Goal: Transaction & Acquisition: Purchase product/service

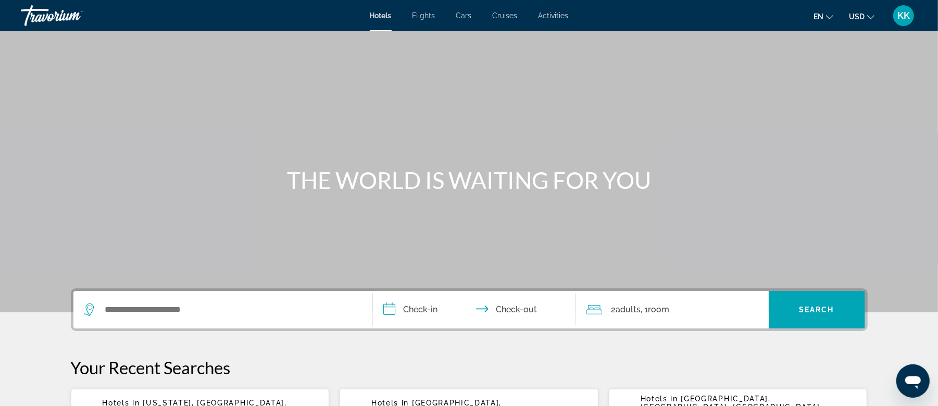
click at [550, 17] on span "Activities" at bounding box center [554, 15] width 30 height 8
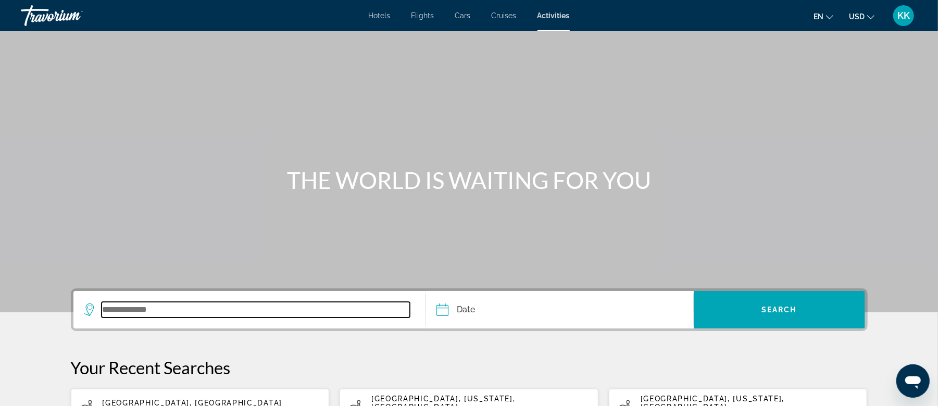
click at [140, 311] on input "Search widget" at bounding box center [256, 310] width 309 height 16
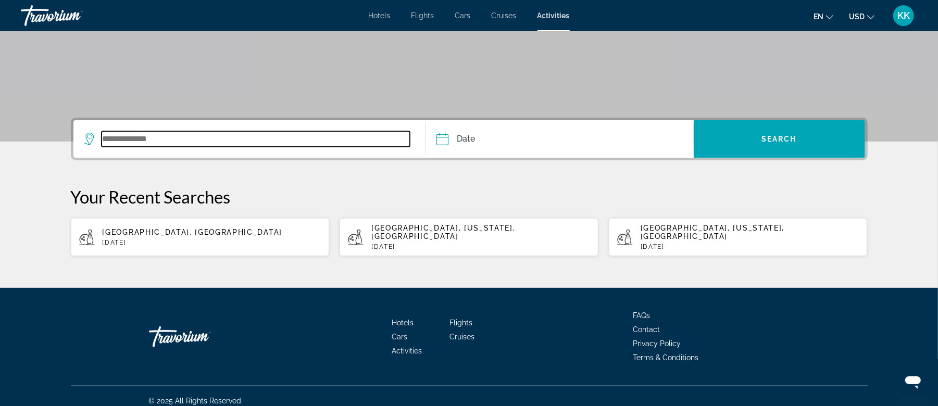
scroll to position [171, 0]
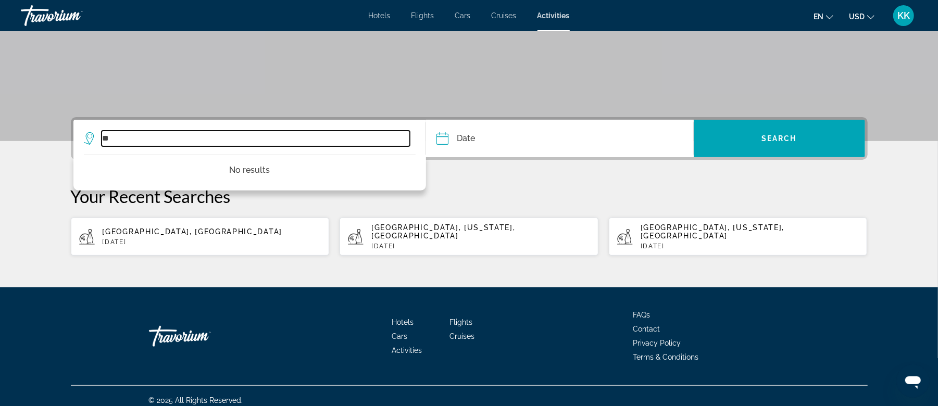
type input "*"
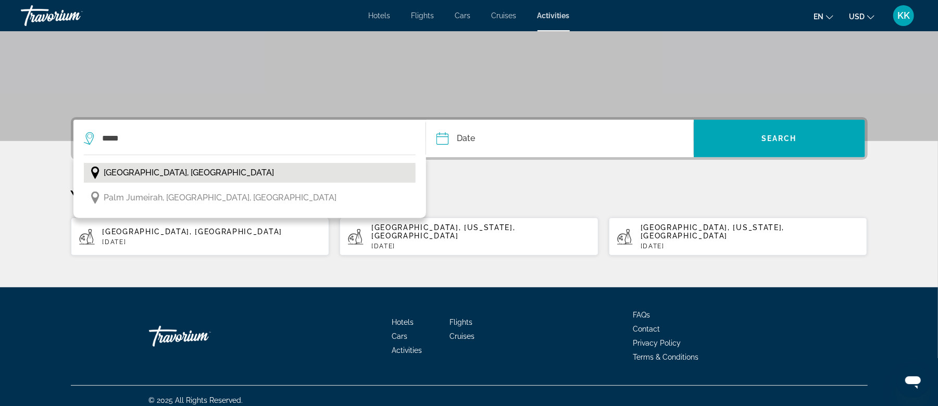
click at [130, 173] on span "[GEOGRAPHIC_DATA], [GEOGRAPHIC_DATA]" at bounding box center [189, 173] width 170 height 15
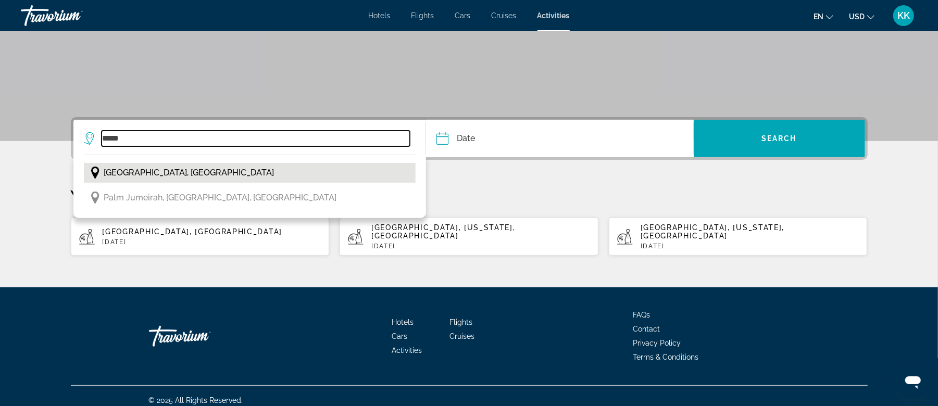
type input "**********"
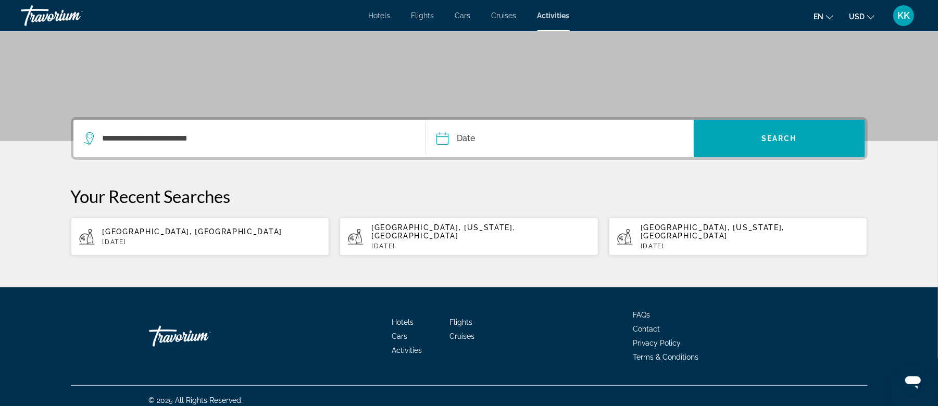
click at [467, 138] on input "Date" at bounding box center [500, 140] width 132 height 41
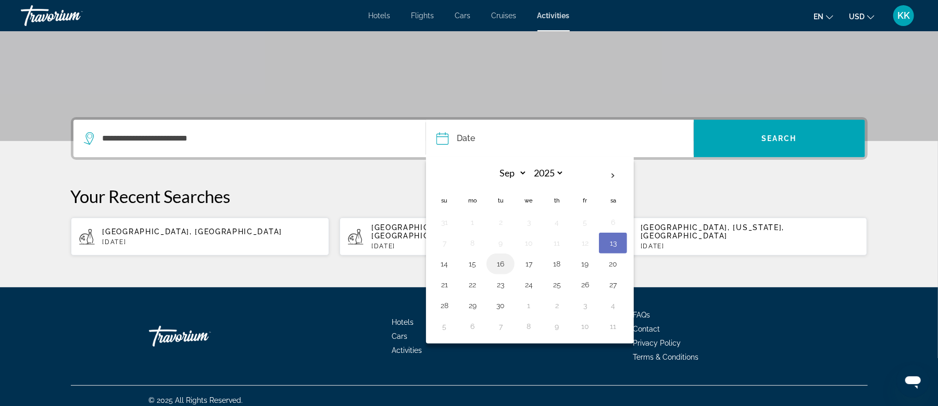
click at [500, 268] on button "16" at bounding box center [500, 264] width 17 height 15
type input "**********"
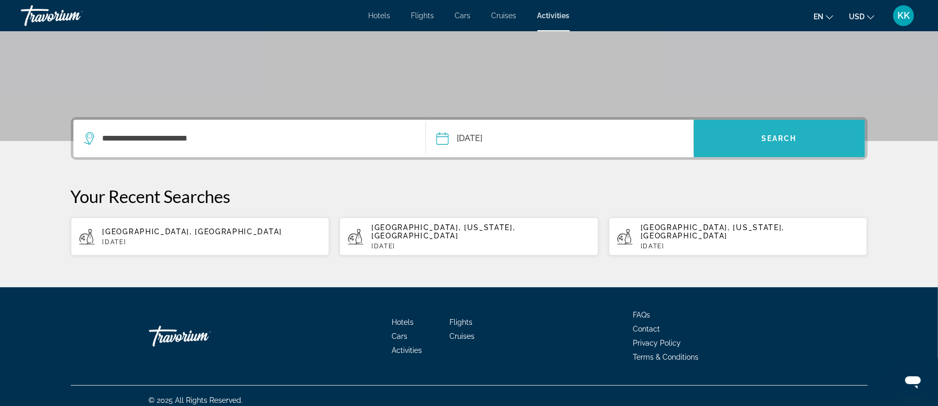
click at [728, 141] on span "Search widget" at bounding box center [779, 138] width 171 height 25
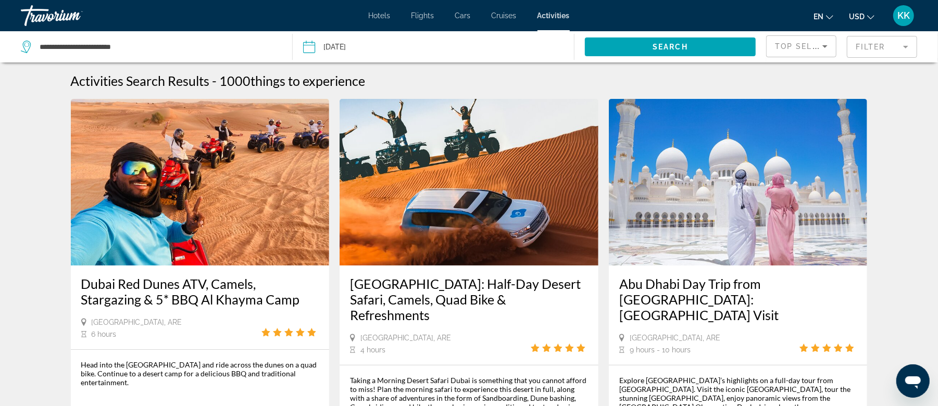
click at [876, 41] on mat-form-field "Filter" at bounding box center [882, 47] width 70 height 22
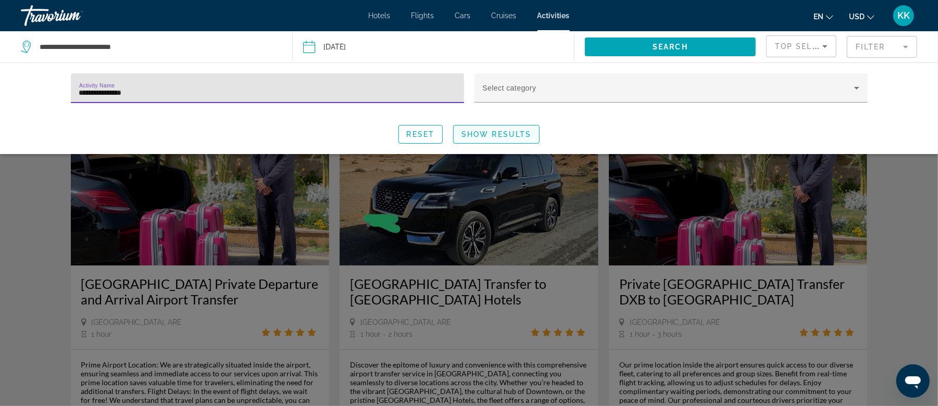
type input "**********"
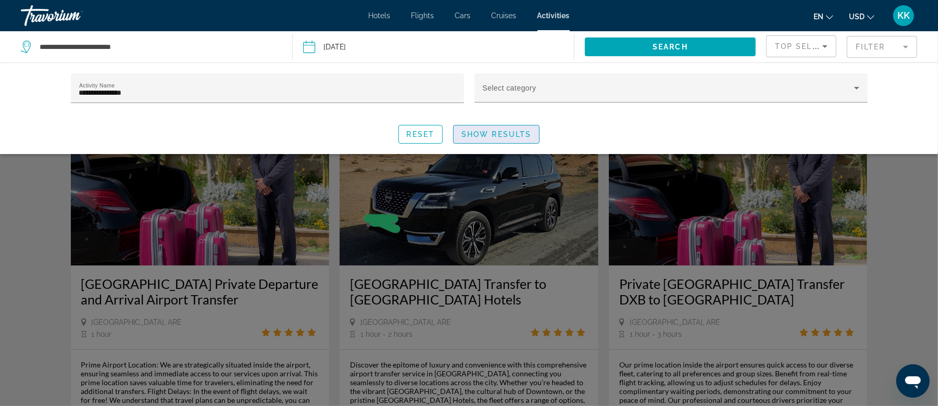
click at [503, 134] on span "Show Results" at bounding box center [497, 134] width 70 height 8
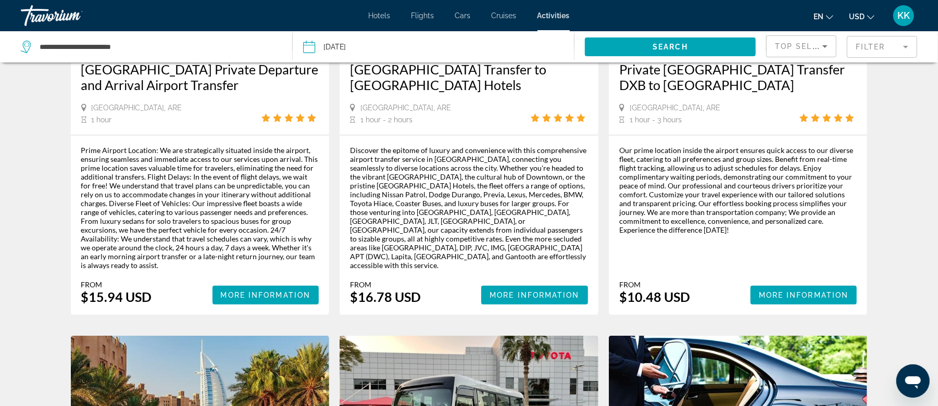
scroll to position [208, 0]
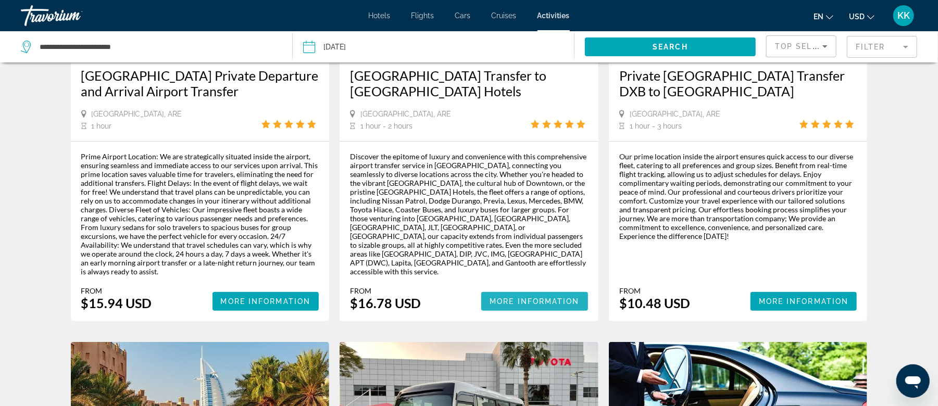
click at [536, 298] on span "More Information" at bounding box center [535, 302] width 90 height 8
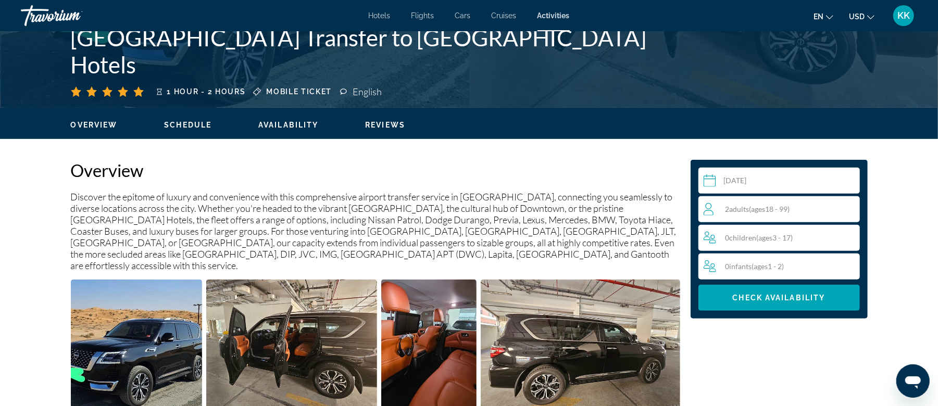
scroll to position [278, 0]
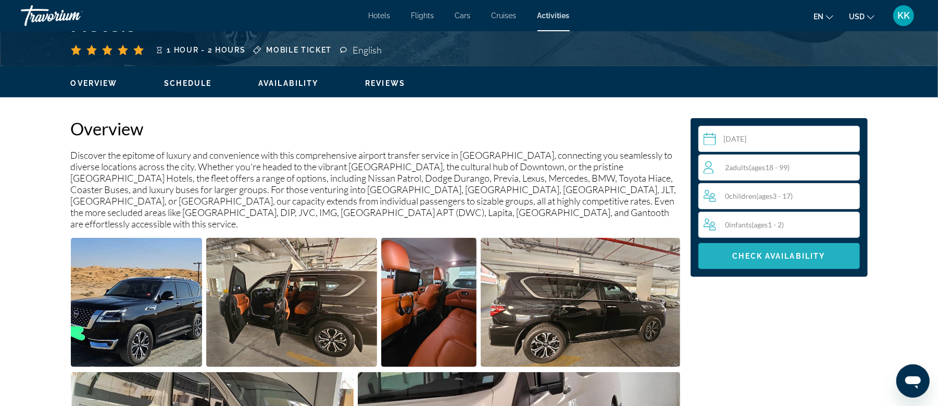
click at [762, 250] on span "Main content" at bounding box center [780, 256] width 162 height 25
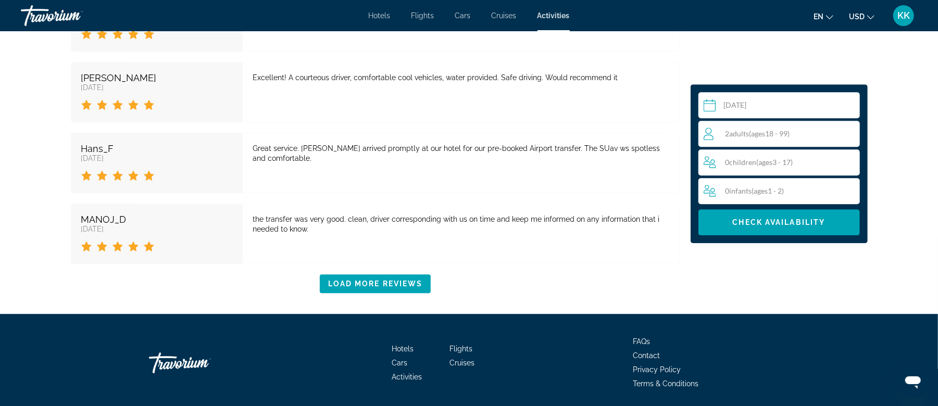
scroll to position [2039, 0]
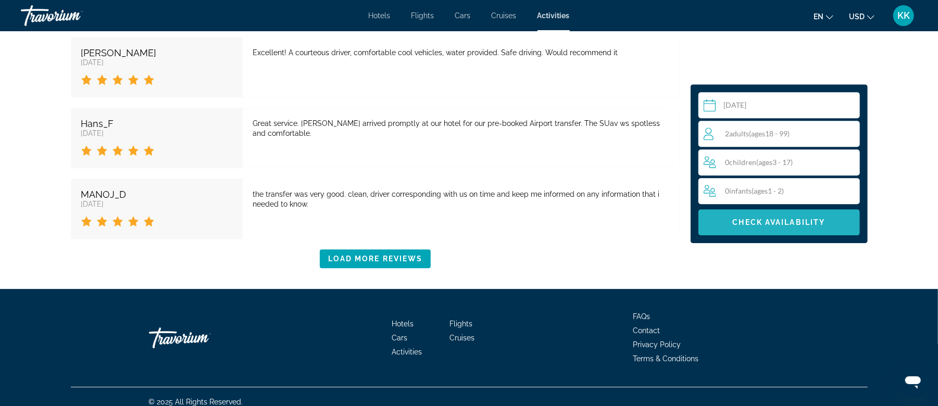
click at [749, 223] on span "Check Availability" at bounding box center [779, 222] width 93 height 8
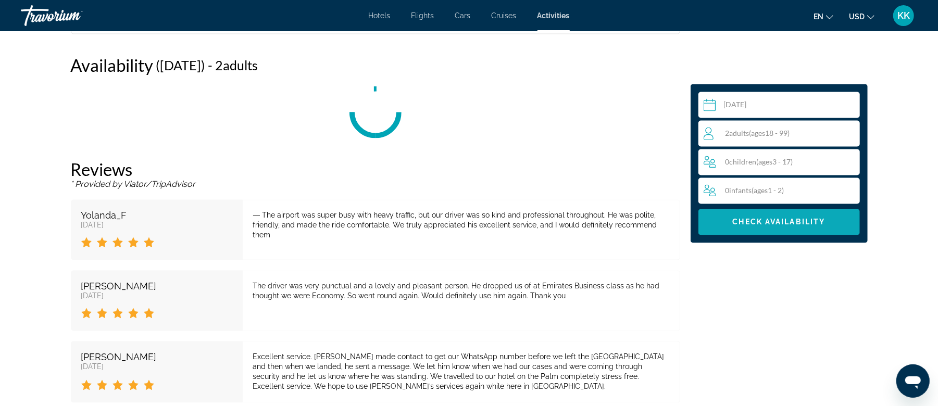
scroll to position [1344, 0]
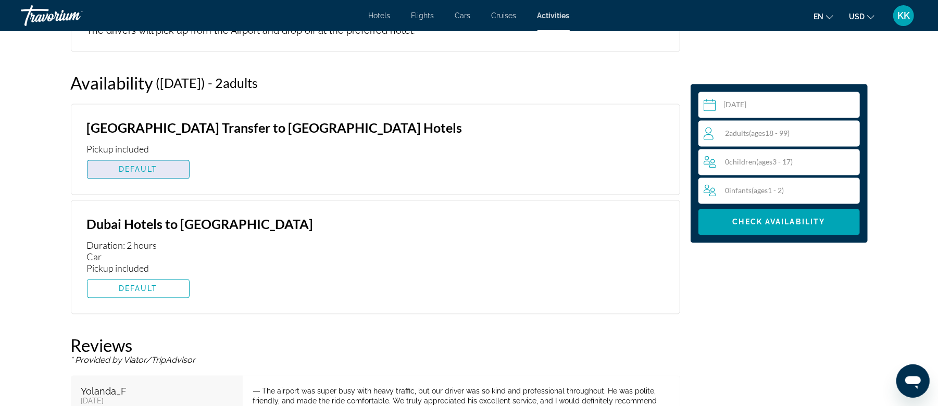
click at [161, 157] on span "Main content" at bounding box center [139, 169] width 102 height 25
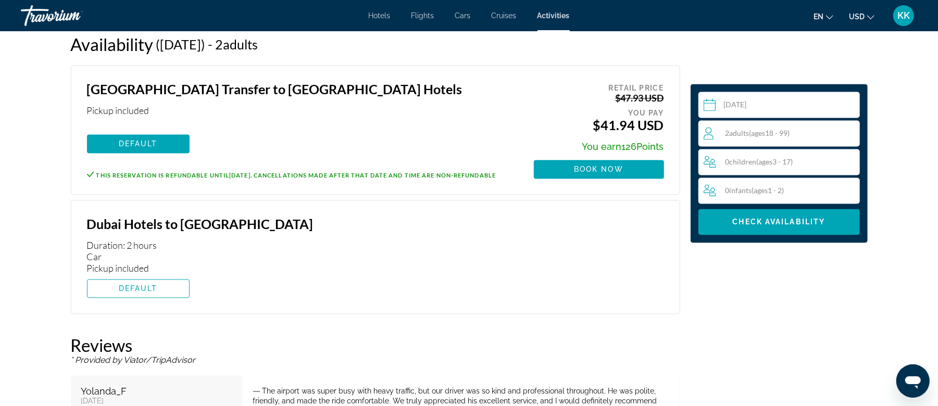
scroll to position [1414, 0]
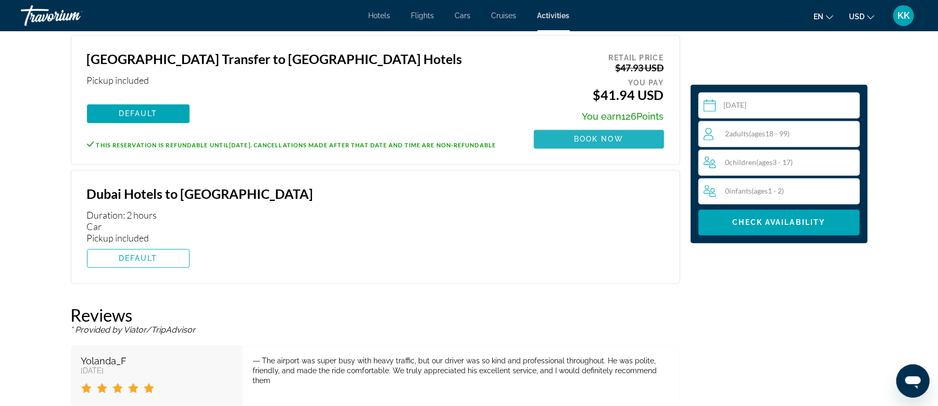
click at [595, 135] on span "Book now" at bounding box center [599, 139] width 50 height 8
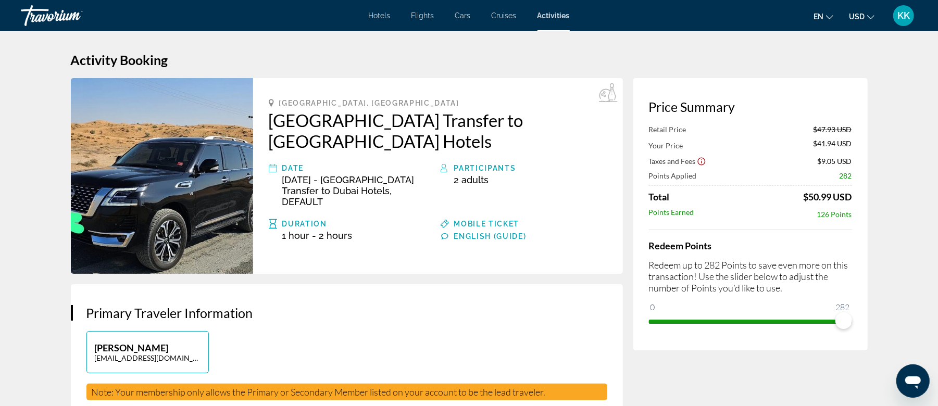
drag, startPoint x: 847, startPoint y: 307, endPoint x: 796, endPoint y: 317, distance: 51.9
click at [796, 320] on ngx-slider "0 282 282" at bounding box center [750, 321] width 203 height 2
click at [726, 322] on span "ngx-slider" at bounding box center [746, 322] width 195 height 4
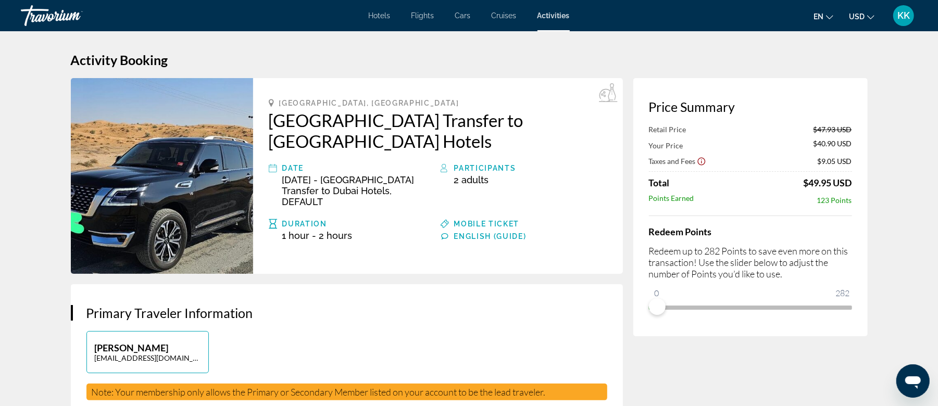
click at [657, 319] on div "Price Summary Retail Price $47.93 USD Your Price $40.90 USD Taxes and Fees $9.0…" at bounding box center [751, 207] width 234 height 258
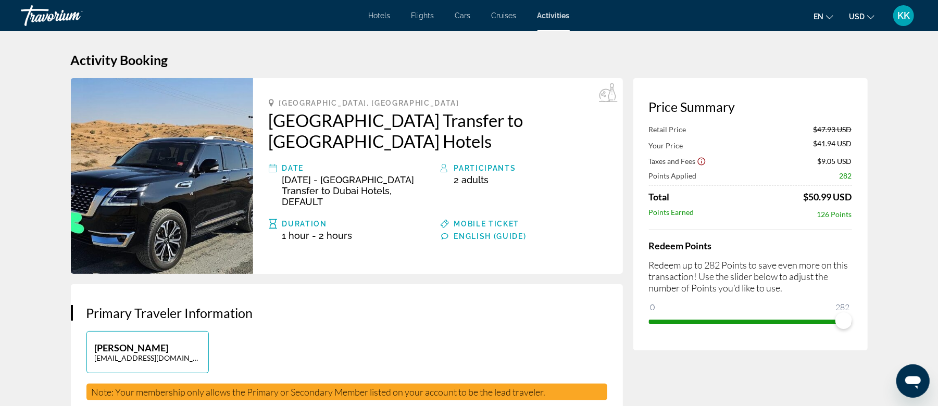
click at [845, 320] on ngx-slider "0 282 282" at bounding box center [750, 321] width 203 height 2
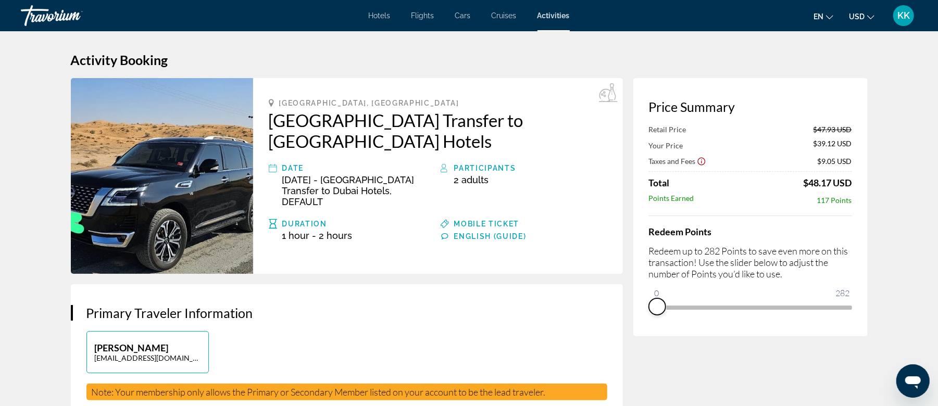
drag, startPoint x: 842, startPoint y: 322, endPoint x: 639, endPoint y: 322, distance: 203.2
click at [639, 322] on div "Price Summary Retail Price $47.93 USD Your Price $39.12 USD Taxes and Fees $9.0…" at bounding box center [751, 207] width 234 height 258
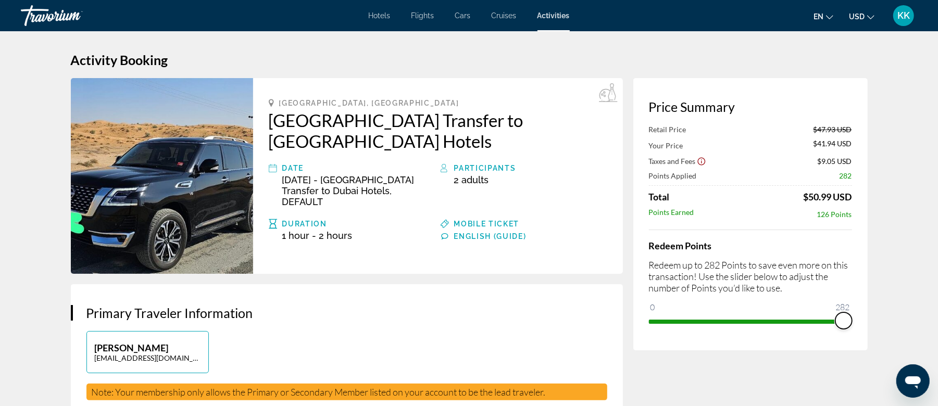
drag, startPoint x: 657, startPoint y: 307, endPoint x: 896, endPoint y: 304, distance: 239.7
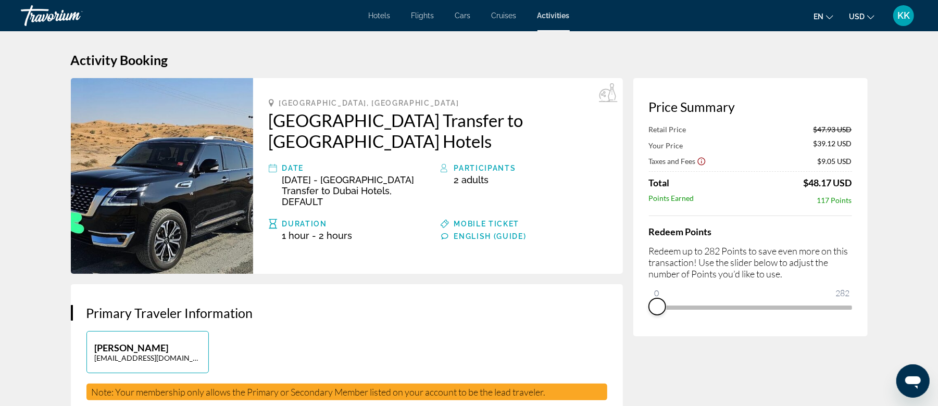
drag, startPoint x: 841, startPoint y: 320, endPoint x: 647, endPoint y: 312, distance: 194.5
click at [648, 312] on div "Price Summary Retail Price $47.93 USD Your Price $39.12 USD Taxes and Fees $9.0…" at bounding box center [751, 207] width 234 height 258
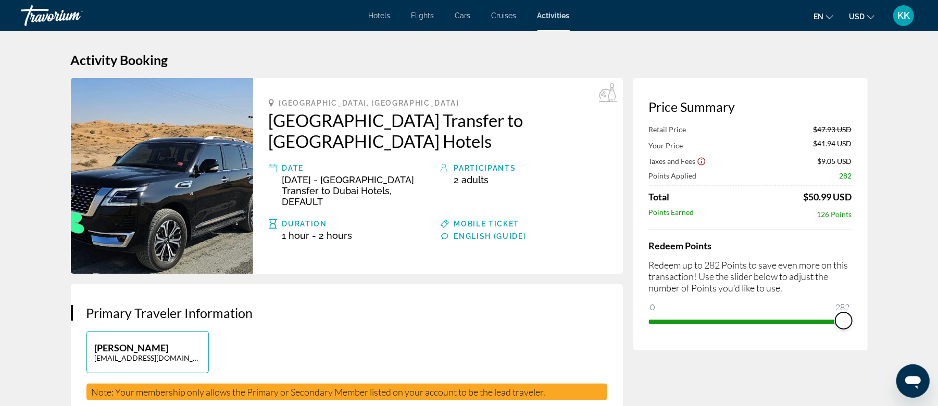
drag, startPoint x: 660, startPoint y: 303, endPoint x: 863, endPoint y: 301, distance: 203.8
click at [863, 301] on div "Price Summary Retail Price $47.93 USD Your Price $41.94 USD Taxes and Fees $9.0…" at bounding box center [751, 214] width 234 height 273
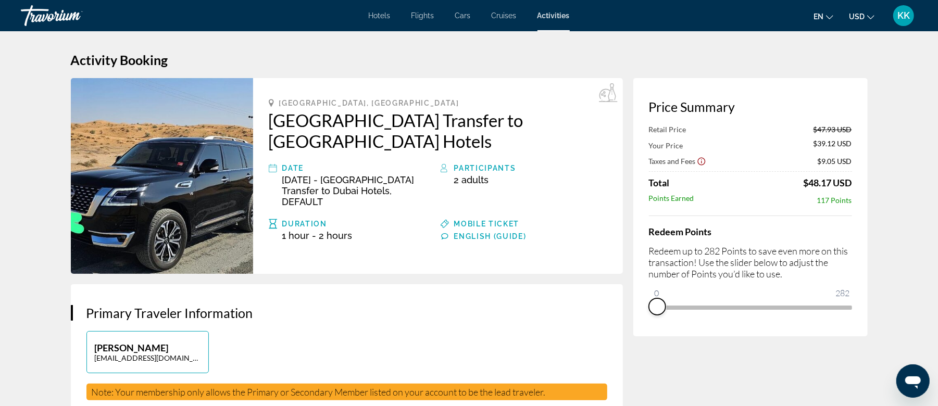
drag, startPoint x: 839, startPoint y: 315, endPoint x: 645, endPoint y: 317, distance: 193.8
click at [645, 317] on div "Price Summary Retail Price $47.93 USD Your Price $39.12 USD Taxes and Fees $9.0…" at bounding box center [751, 207] width 234 height 258
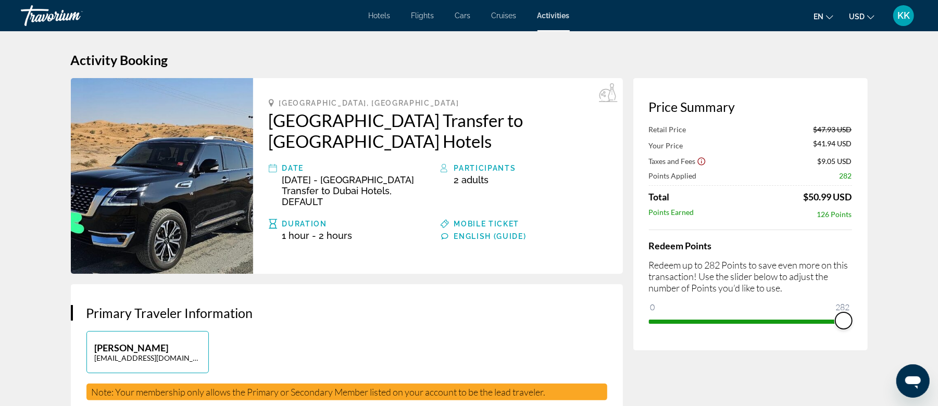
drag, startPoint x: 663, startPoint y: 304, endPoint x: 858, endPoint y: 306, distance: 194.4
click at [858, 306] on div "Price Summary Retail Price $47.93 USD Your Price $41.94 USD Taxes and Fees $9.0…" at bounding box center [751, 214] width 234 height 273
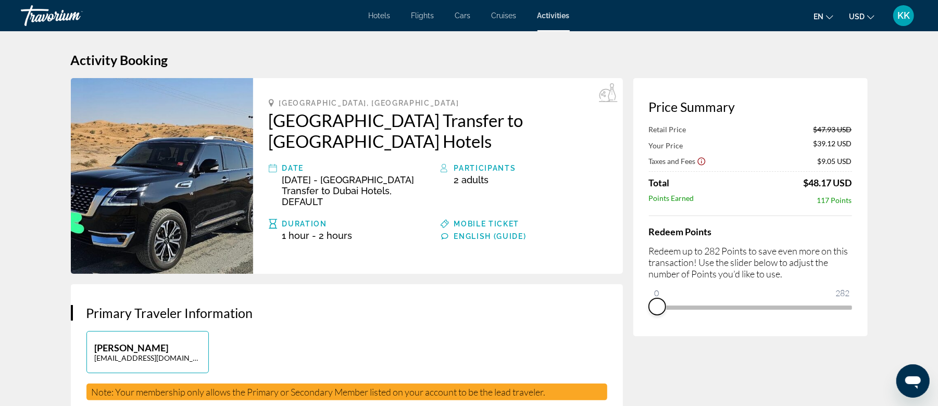
drag, startPoint x: 839, startPoint y: 318, endPoint x: 642, endPoint y: 321, distance: 197.0
click at [642, 321] on div "Price Summary Retail Price $47.93 USD Your Price $39.12 USD Taxes and Fees $9.0…" at bounding box center [751, 207] width 234 height 258
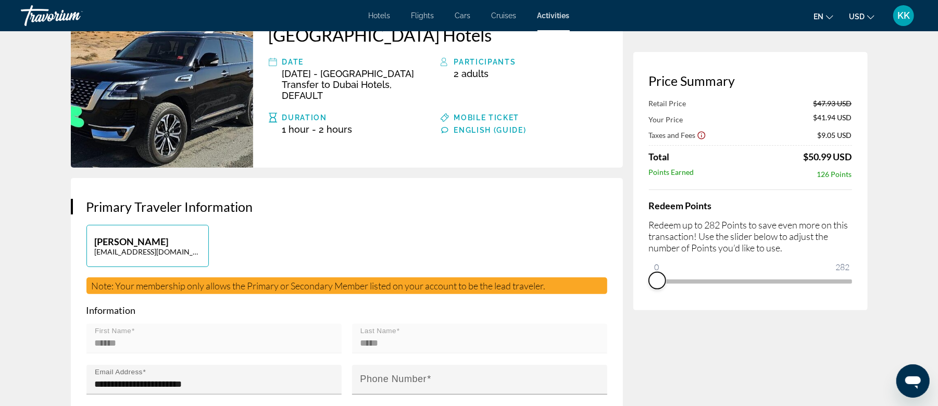
scroll to position [139, 0]
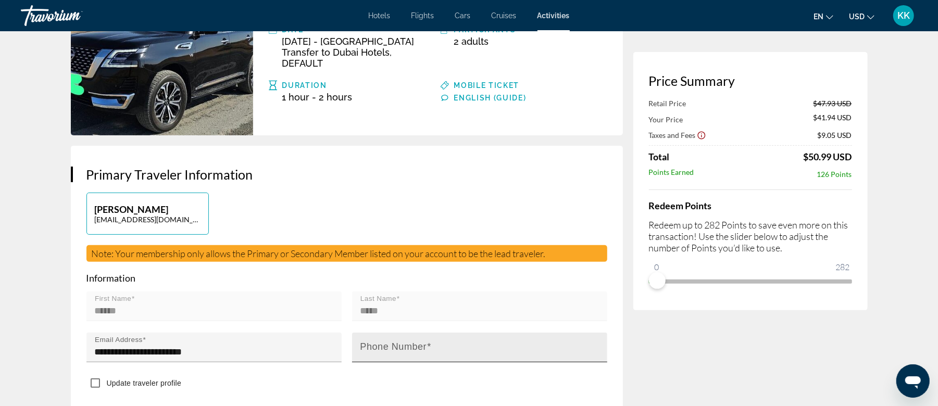
click at [409, 342] on mat-label "Phone Number" at bounding box center [394, 347] width 67 height 10
click at [409, 346] on input "Phone Number" at bounding box center [483, 352] width 245 height 13
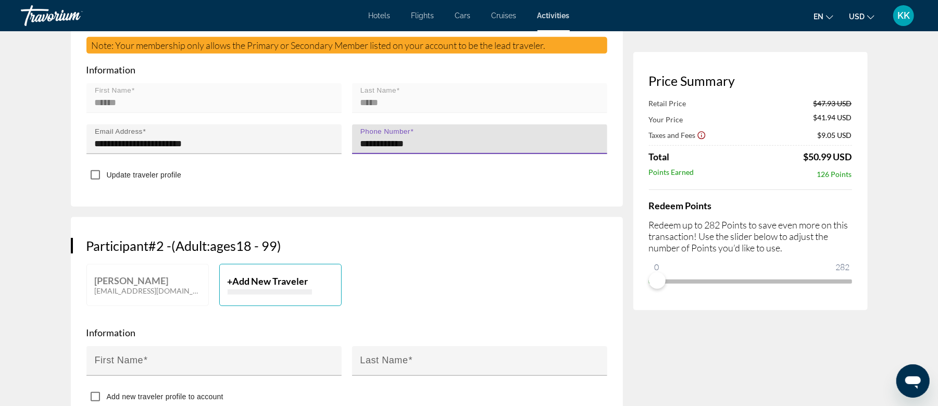
scroll to position [278, 0]
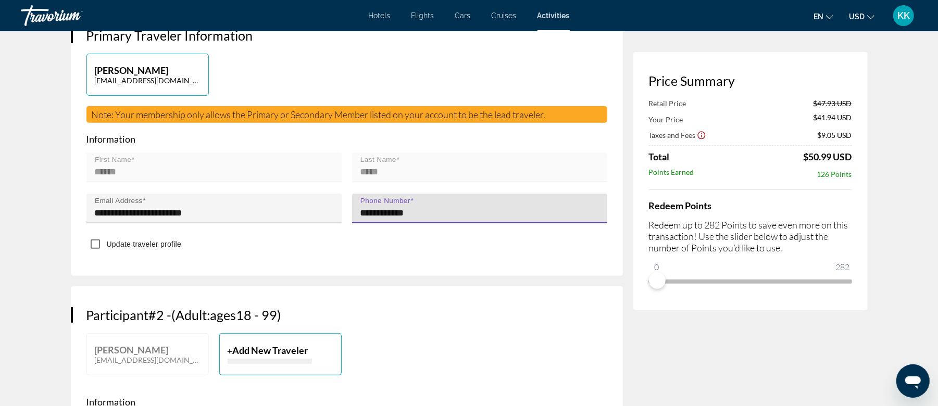
type input "**********"
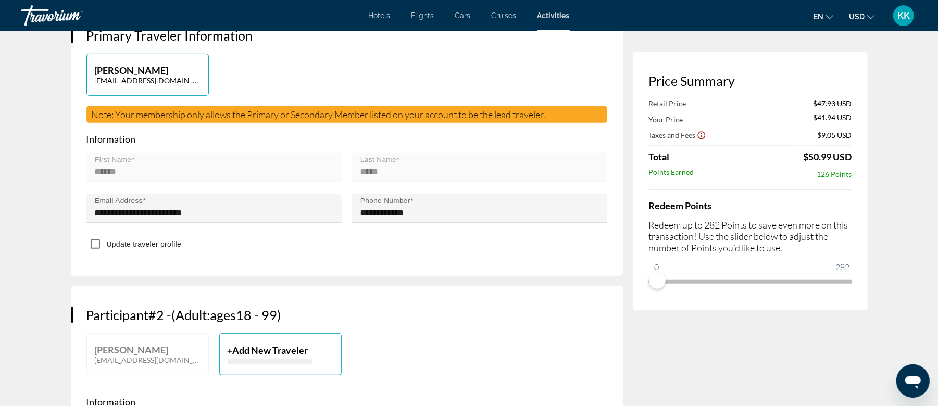
click at [276, 345] on span "Add New Traveler" at bounding box center [271, 350] width 76 height 11
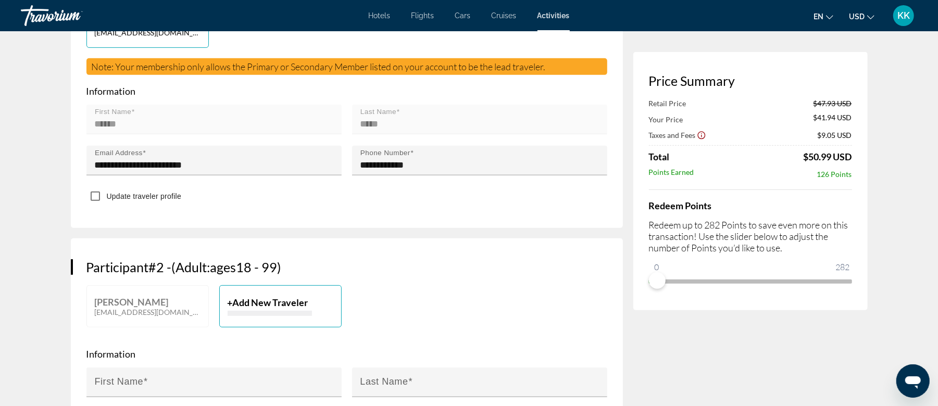
scroll to position [347, 0]
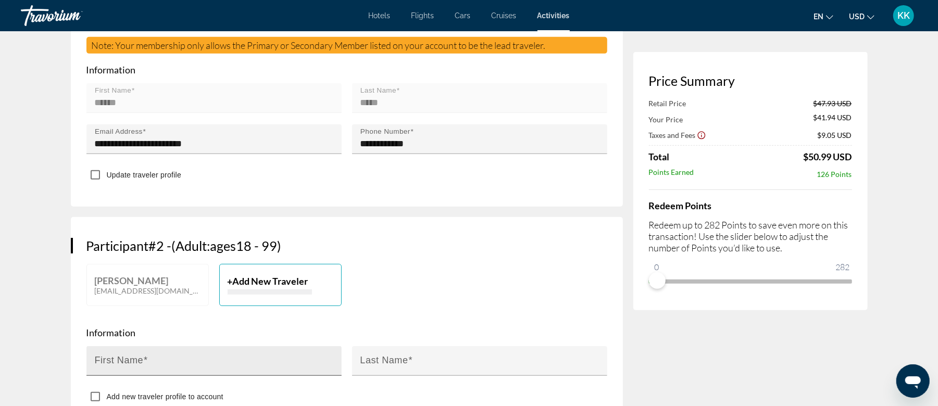
click at [236, 347] on div "First Name" at bounding box center [217, 362] width 245 height 30
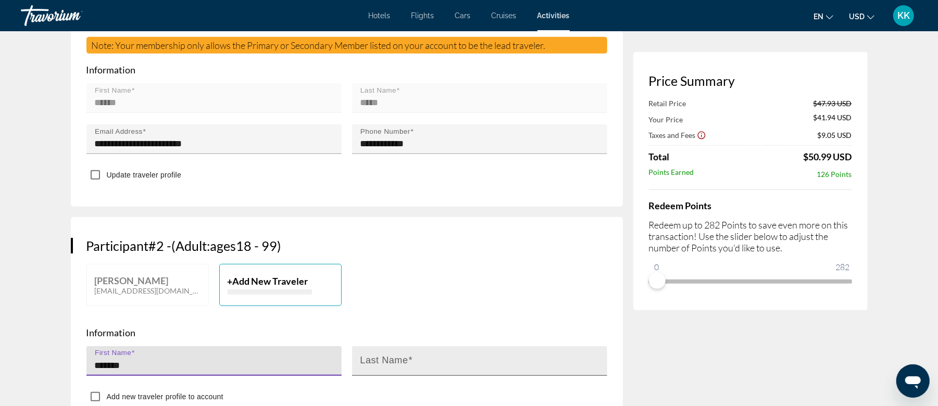
type input "*******"
click at [486, 360] on input "Last Name" at bounding box center [483, 366] width 245 height 13
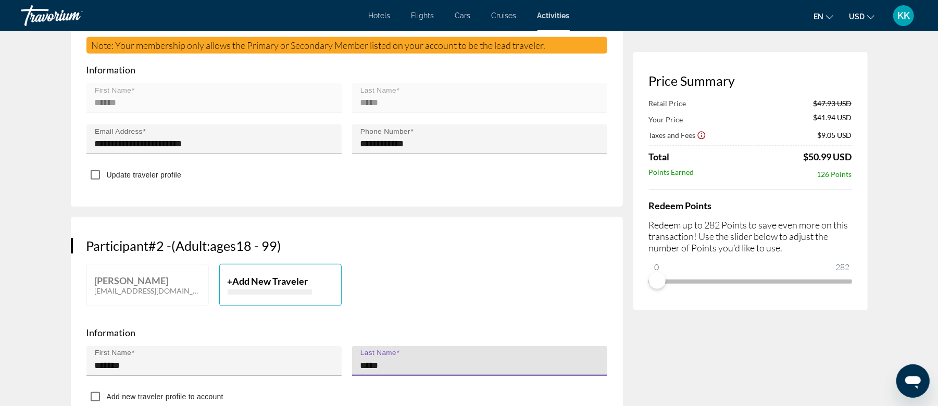
type input "*****"
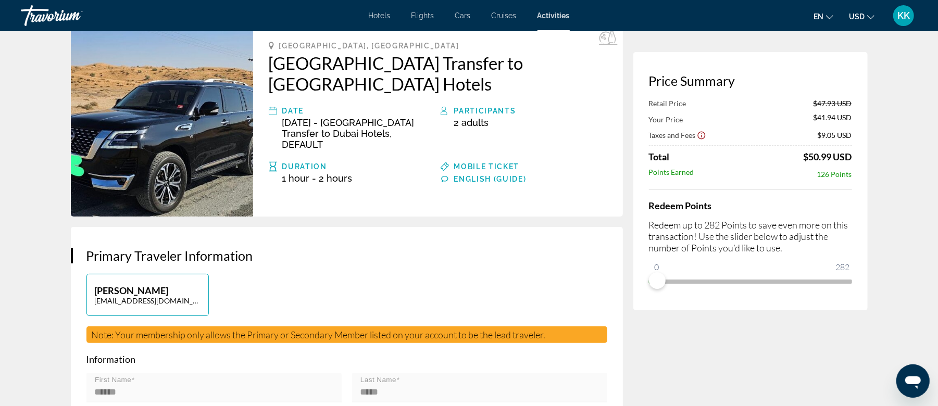
scroll to position [0, 0]
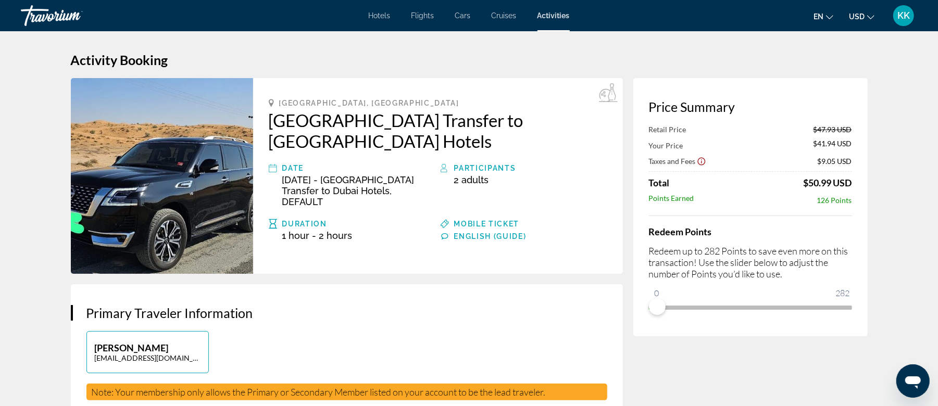
click at [495, 162] on div "Participants" at bounding box center [530, 168] width 153 height 13
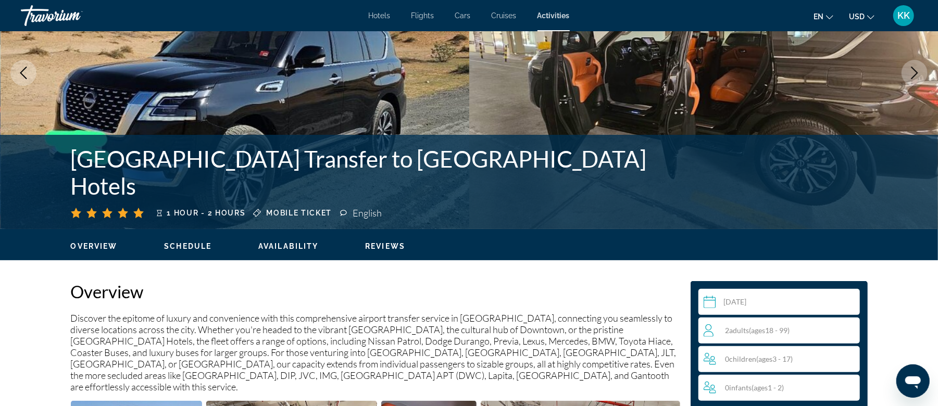
scroll to position [278, 0]
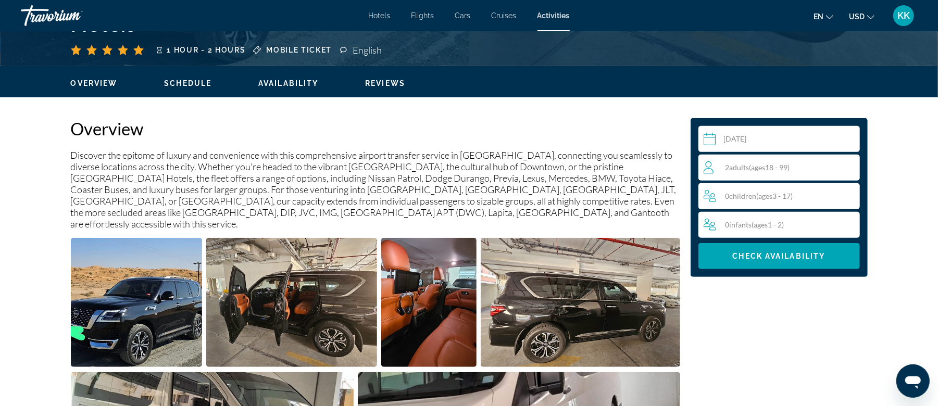
click at [753, 167] on span "( ages 18 - 99)" at bounding box center [770, 167] width 41 height 9
click at [847, 167] on icon "Increment adults" at bounding box center [849, 167] width 9 height 9
click at [795, 256] on span "Check Availability" at bounding box center [779, 256] width 93 height 8
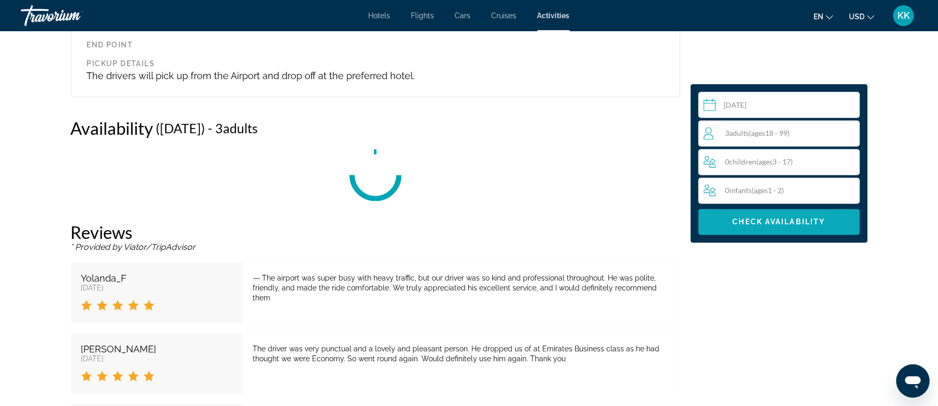
scroll to position [1344, 0]
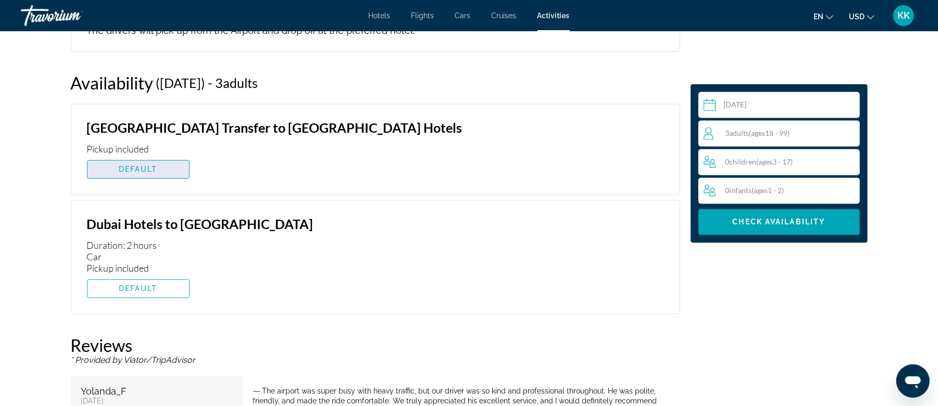
click at [150, 166] on span "DEFAULT" at bounding box center [138, 170] width 39 height 8
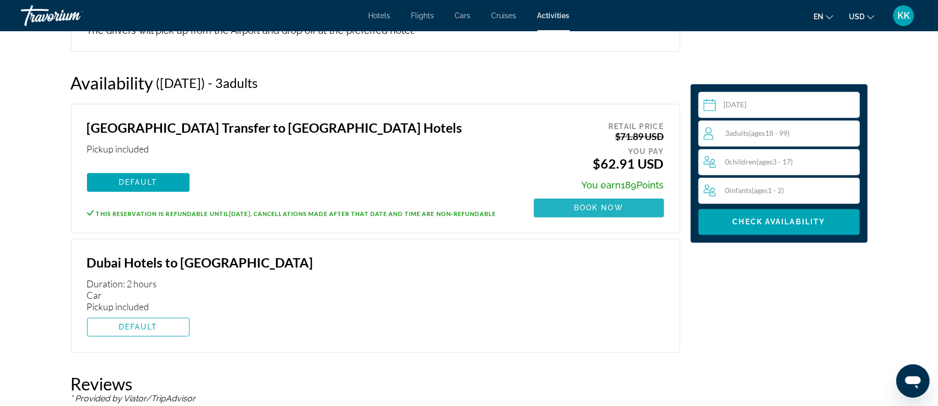
click at [598, 204] on span "Book now" at bounding box center [599, 208] width 50 height 8
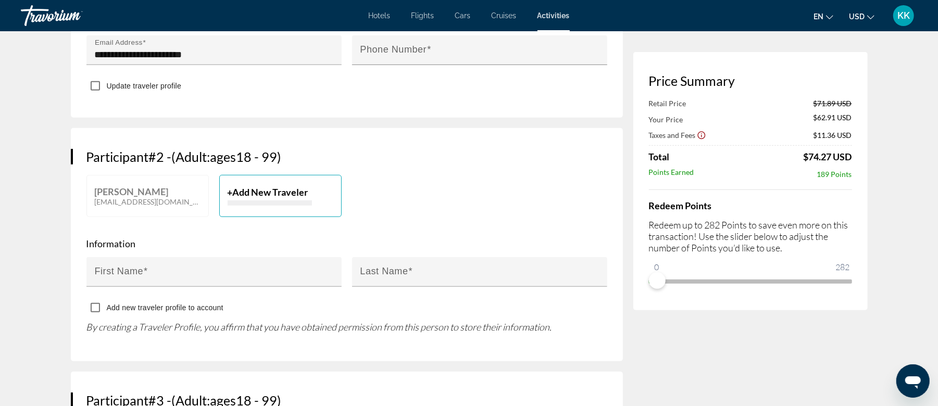
scroll to position [417, 0]
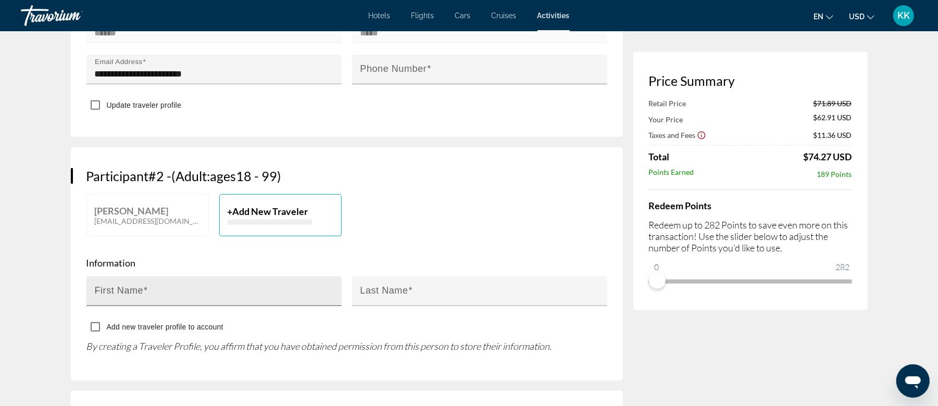
click at [255, 277] on div "First Name" at bounding box center [217, 292] width 245 height 30
click at [269, 206] on span "Add New Traveler" at bounding box center [271, 211] width 76 height 11
click at [215, 277] on div "First Name" at bounding box center [217, 292] width 245 height 30
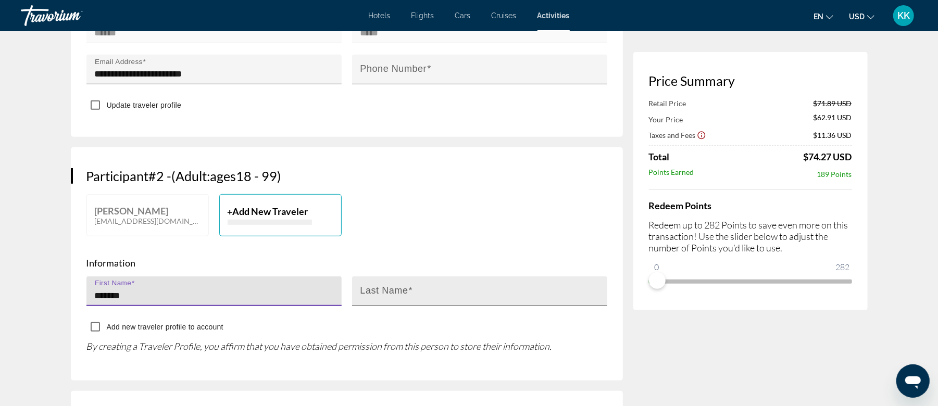
type input "*******"
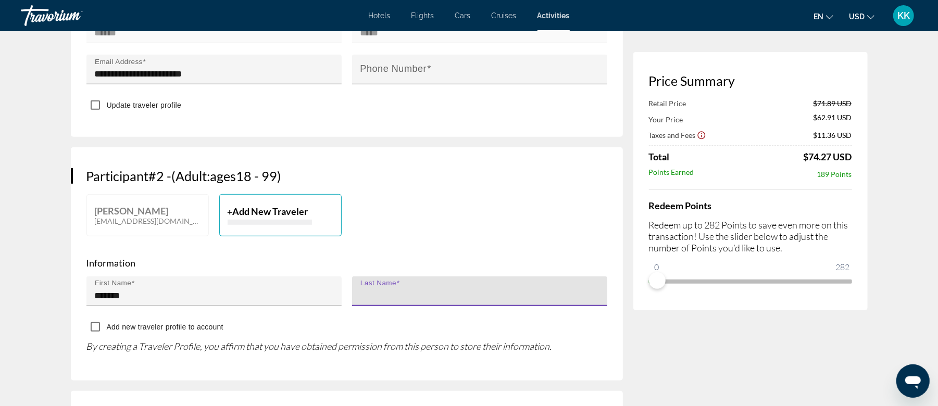
click at [378, 290] on input "Last Name" at bounding box center [483, 296] width 245 height 13
type input "*****"
click at [372, 318] on div "Add new traveler profile to account" at bounding box center [346, 328] width 521 height 20
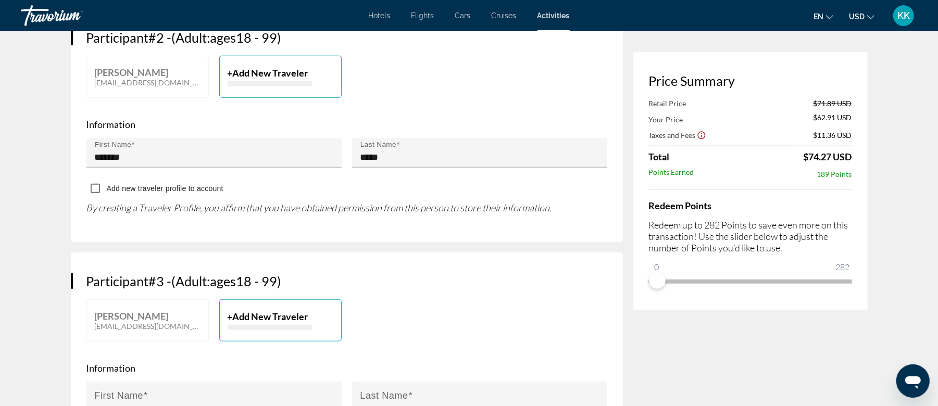
scroll to position [625, 0]
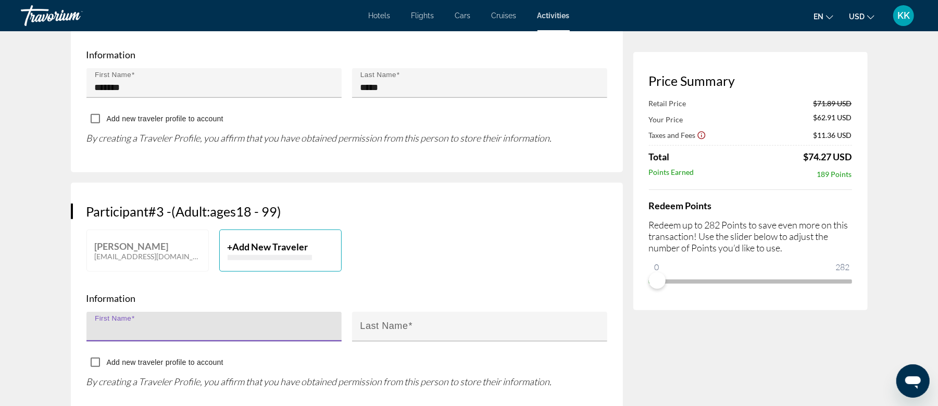
click at [156, 325] on input "First Name" at bounding box center [217, 331] width 245 height 13
type input "*******"
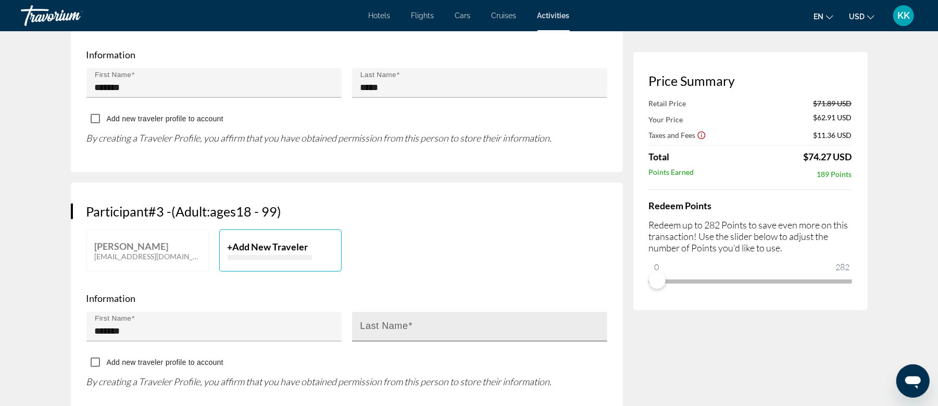
click at [381, 322] on mat-label "Last Name" at bounding box center [385, 327] width 48 height 10
click at [381, 325] on input "Last Name" at bounding box center [483, 331] width 245 height 13
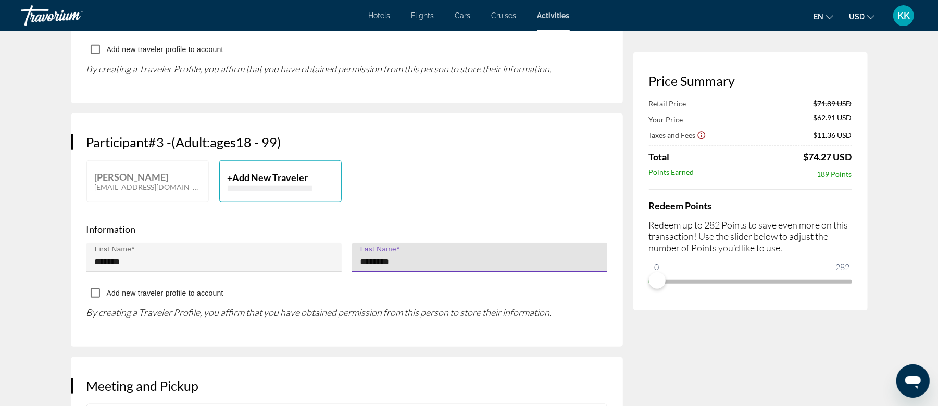
type input "********"
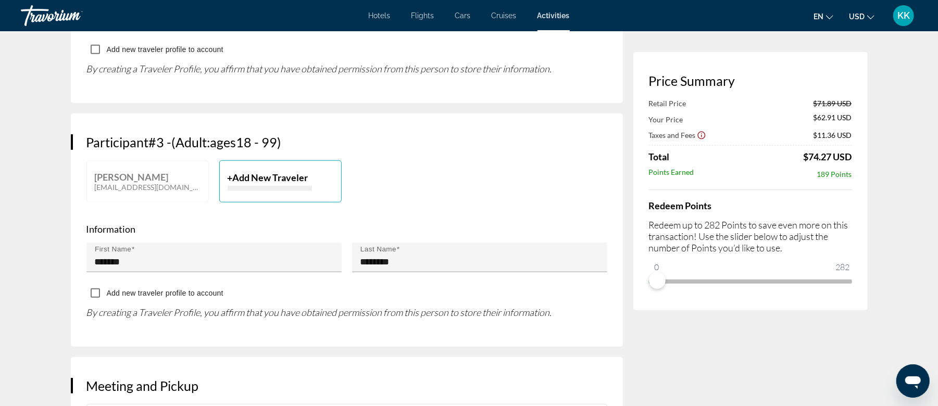
click at [458, 160] on div "Kendra Keyes 1stladytravels@gmail.com + Add New Traveler" at bounding box center [347, 186] width 532 height 53
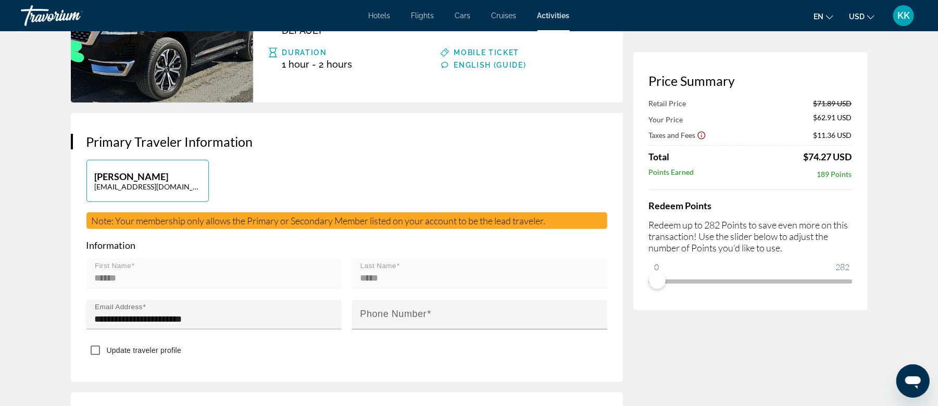
scroll to position [139, 0]
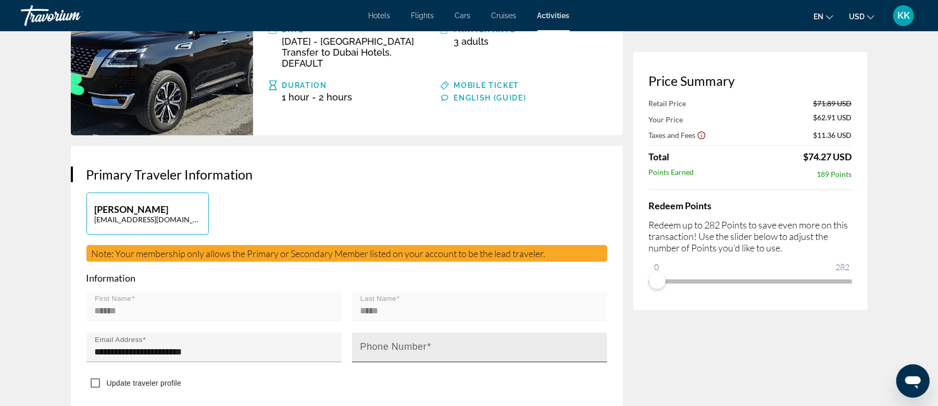
click at [392, 342] on mat-label "Phone Number" at bounding box center [394, 347] width 67 height 10
click at [392, 346] on input "Phone Number" at bounding box center [483, 352] width 245 height 13
type input "**********"
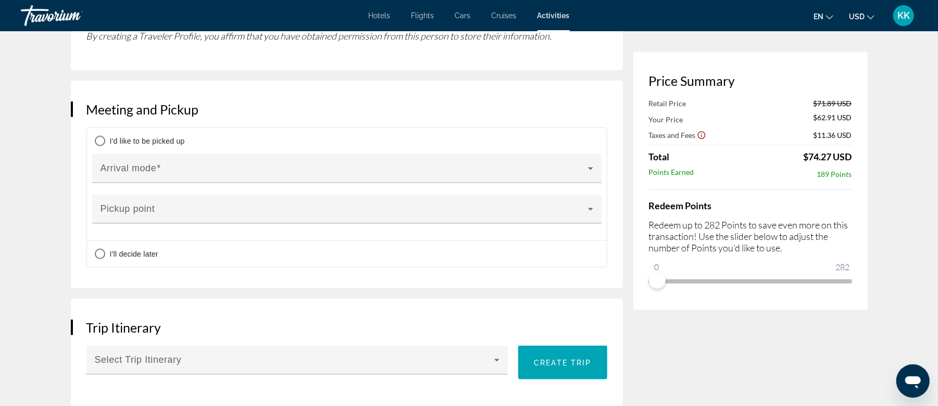
scroll to position [972, 0]
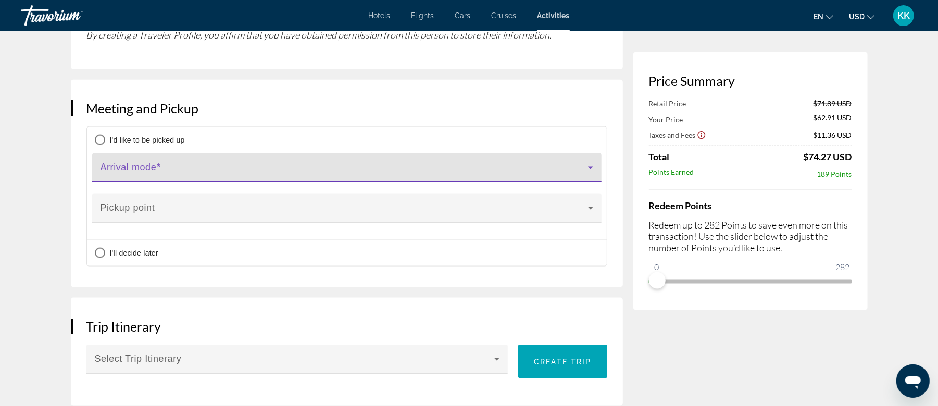
click at [151, 166] on span "Main content" at bounding box center [345, 172] width 488 height 13
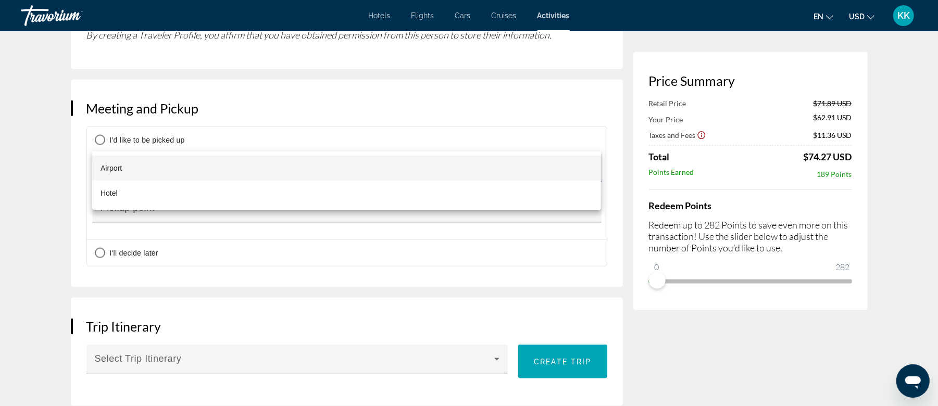
click at [120, 169] on span "Airport" at bounding box center [111, 168] width 21 height 13
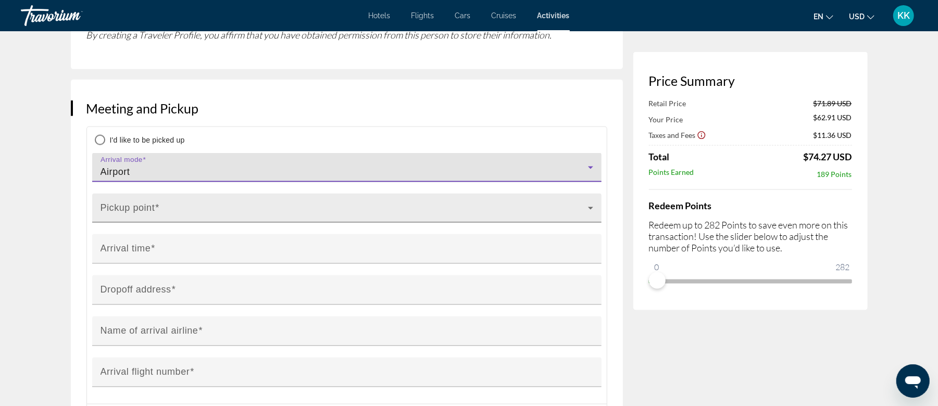
click at [151, 206] on span "Main content" at bounding box center [345, 212] width 488 height 13
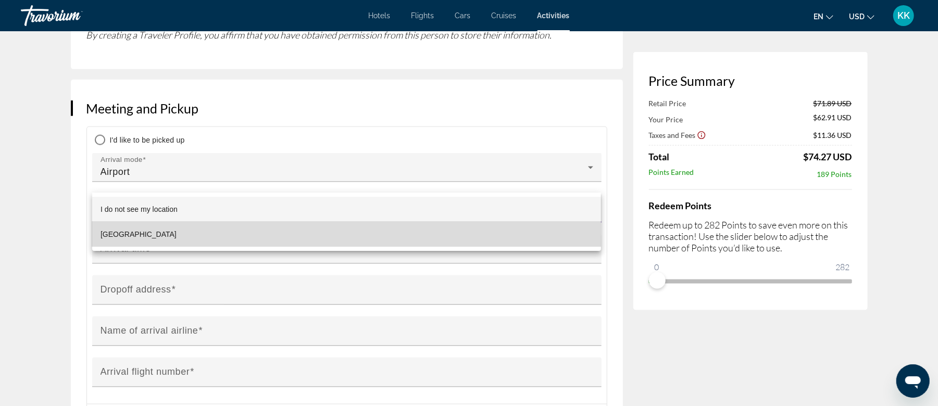
click at [135, 234] on span "Dubai Airport" at bounding box center [139, 234] width 76 height 13
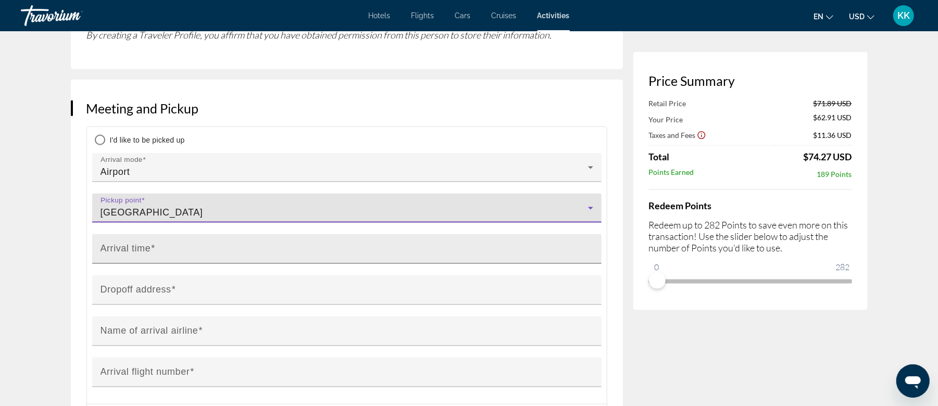
click at [155, 248] on input "Arrival time" at bounding box center [350, 254] width 499 height 13
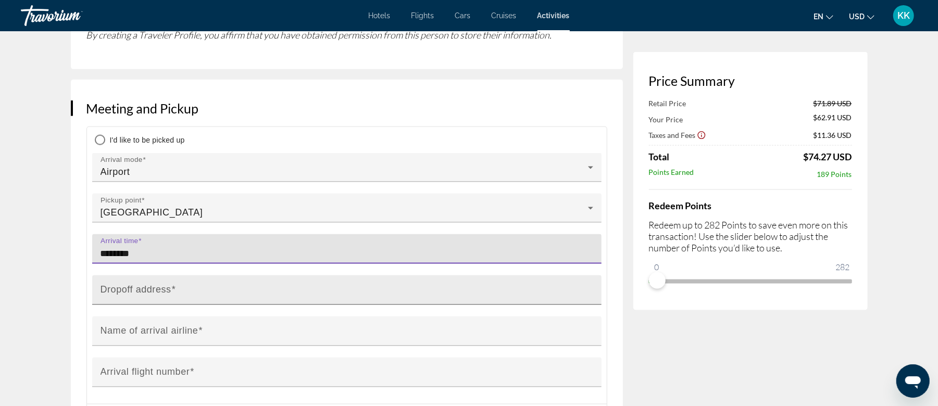
type input "********"
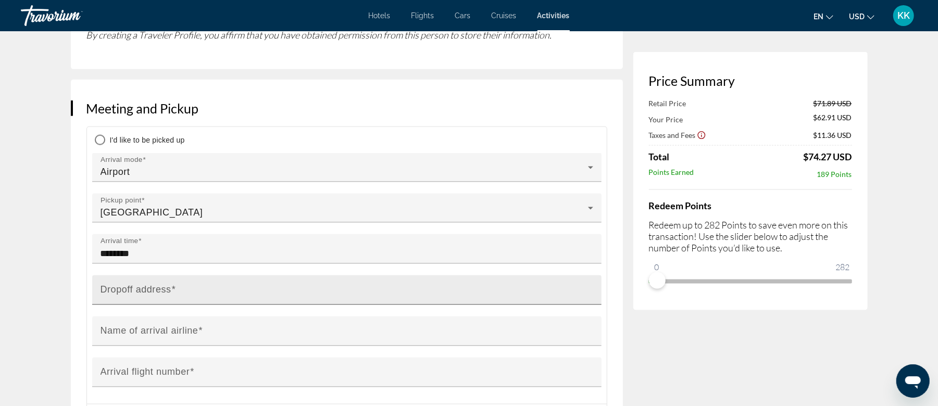
click at [129, 285] on mat-label "Dropoff address" at bounding box center [136, 290] width 71 height 10
click at [129, 289] on input "Dropoff address" at bounding box center [350, 295] width 499 height 13
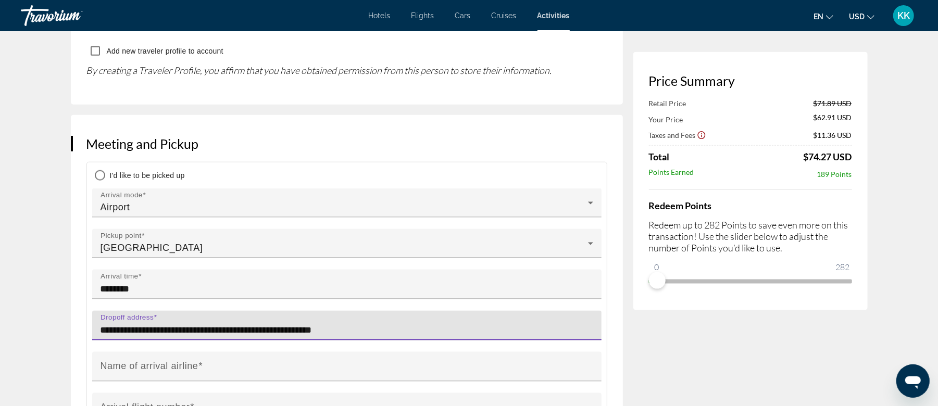
scroll to position [961, 0]
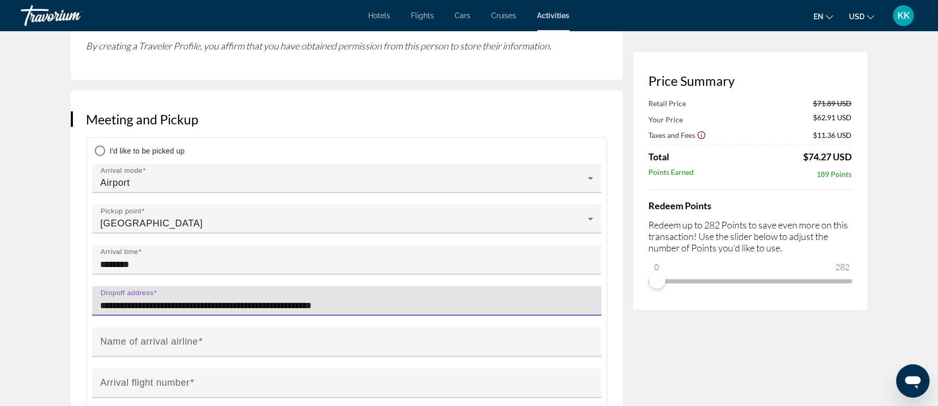
paste input "**********"
click at [217, 300] on input "**********" at bounding box center [350, 306] width 499 height 13
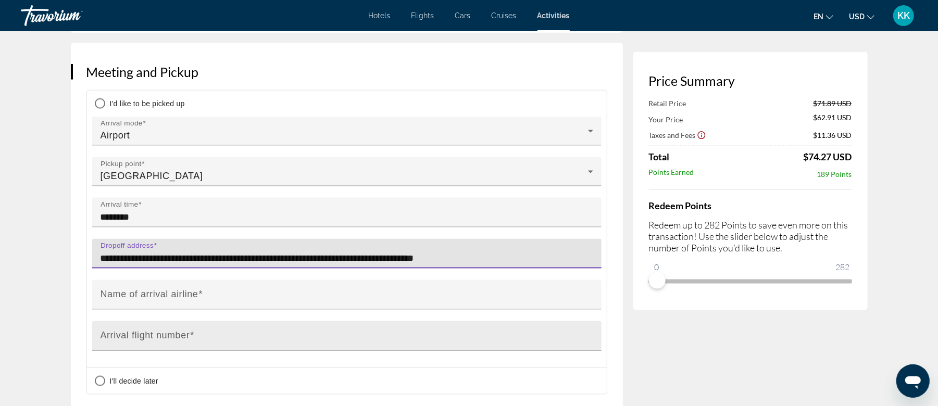
scroll to position [1031, 0]
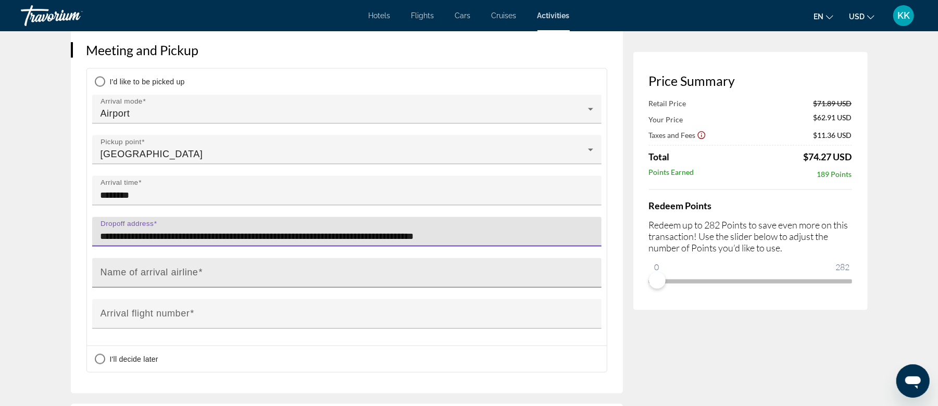
type input "**********"
click at [216, 271] on input "Name of arrival airline" at bounding box center [350, 277] width 499 height 13
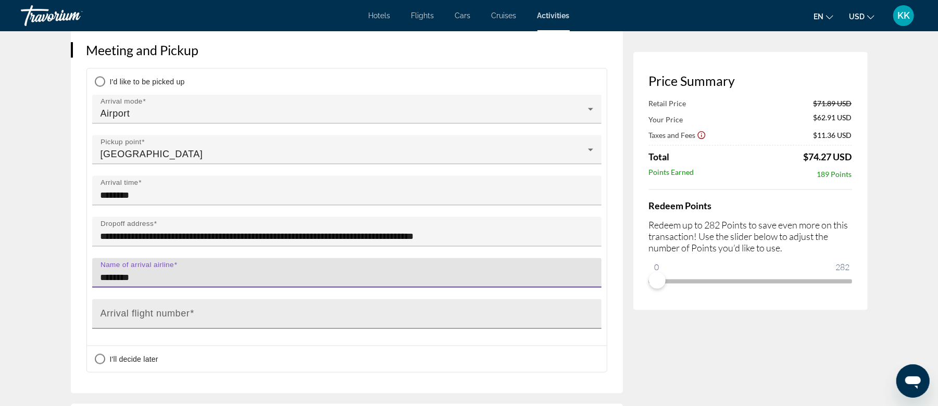
type input "********"
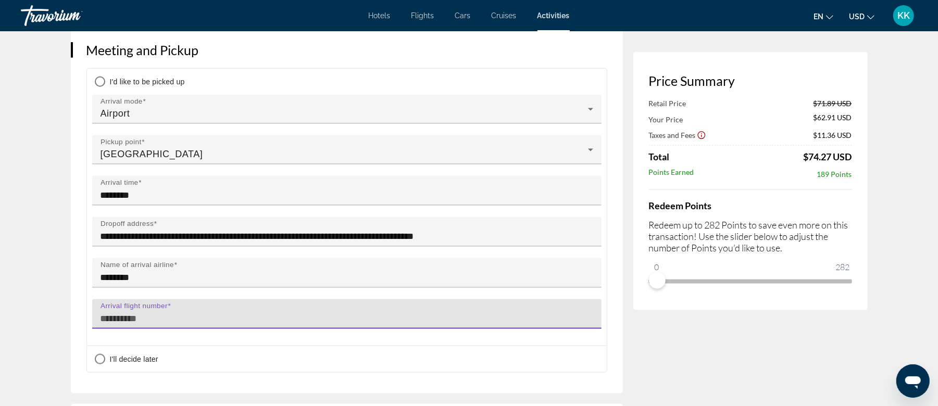
click at [169, 313] on input "Arrival flight number" at bounding box center [350, 319] width 499 height 13
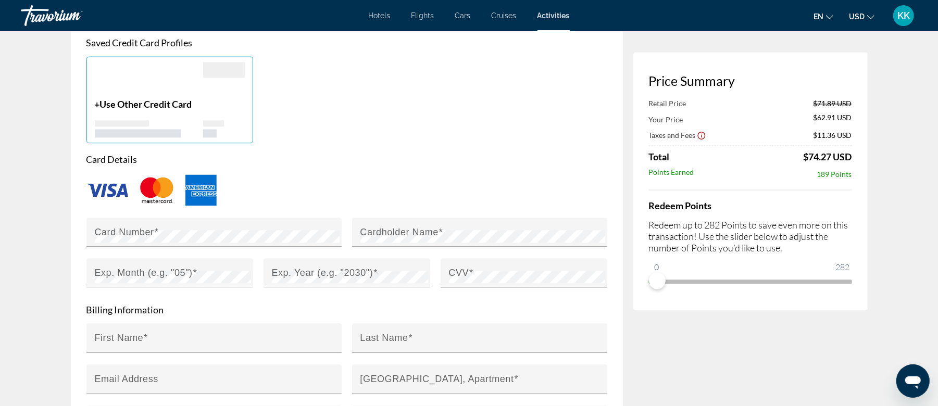
scroll to position [1587, 0]
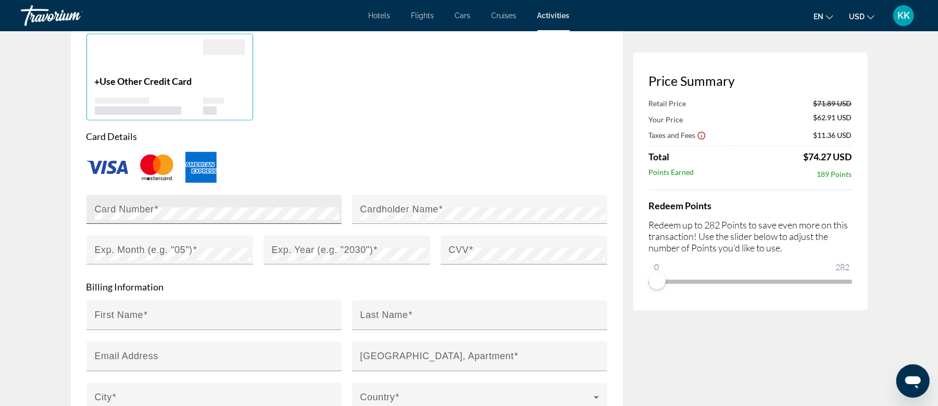
type input "*****"
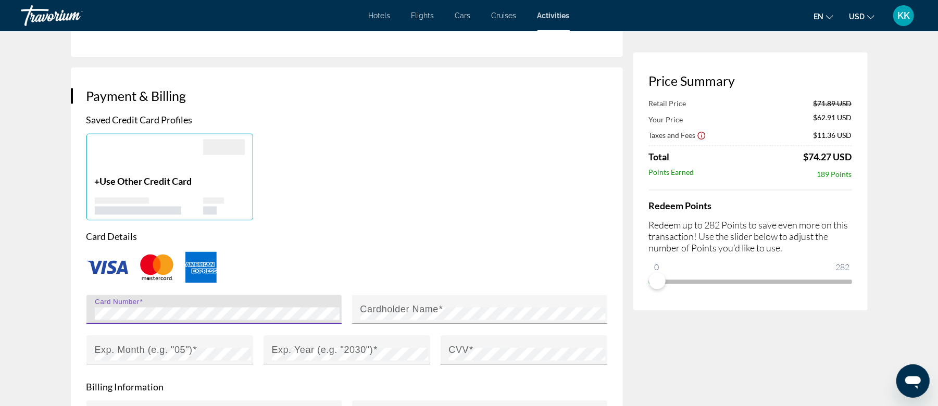
scroll to position [1517, 0]
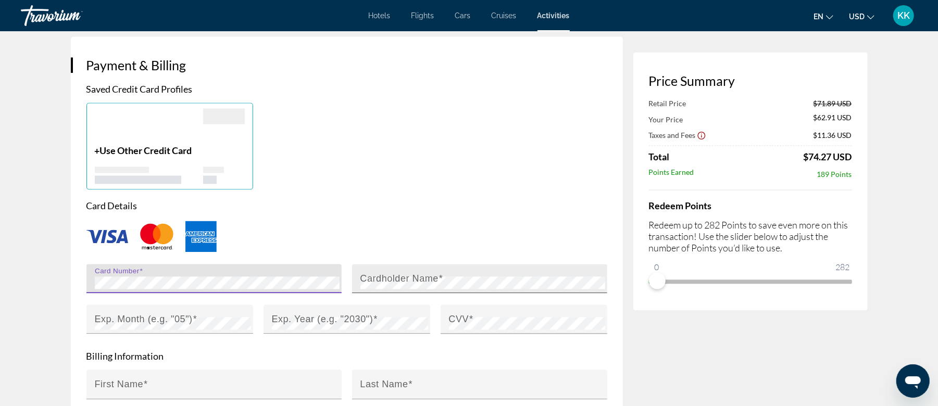
click at [399, 273] on mat-label "Cardholder Name" at bounding box center [400, 278] width 79 height 10
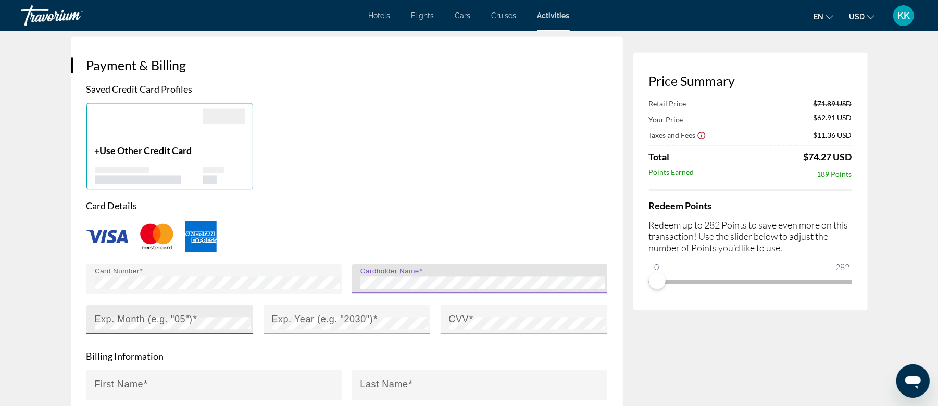
click at [186, 314] on mat-label "Exp. Month (e.g. "05")" at bounding box center [144, 319] width 98 height 10
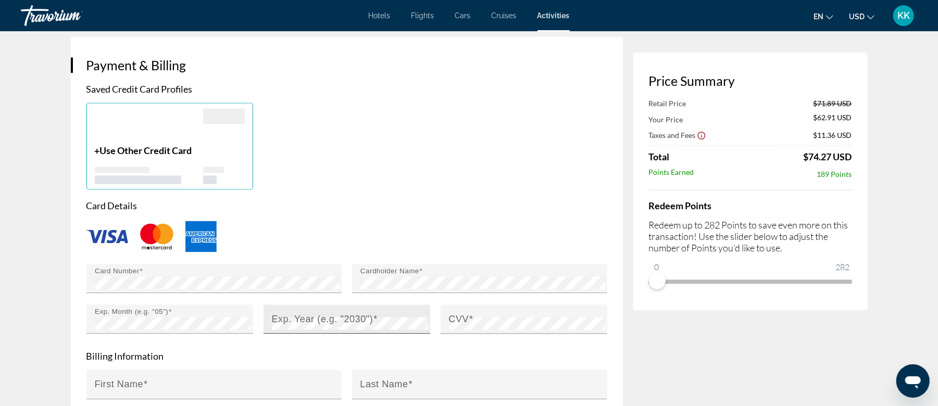
click at [351, 305] on div "Exp. Year (e.g. "2030")" at bounding box center [350, 319] width 156 height 29
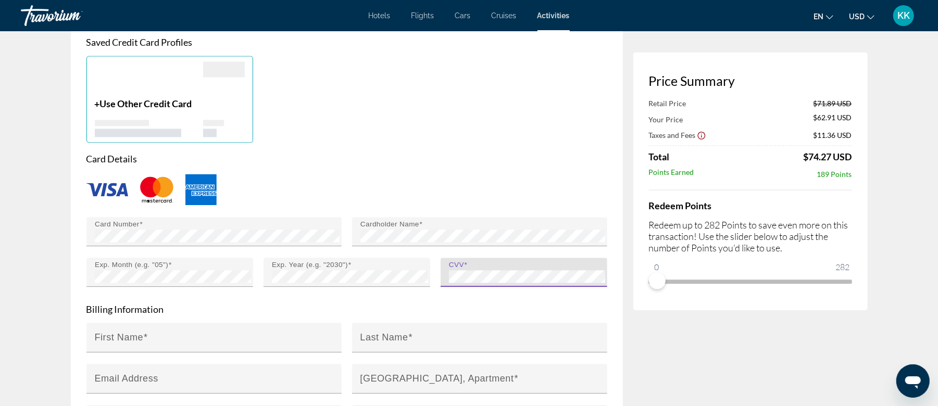
scroll to position [1587, 0]
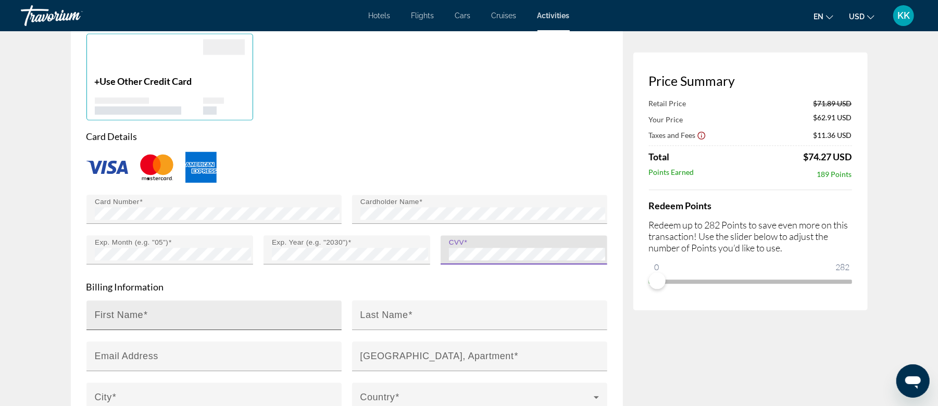
click at [228, 314] on input "First Name" at bounding box center [217, 320] width 245 height 13
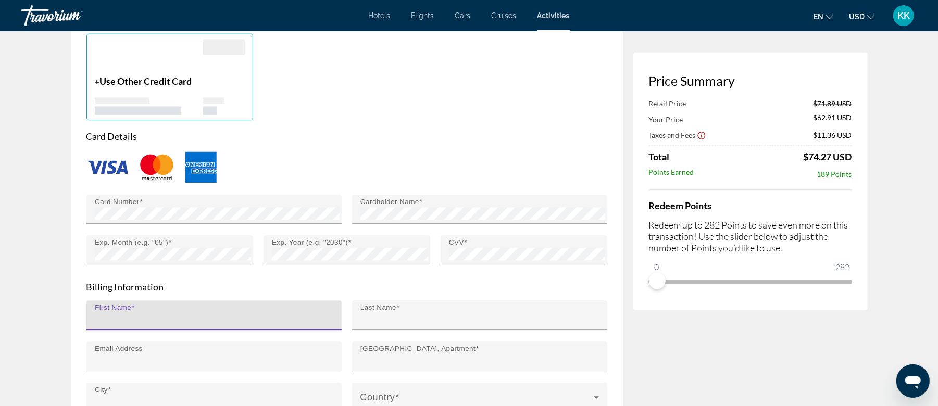
type input "******"
type input "*****"
type input "**********"
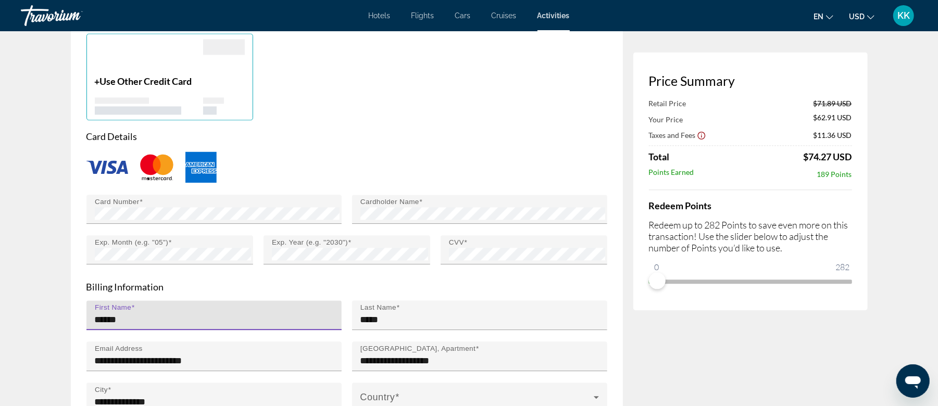
type input "**"
type input "*****"
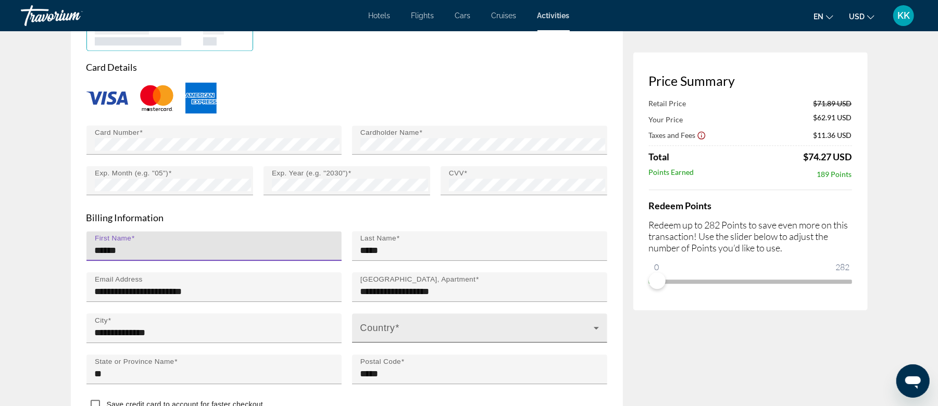
click at [478, 314] on div "Country" at bounding box center [480, 328] width 239 height 29
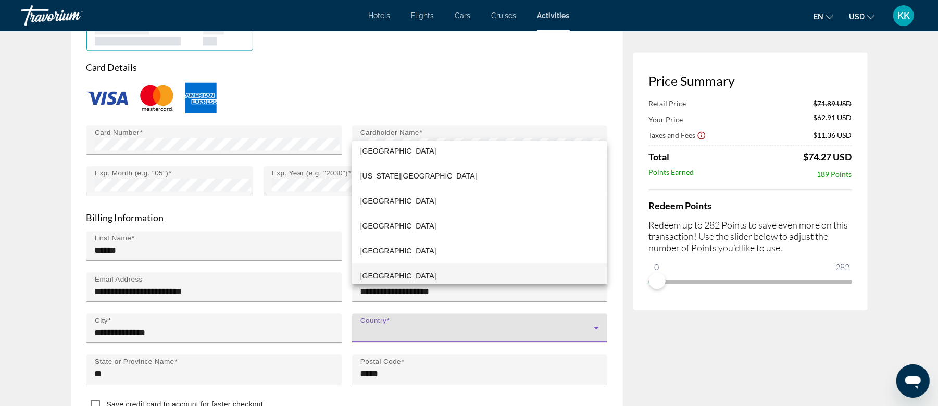
scroll to position [6040, 0]
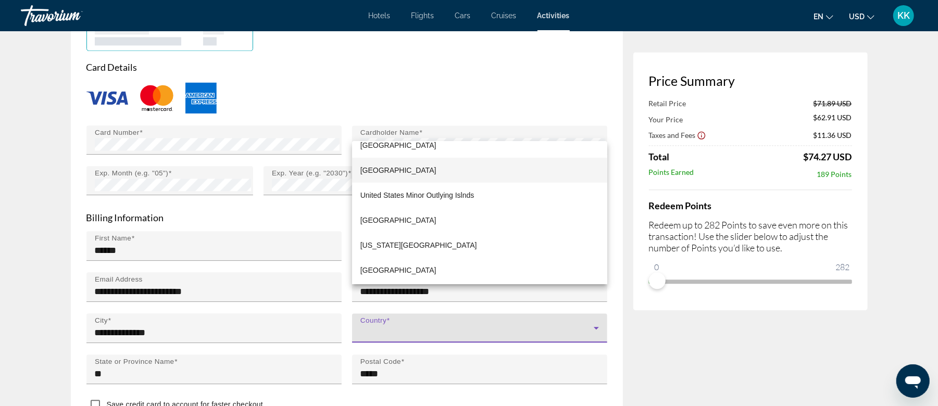
click at [422, 166] on span "United States of America" at bounding box center [399, 170] width 76 height 13
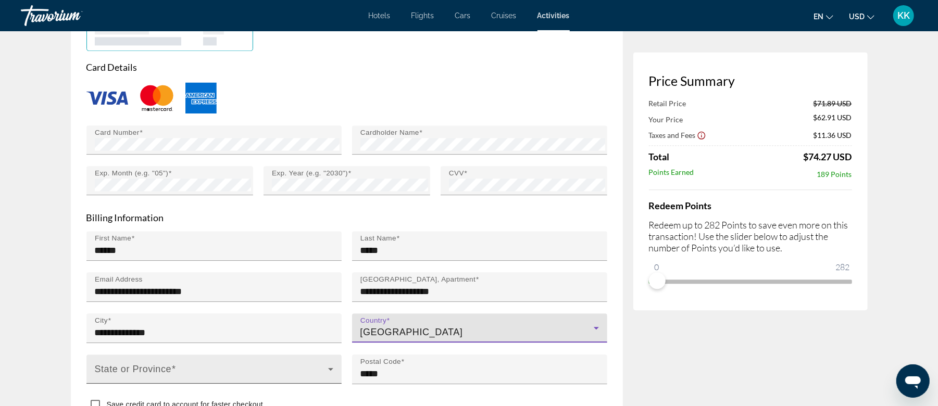
click at [159, 367] on span "Main content" at bounding box center [211, 373] width 233 height 13
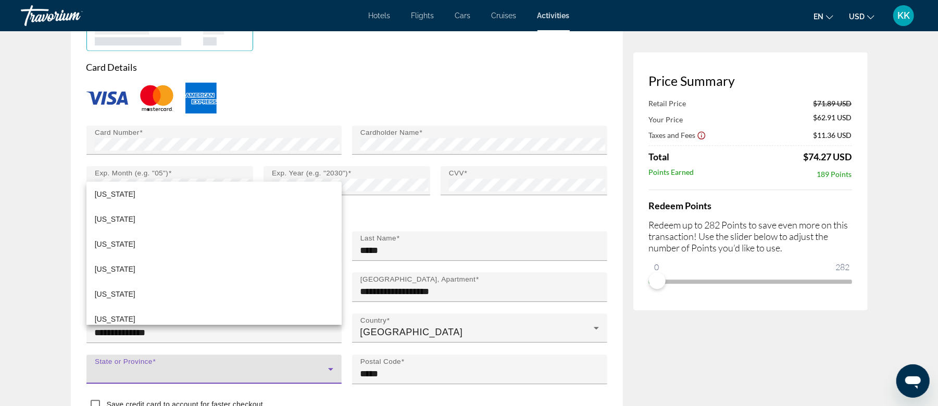
scroll to position [1011, 0]
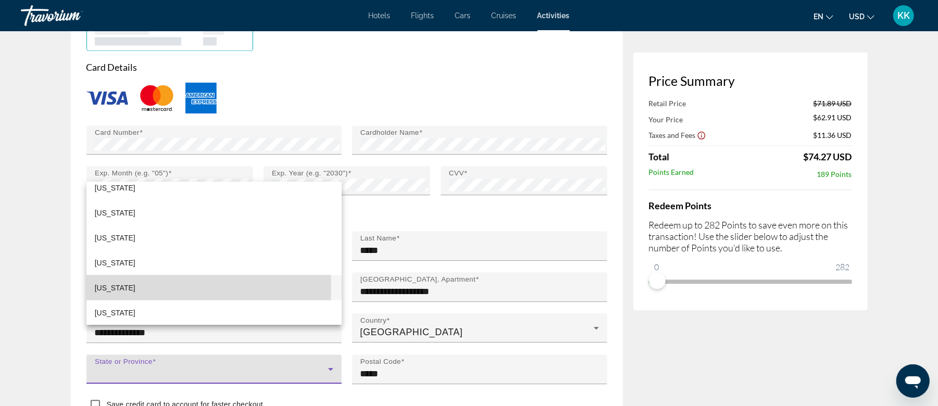
click at [108, 288] on span "Texas" at bounding box center [115, 288] width 41 height 13
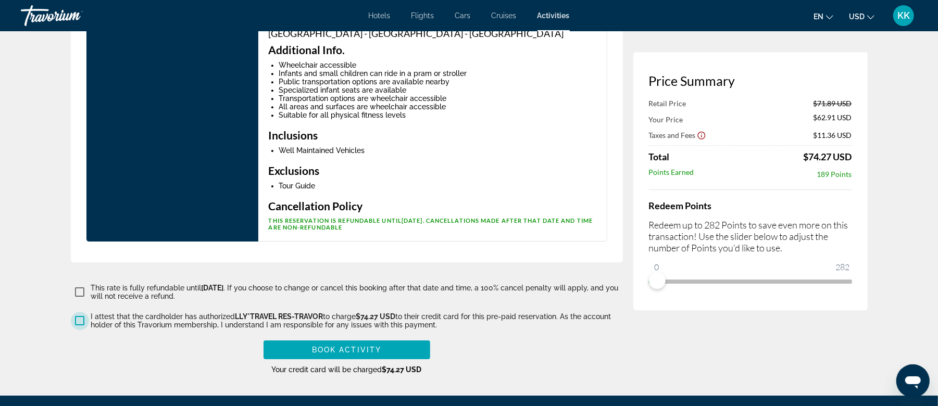
scroll to position [2351, 0]
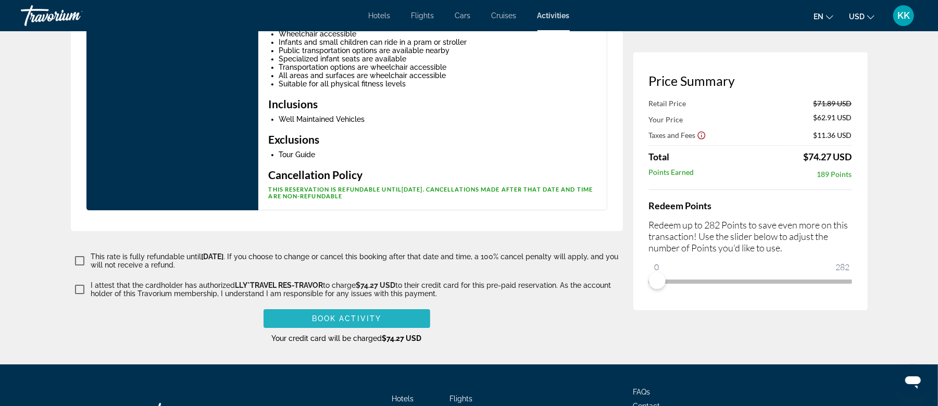
click at [369, 315] on span "Book Activity" at bounding box center [346, 319] width 69 height 8
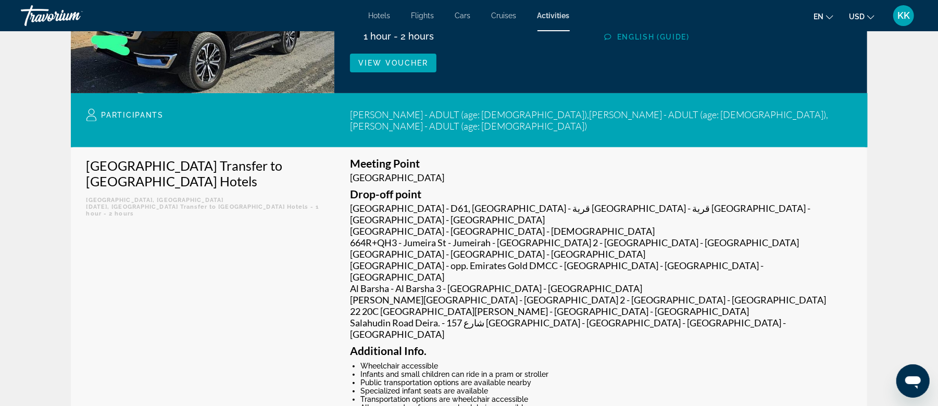
scroll to position [30, 0]
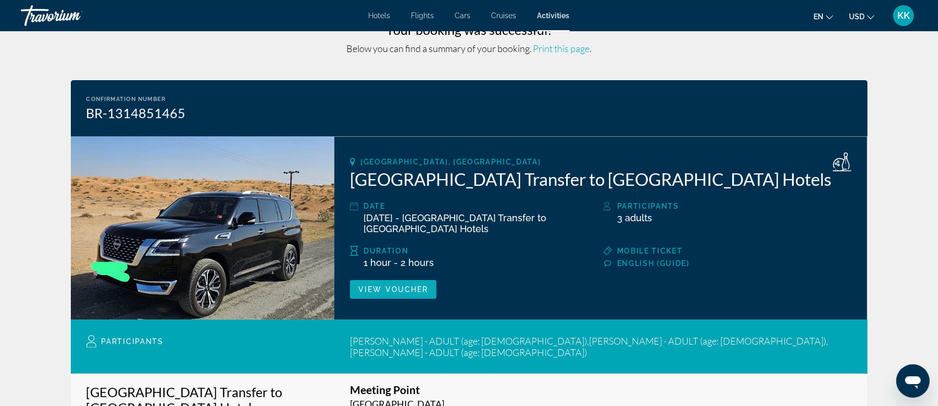
click at [400, 291] on span "View Voucher" at bounding box center [394, 290] width 70 height 8
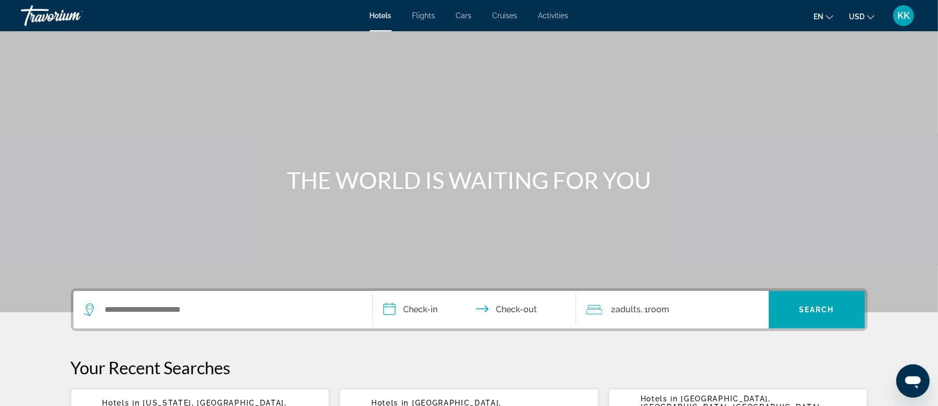
click at [555, 15] on span "Activities" at bounding box center [554, 15] width 30 height 8
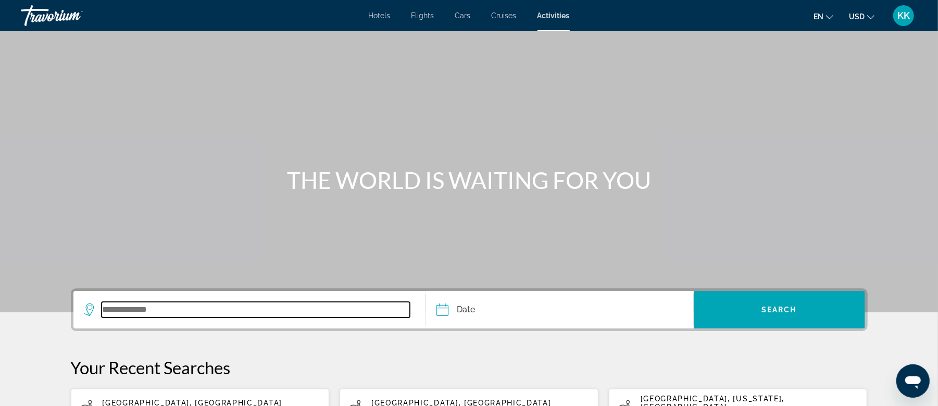
click at [128, 309] on input "Search widget" at bounding box center [256, 310] width 309 height 16
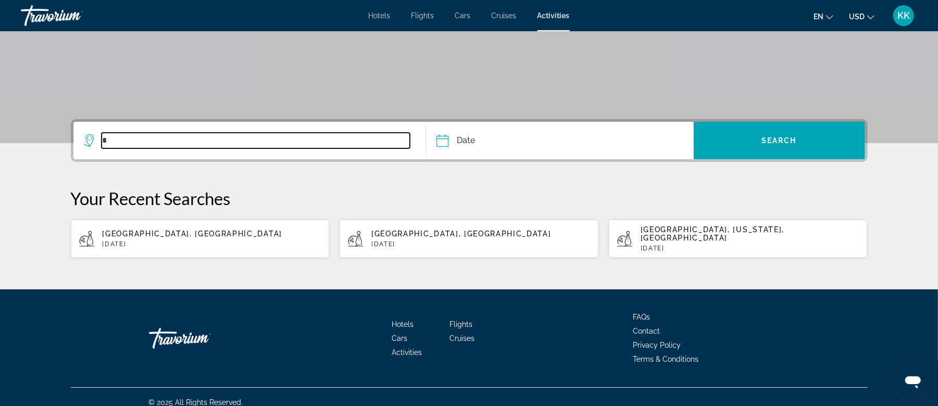
scroll to position [171, 0]
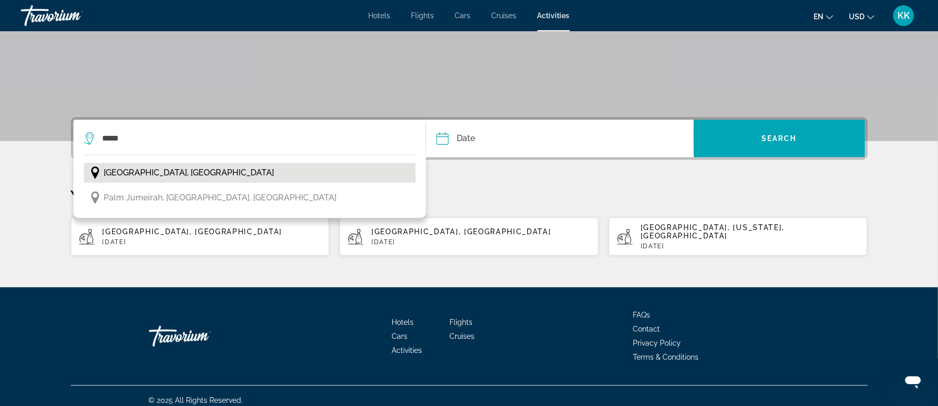
click at [147, 175] on span "[GEOGRAPHIC_DATA], [GEOGRAPHIC_DATA]" at bounding box center [189, 173] width 170 height 15
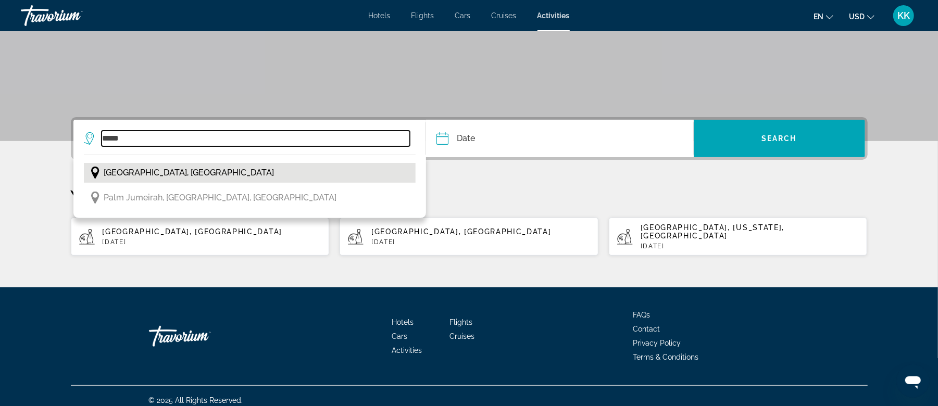
type input "**********"
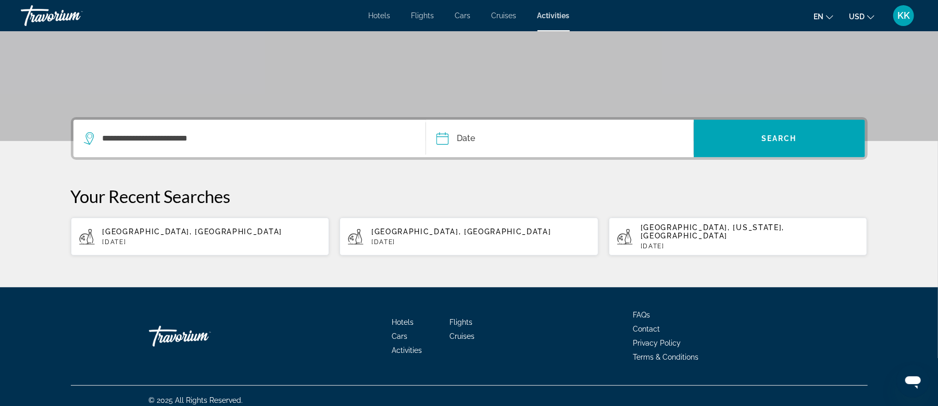
click at [454, 139] on input "Date" at bounding box center [500, 140] width 132 height 41
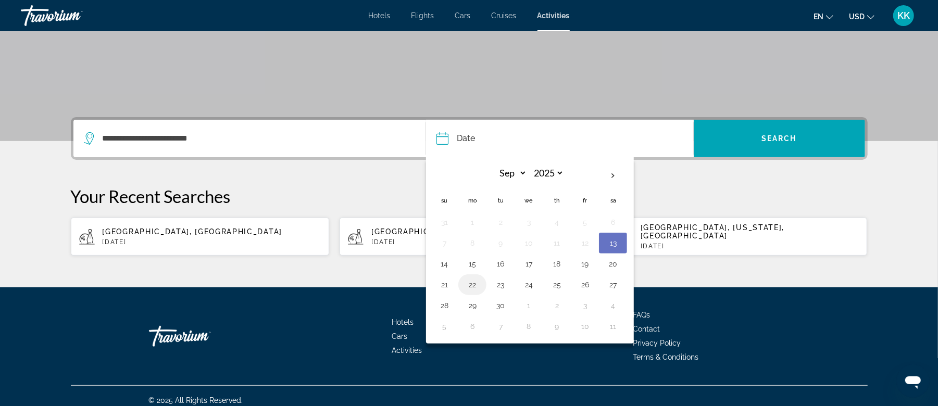
click at [471, 286] on button "22" at bounding box center [472, 285] width 17 height 15
type input "**********"
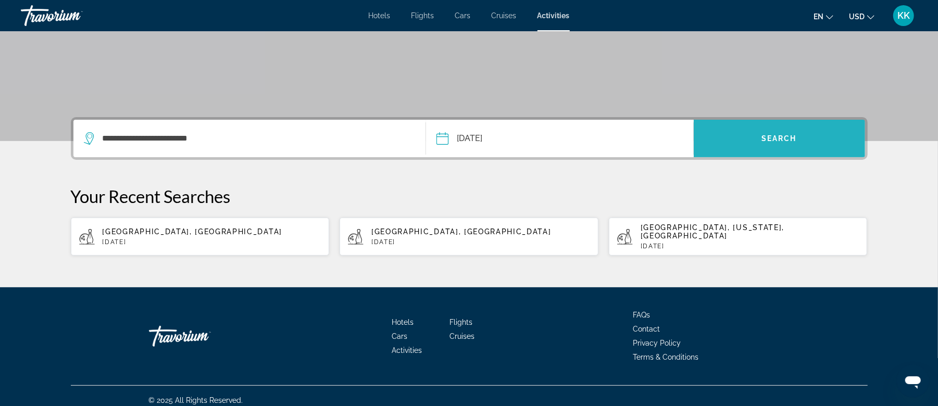
click at [757, 143] on span "Search widget" at bounding box center [779, 138] width 171 height 25
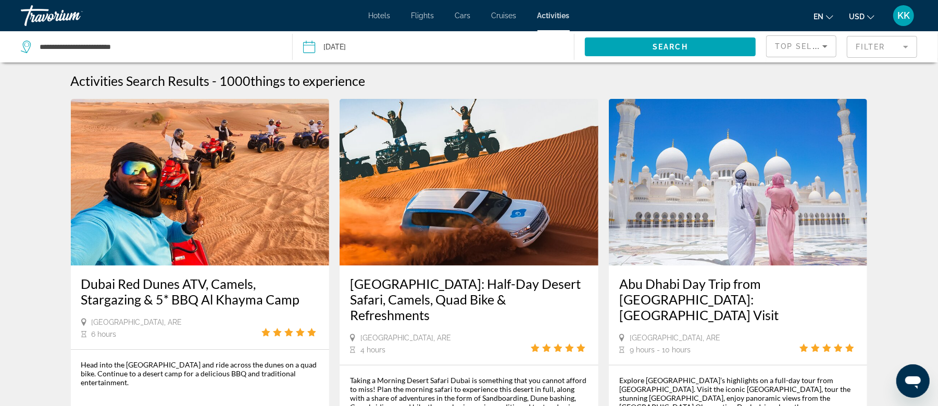
click at [891, 49] on mat-form-field "Filter" at bounding box center [882, 47] width 70 height 22
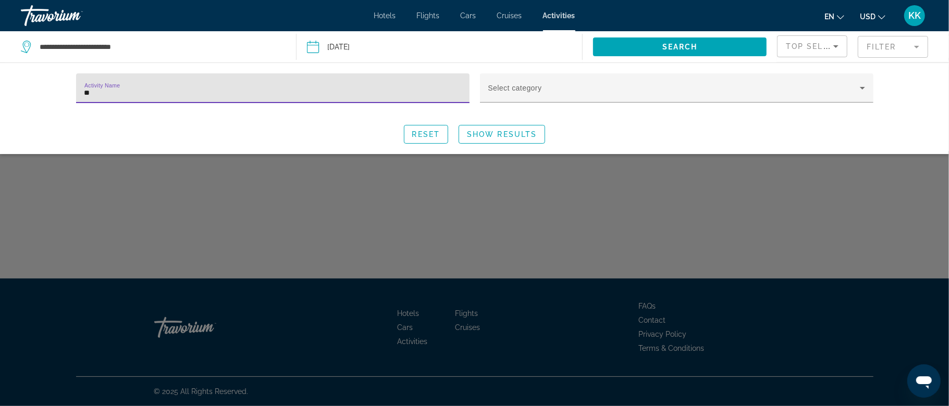
type input "*"
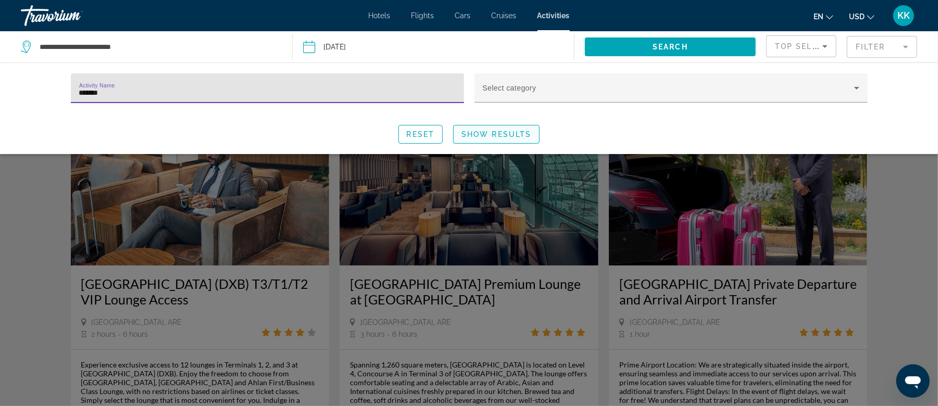
type input "*******"
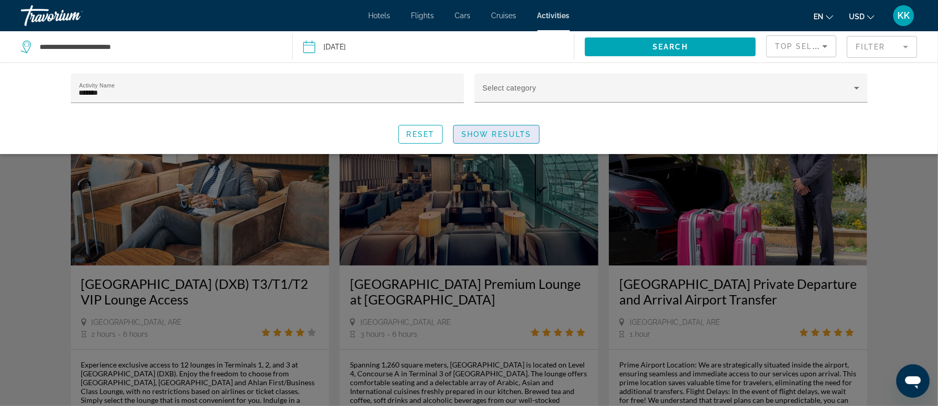
click at [517, 134] on span "Show Results" at bounding box center [497, 134] width 70 height 8
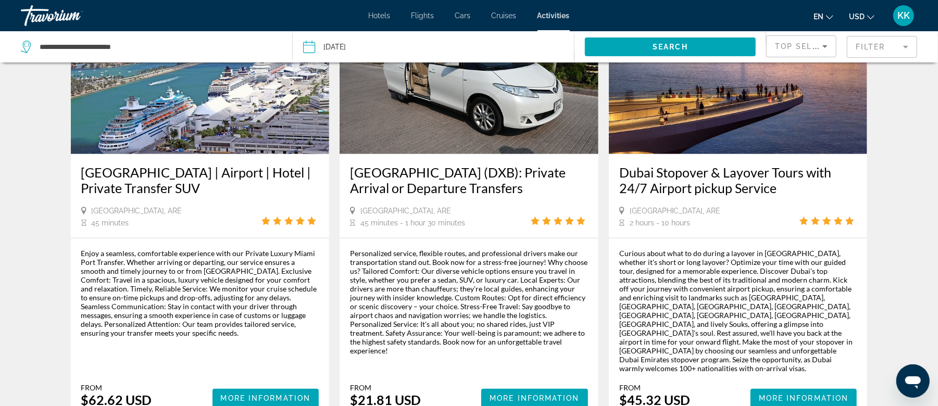
scroll to position [486, 0]
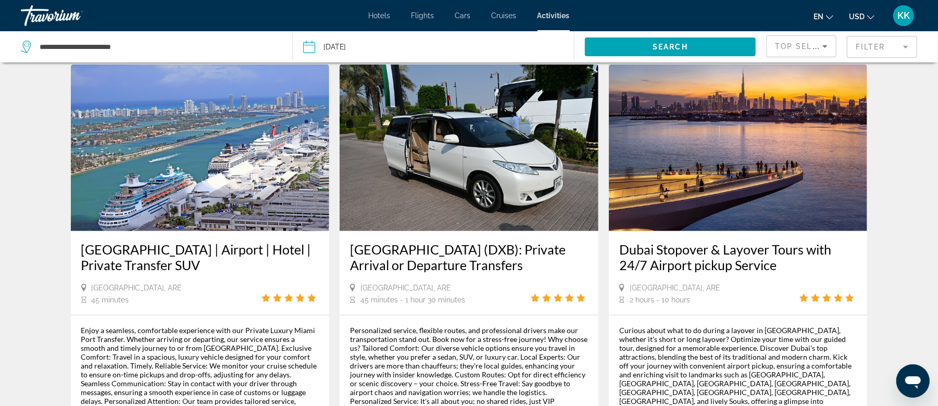
click at [507, 156] on img "Main content" at bounding box center [469, 148] width 259 height 167
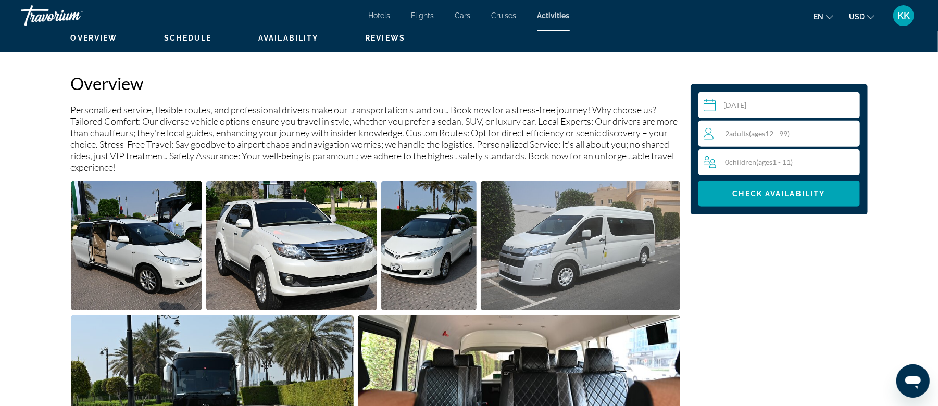
scroll to position [347, 0]
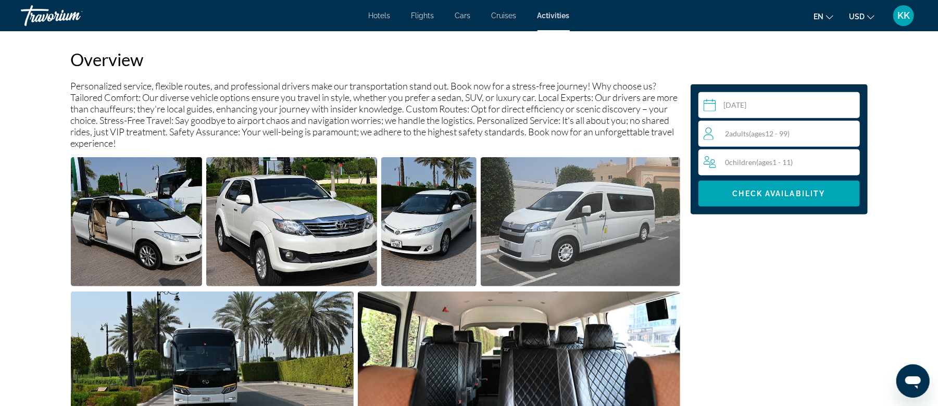
click at [774, 137] on span "( ages [DEMOGRAPHIC_DATA])" at bounding box center [770, 133] width 41 height 9
click at [847, 131] on icon "Increment adults" at bounding box center [849, 133] width 9 height 13
click at [783, 192] on span "Check Availability" at bounding box center [779, 194] width 93 height 8
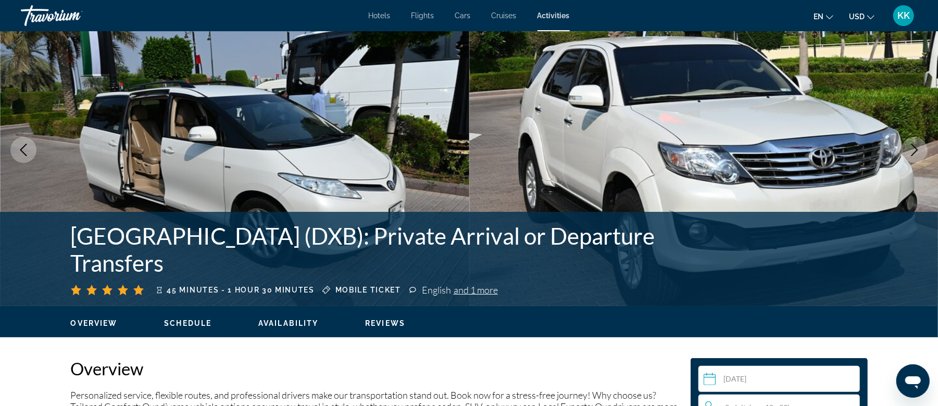
scroll to position [0, 0]
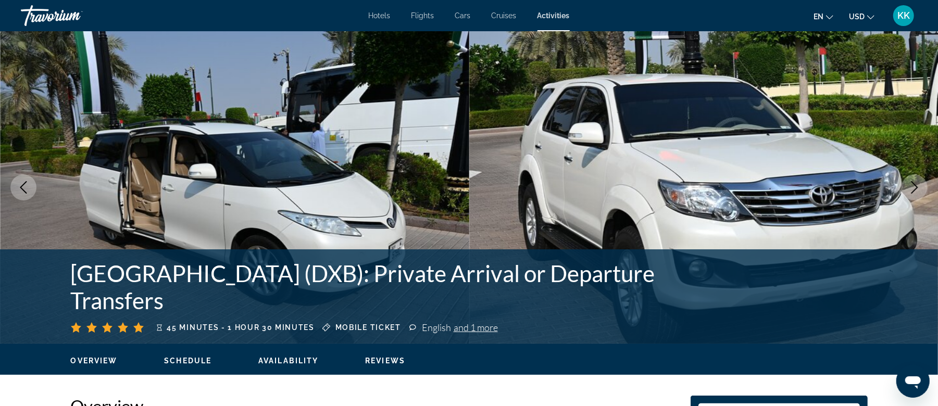
click at [911, 189] on icon "Next image" at bounding box center [915, 187] width 13 height 13
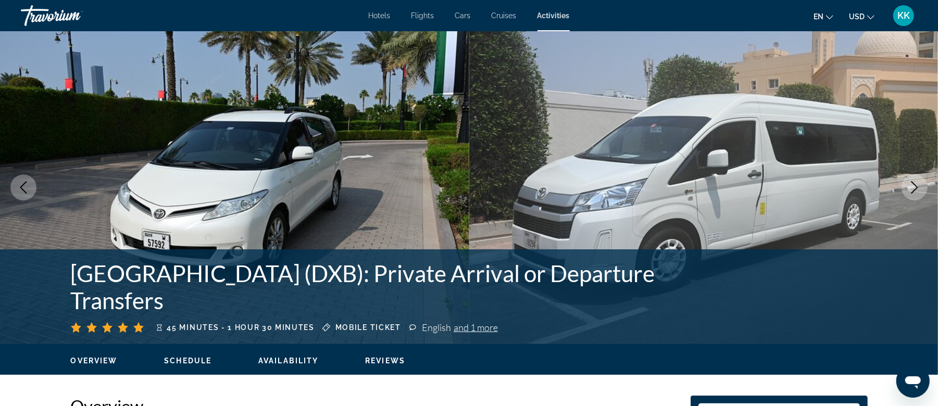
click at [911, 189] on icon "Next image" at bounding box center [915, 187] width 13 height 13
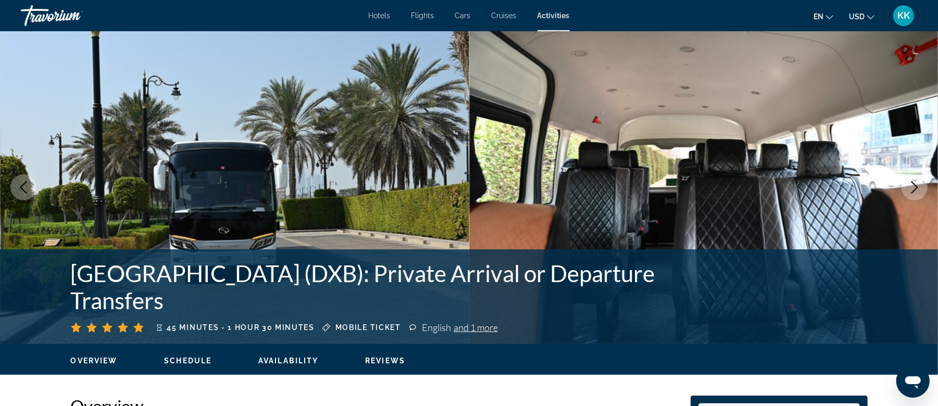
click at [911, 189] on icon "Next image" at bounding box center [915, 187] width 13 height 13
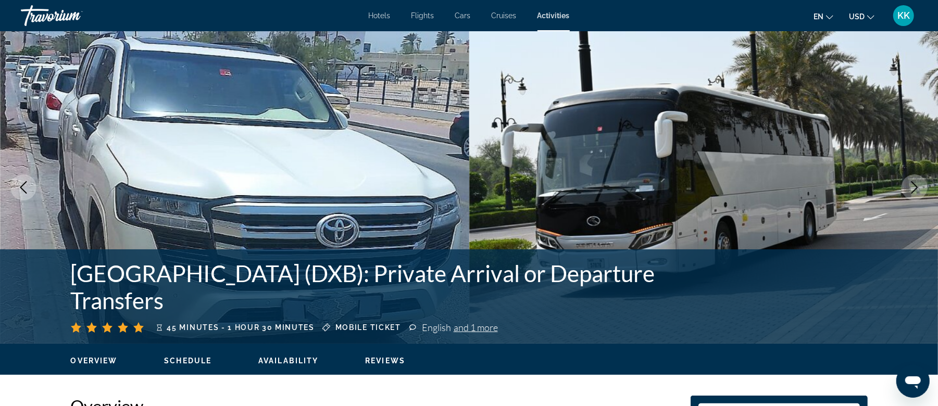
click at [911, 189] on icon "Next image" at bounding box center [915, 187] width 13 height 13
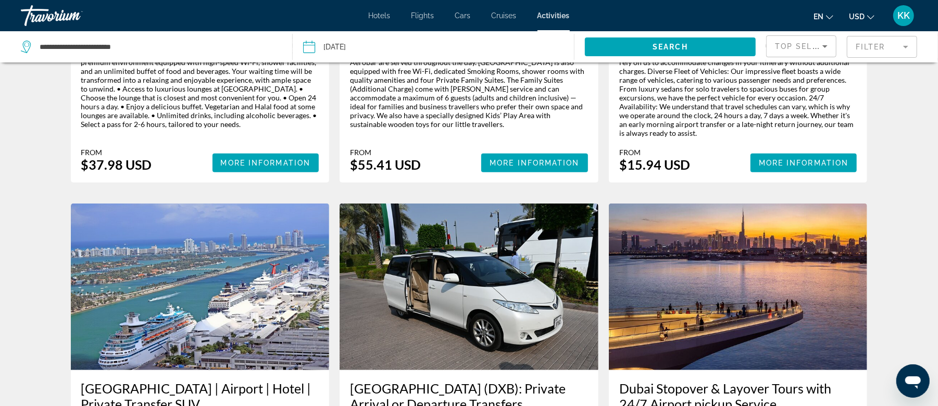
scroll to position [417, 0]
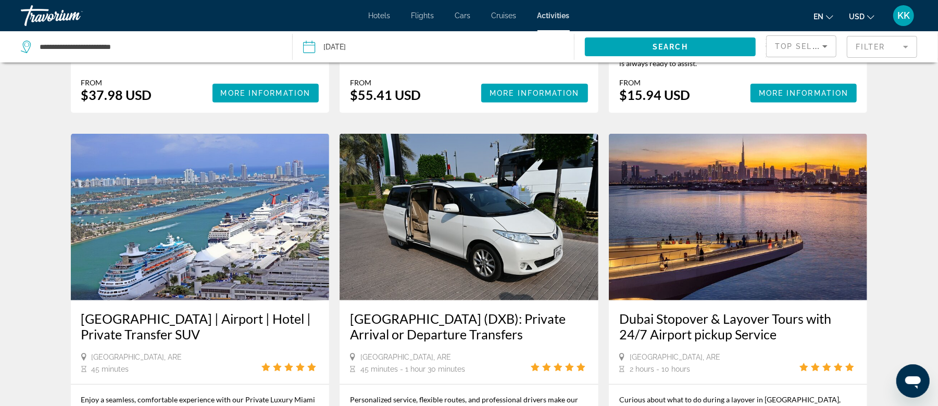
click at [521, 211] on img "Main content" at bounding box center [469, 217] width 259 height 167
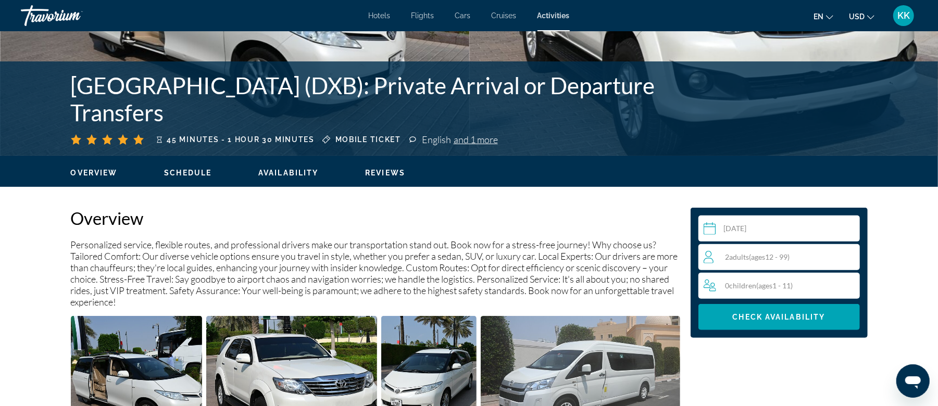
scroll to position [208, 0]
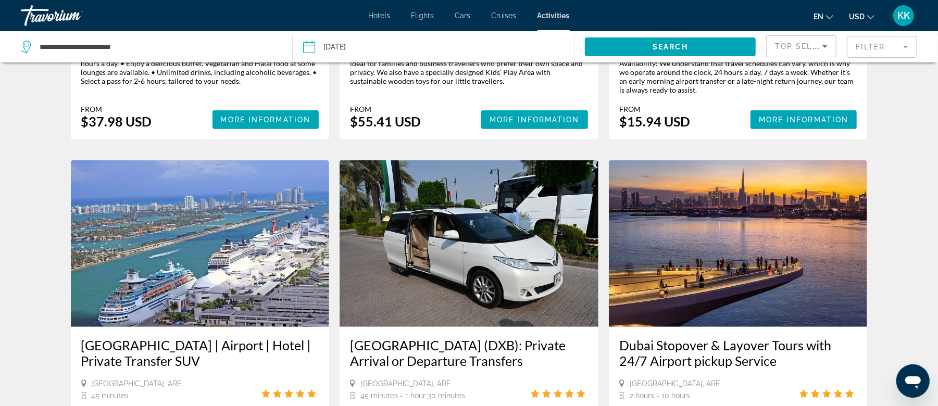
scroll to position [417, 0]
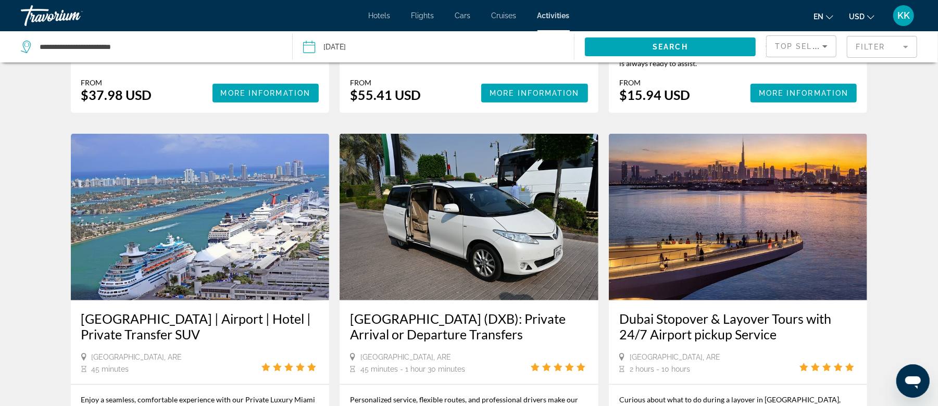
click at [497, 239] on img "Main content" at bounding box center [469, 217] width 259 height 167
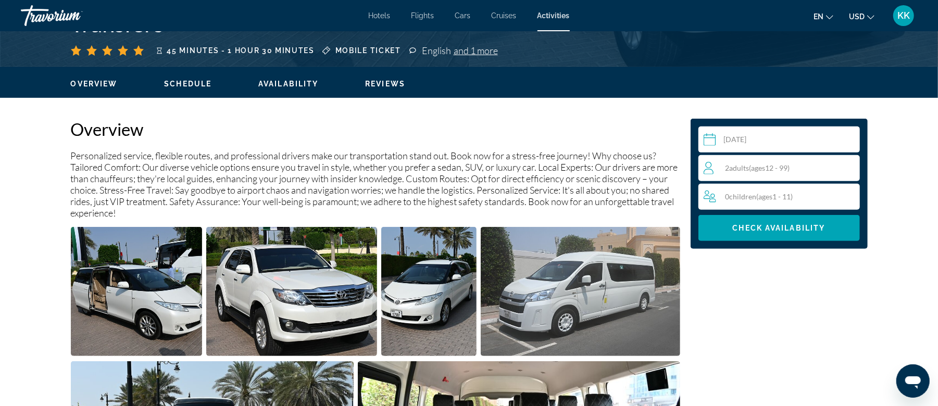
scroll to position [278, 0]
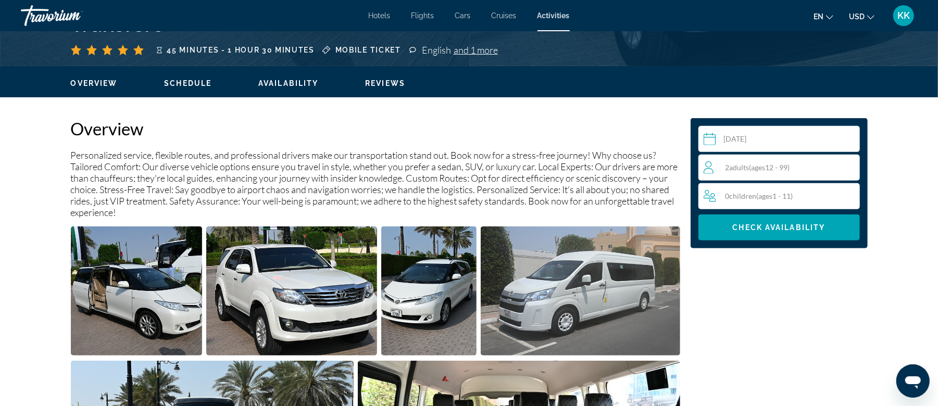
click at [757, 163] on div "2 Adult Adults ( ages [DEMOGRAPHIC_DATA])" at bounding box center [782, 168] width 156 height 13
click at [849, 165] on icon "Increment adults" at bounding box center [849, 167] width 9 height 13
click at [795, 226] on span "Check Availability" at bounding box center [779, 228] width 93 height 8
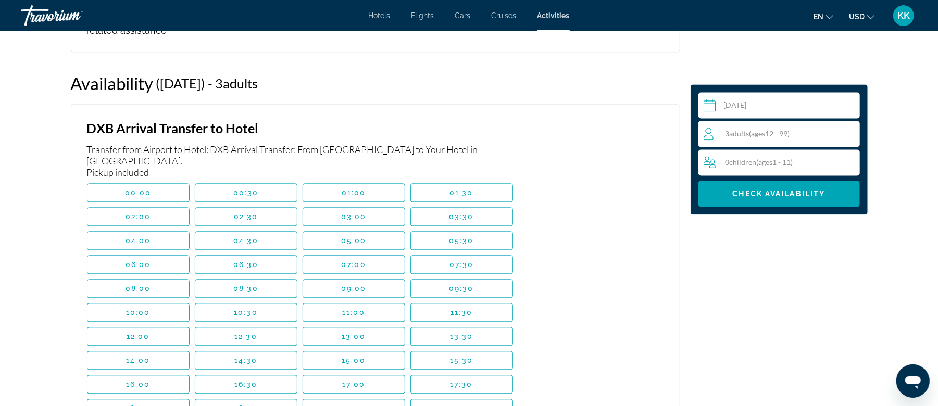
scroll to position [1635, 0]
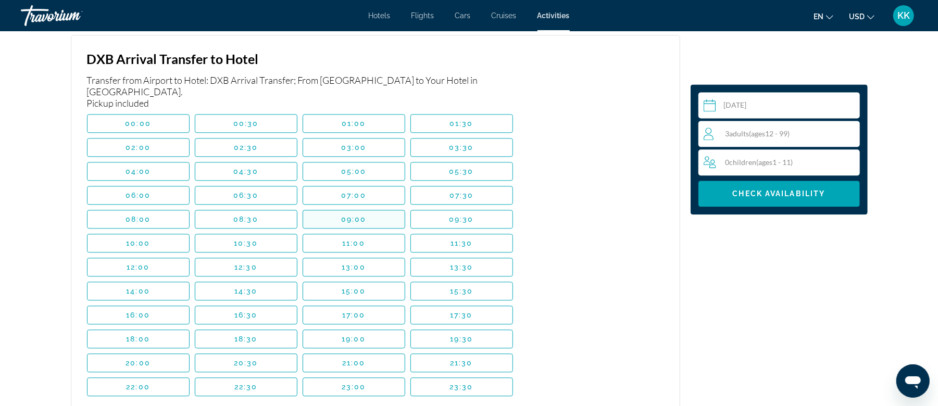
click at [332, 209] on span "Main content" at bounding box center [354, 219] width 102 height 25
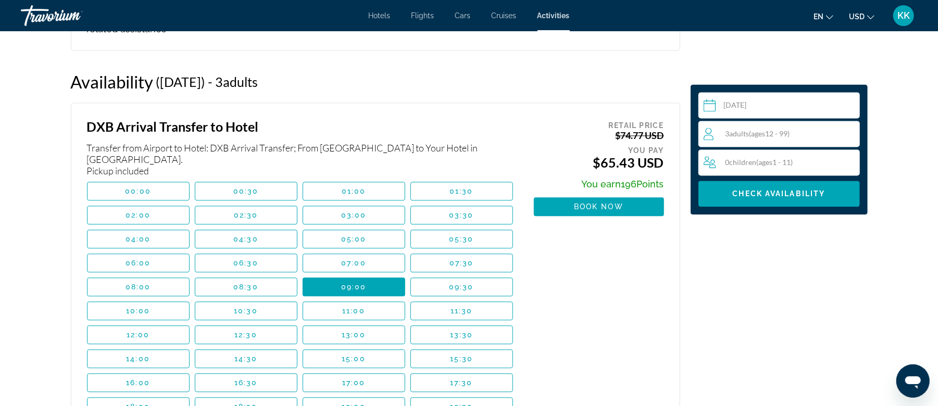
scroll to position [1566, 0]
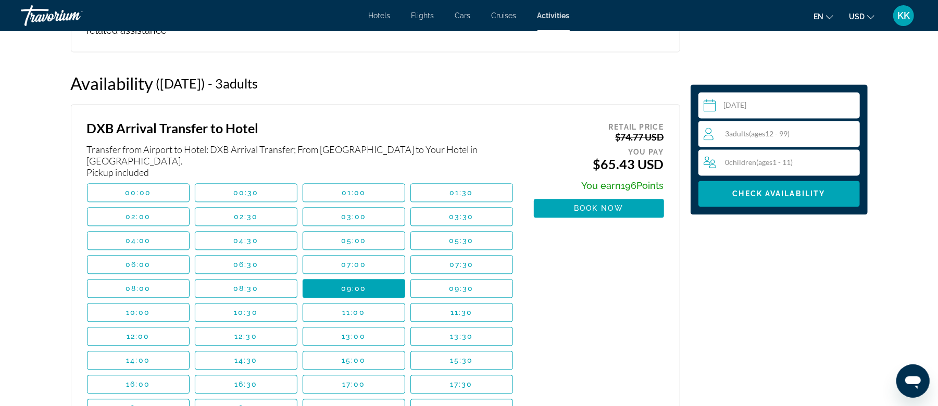
click at [555, 271] on div "Retail Price $74.77 USD You pay $65.43 USD You earn 196 Points Book now" at bounding box center [599, 299] width 130 height 359
click at [103, 180] on span "Main content" at bounding box center [139, 192] width 102 height 25
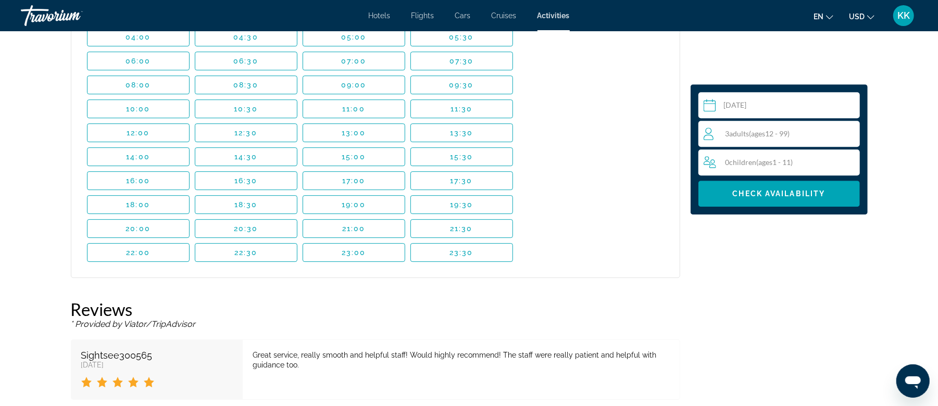
scroll to position [2191, 0]
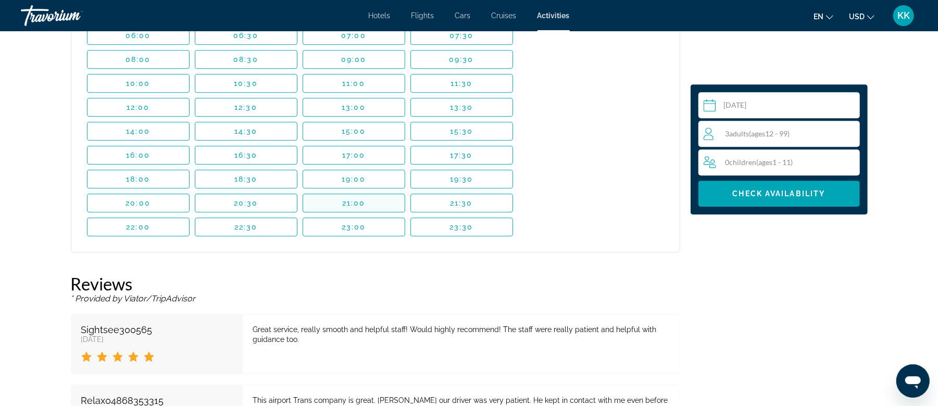
click at [355, 199] on span "21:00" at bounding box center [353, 203] width 23 height 8
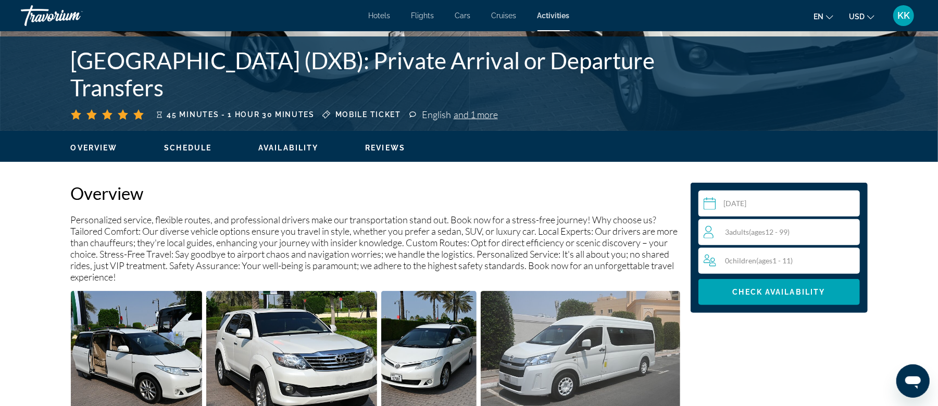
scroll to position [301, 0]
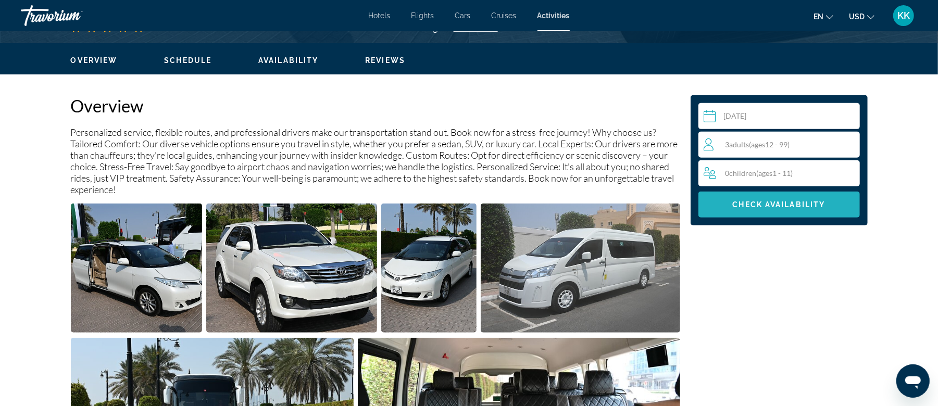
click at [774, 206] on span "Check Availability" at bounding box center [779, 205] width 93 height 8
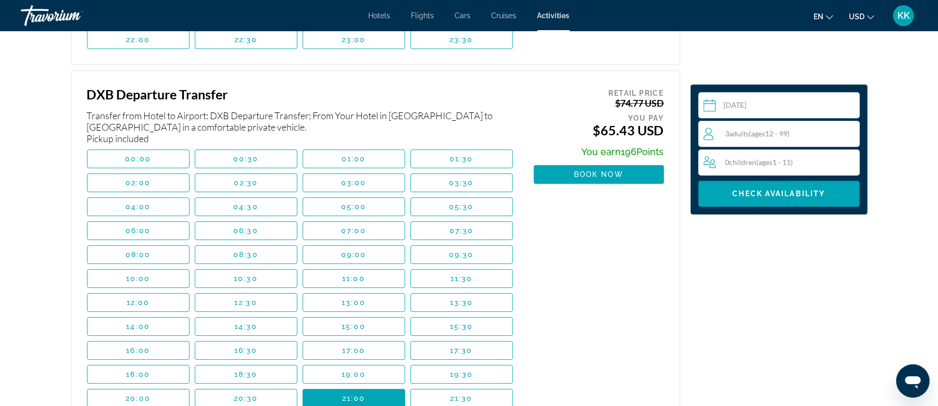
scroll to position [2052, 0]
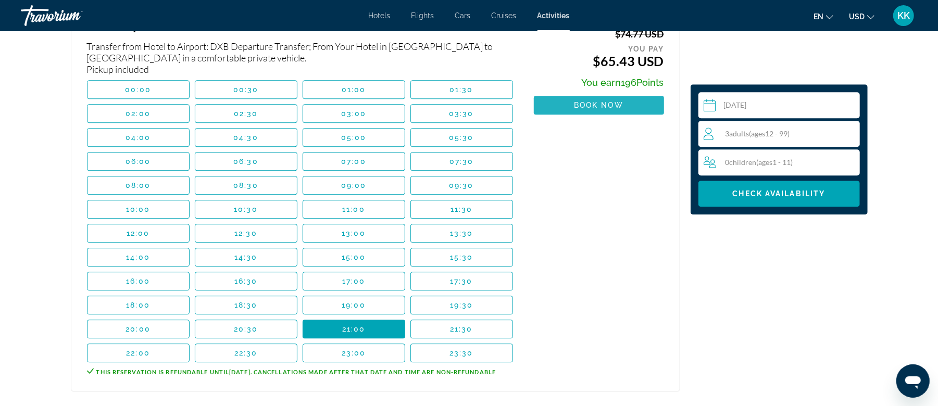
click at [624, 98] on span "Main content" at bounding box center [599, 105] width 130 height 25
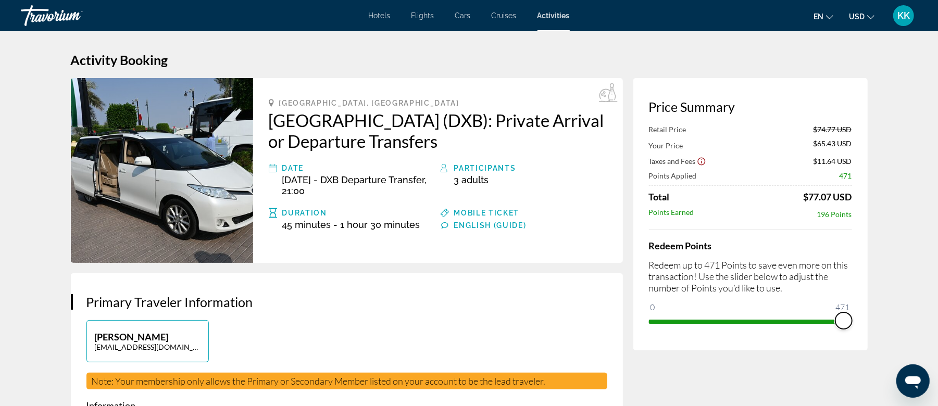
drag, startPoint x: 669, startPoint y: 305, endPoint x: 875, endPoint y: 305, distance: 206.3
drag, startPoint x: 834, startPoint y: 313, endPoint x: 567, endPoint y: 322, distance: 266.4
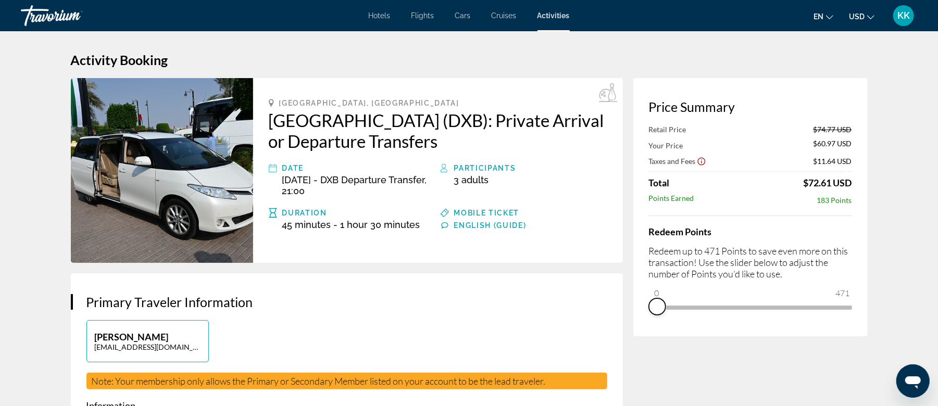
drag, startPoint x: 832, startPoint y: 320, endPoint x: 653, endPoint y: 334, distance: 179.8
click at [653, 334] on div "Price Summary Retail Price $74.77 USD Your Price $60.97 USD Taxes and Fees $11.…" at bounding box center [751, 207] width 234 height 258
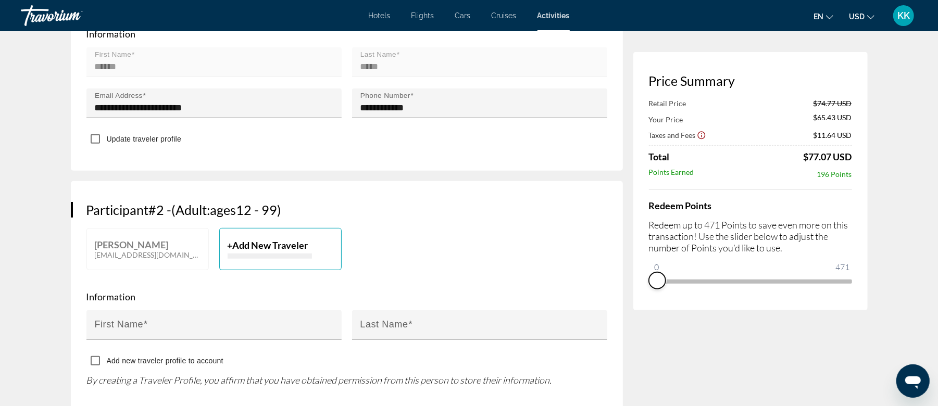
scroll to position [417, 0]
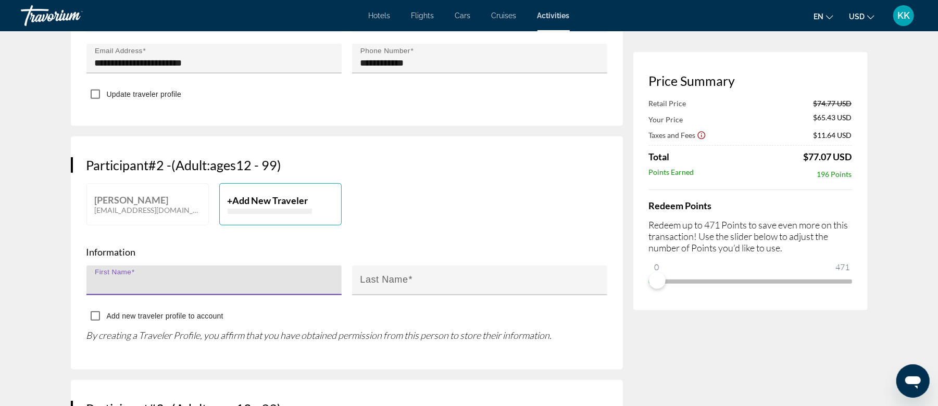
click at [214, 279] on input "First Name" at bounding box center [217, 285] width 245 height 13
type input "*******"
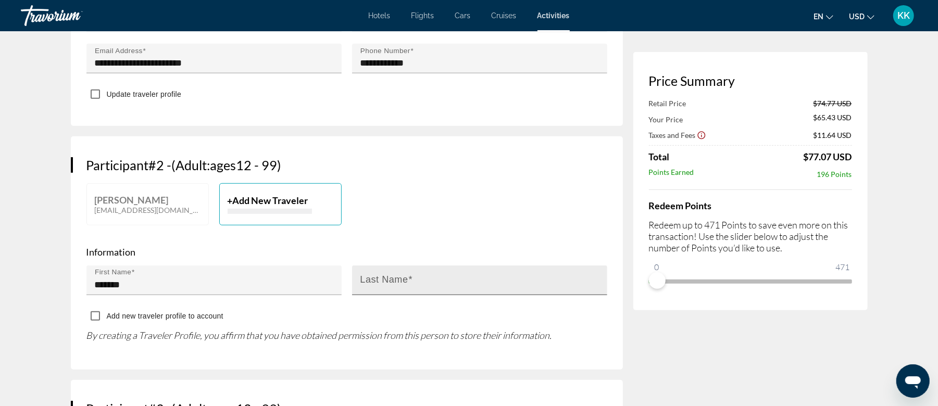
click at [386, 277] on mat-label "Last Name" at bounding box center [385, 280] width 48 height 10
click at [386, 279] on input "Last Name" at bounding box center [483, 285] width 245 height 13
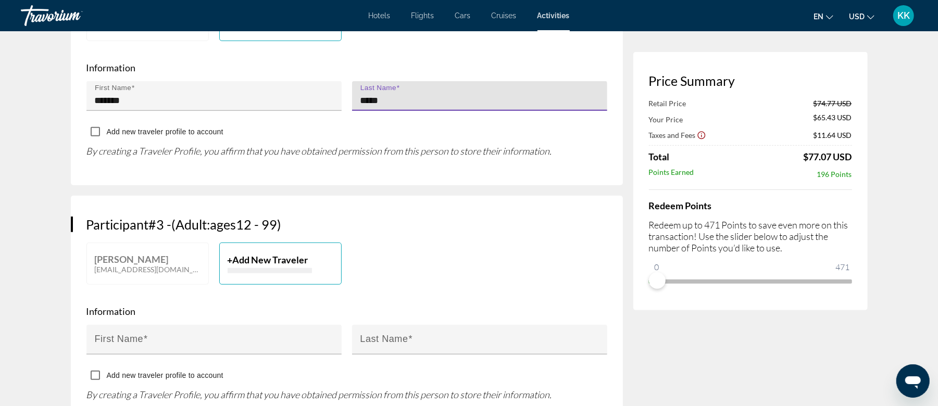
scroll to position [625, 0]
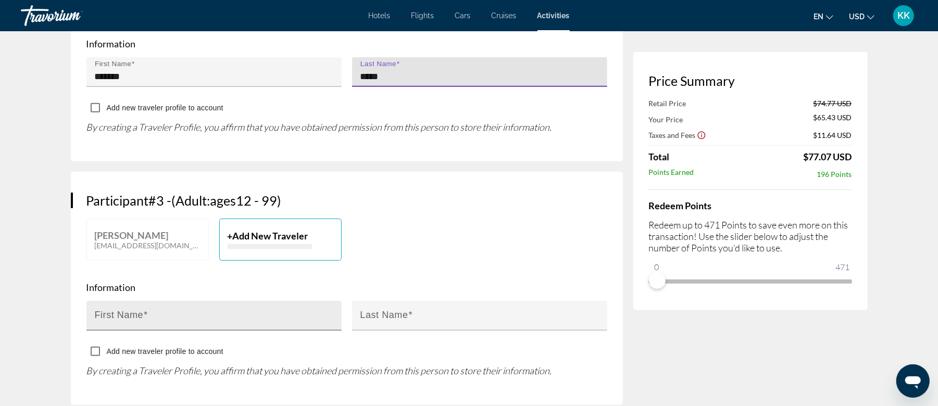
type input "*****"
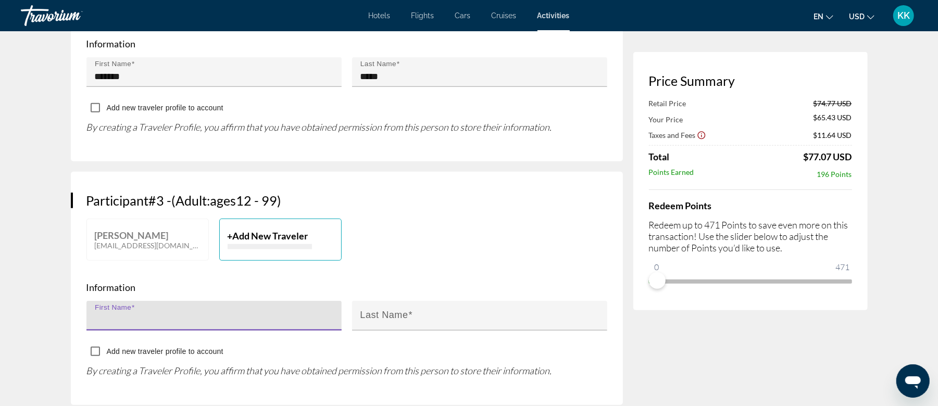
click at [162, 318] on input "First Name" at bounding box center [217, 320] width 245 height 13
type input "*******"
click at [474, 320] on input "Last Name" at bounding box center [483, 320] width 245 height 13
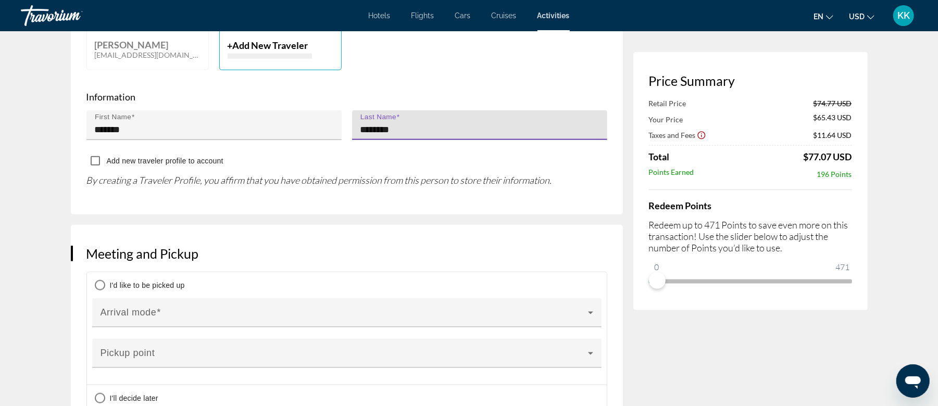
scroll to position [903, 0]
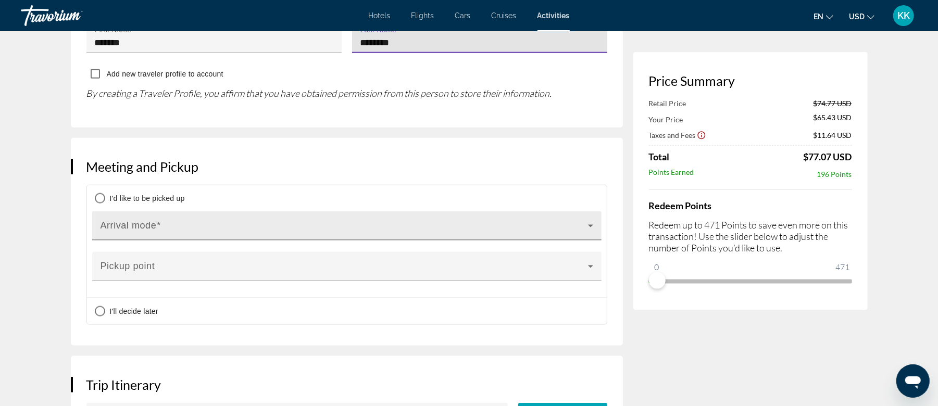
type input "********"
click at [586, 226] on icon "Main content" at bounding box center [591, 226] width 13 height 13
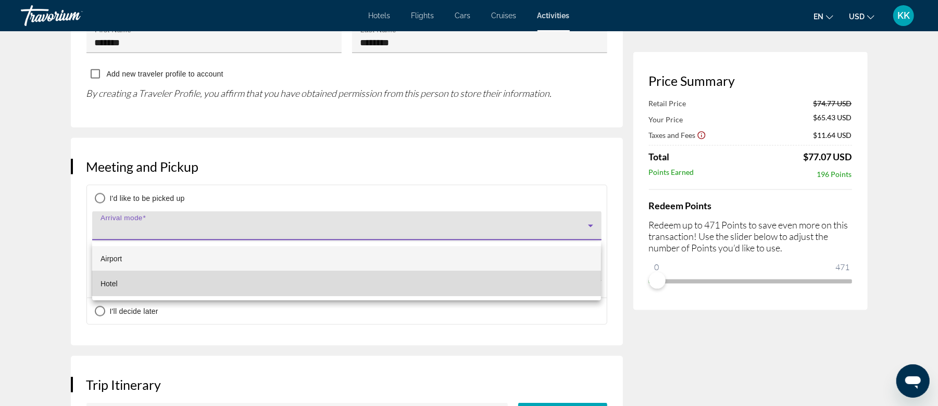
click at [113, 285] on span "Hotel" at bounding box center [109, 284] width 17 height 13
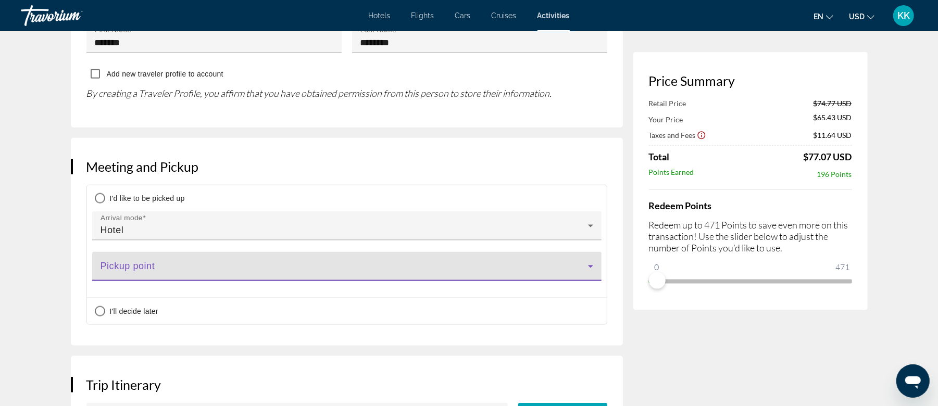
click at [138, 269] on span "Main content" at bounding box center [345, 271] width 488 height 13
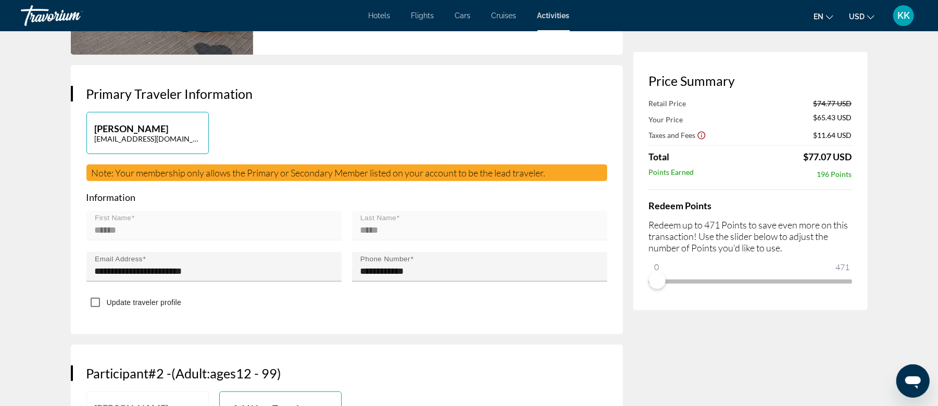
scroll to position [0, 0]
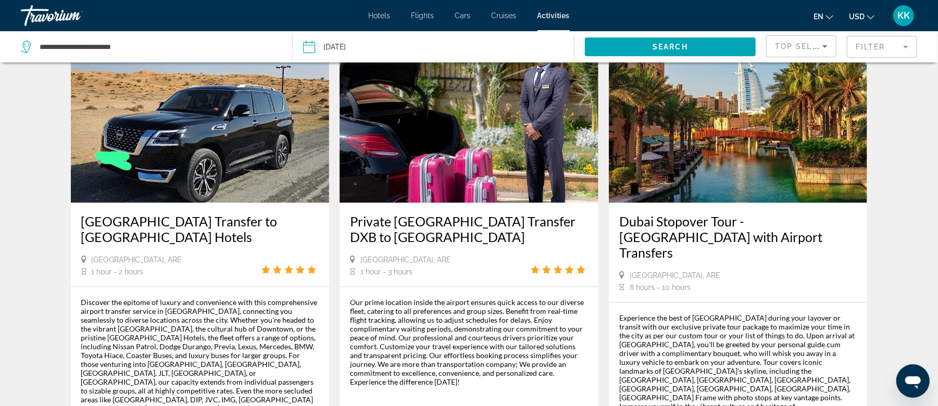
scroll to position [903, 0]
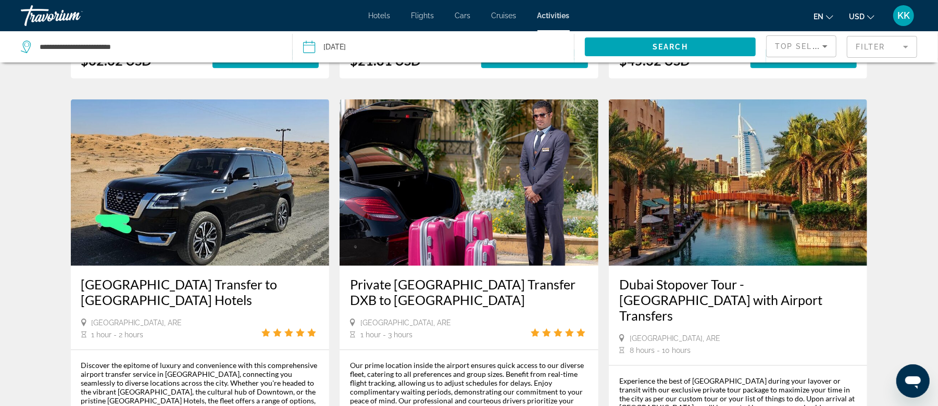
click at [175, 181] on img "Main content" at bounding box center [200, 183] width 259 height 167
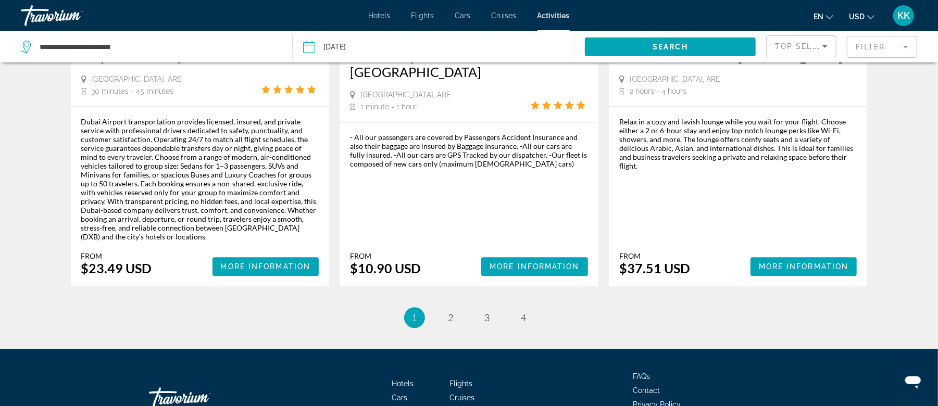
scroll to position [1643, 0]
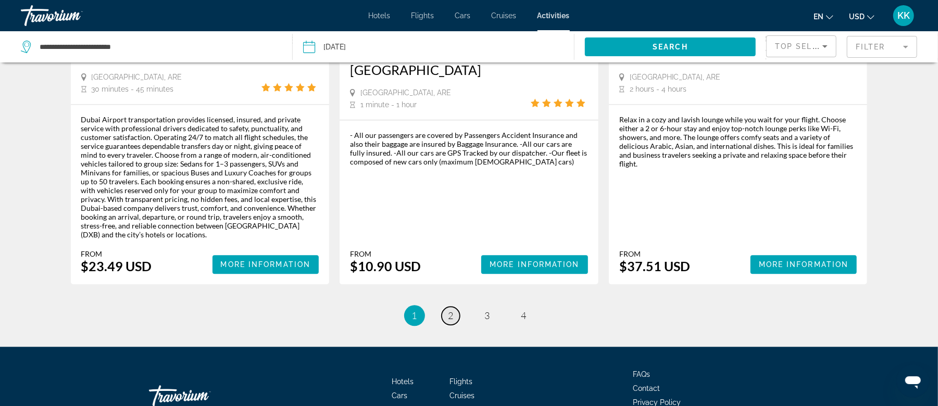
click at [453, 310] on span "2" at bounding box center [451, 315] width 5 height 11
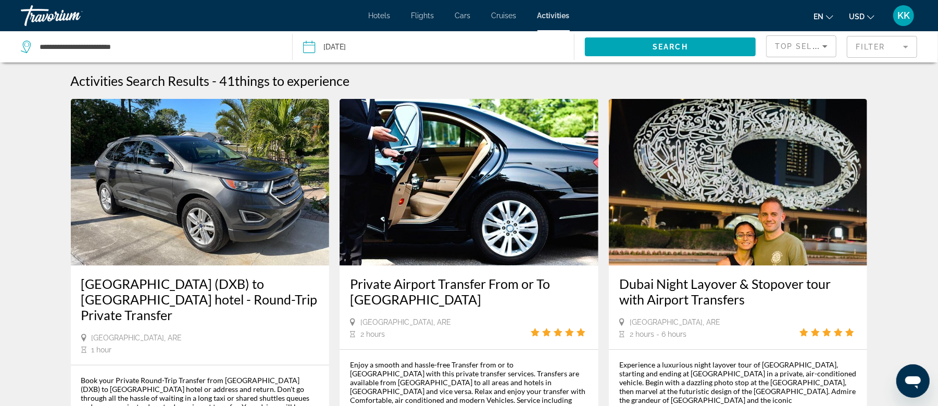
click at [510, 171] on img "Main content" at bounding box center [469, 182] width 259 height 167
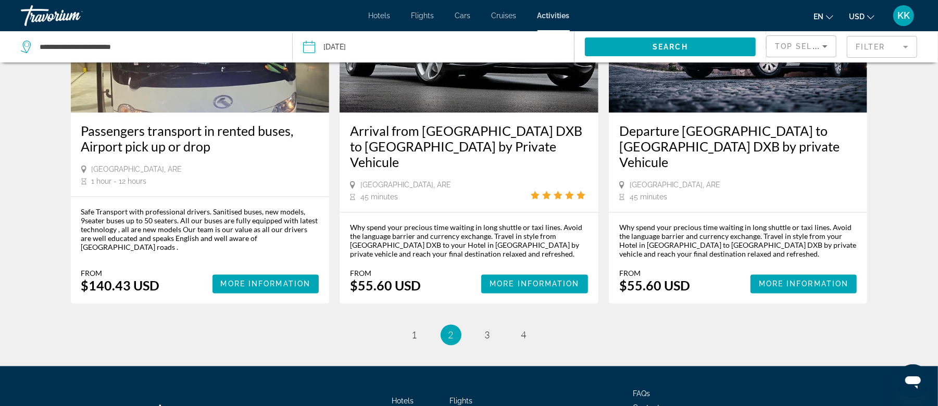
scroll to position [1430, 0]
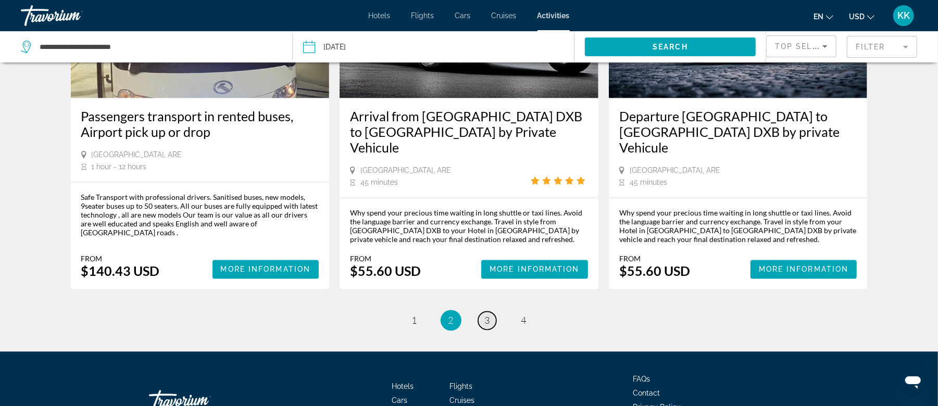
click at [484, 312] on link "page 3" at bounding box center [487, 321] width 18 height 18
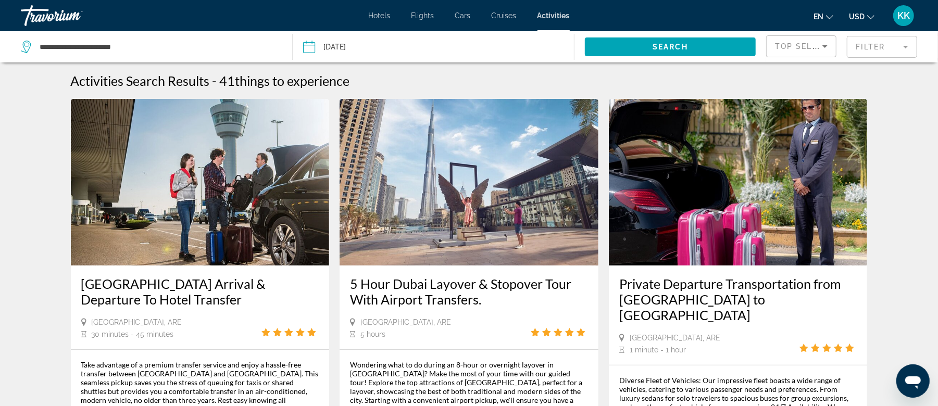
scroll to position [69, 0]
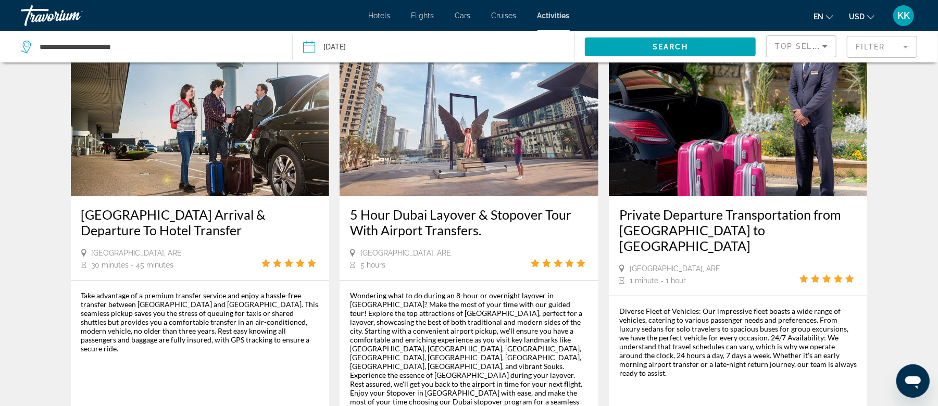
click at [718, 158] on img "Main content" at bounding box center [738, 113] width 259 height 167
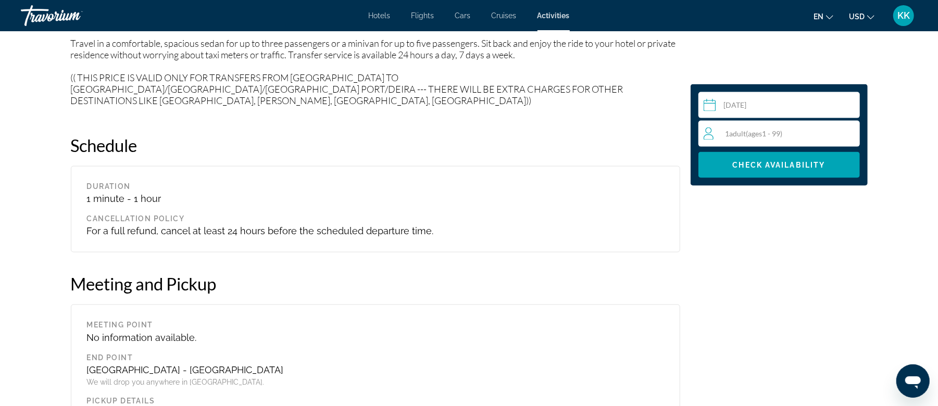
scroll to position [881, 0]
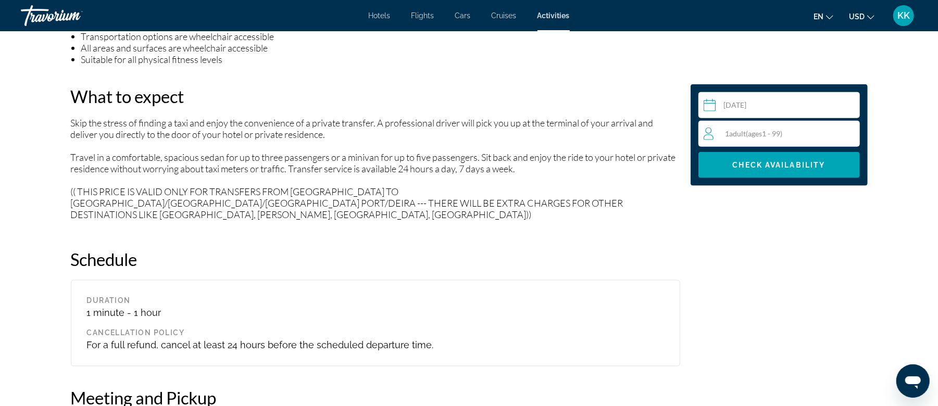
click at [778, 129] on span "( ages [DEMOGRAPHIC_DATA])" at bounding box center [765, 133] width 36 height 9
click at [845, 134] on icon "Increment adults" at bounding box center [849, 133] width 9 height 13
click at [848, 131] on icon "Increment adults" at bounding box center [849, 133] width 9 height 13
click at [708, 134] on icon "Decrement adults" at bounding box center [708, 133] width 9 height 13
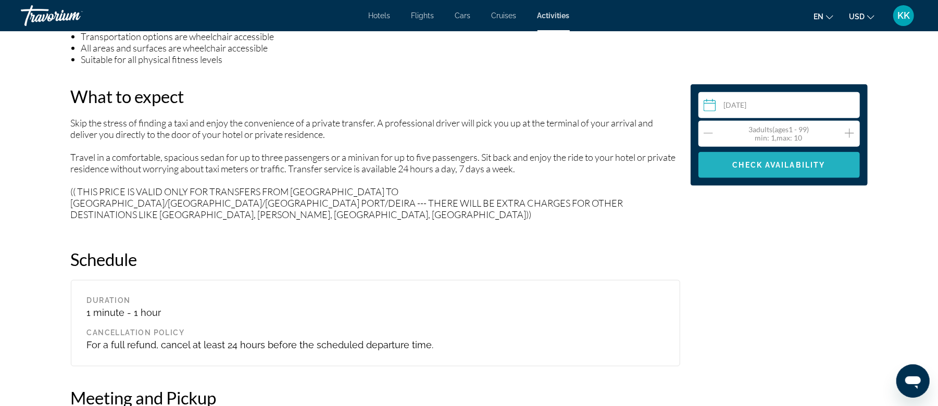
click at [750, 164] on span "Check Availability" at bounding box center [779, 165] width 93 height 8
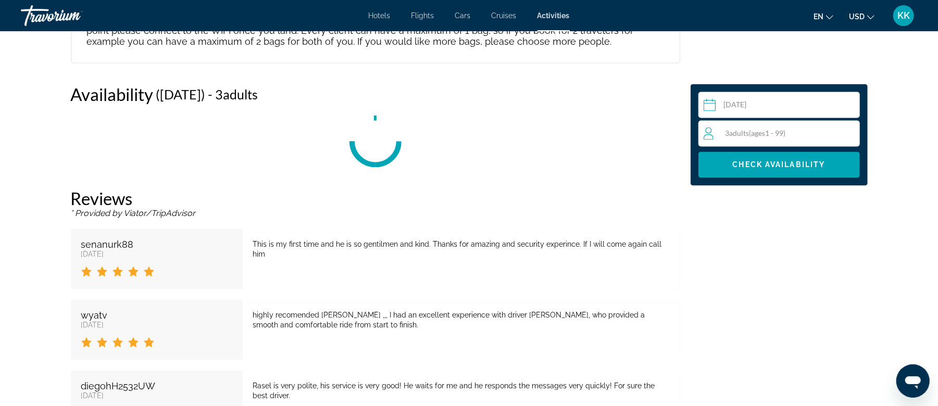
scroll to position [1399, 0]
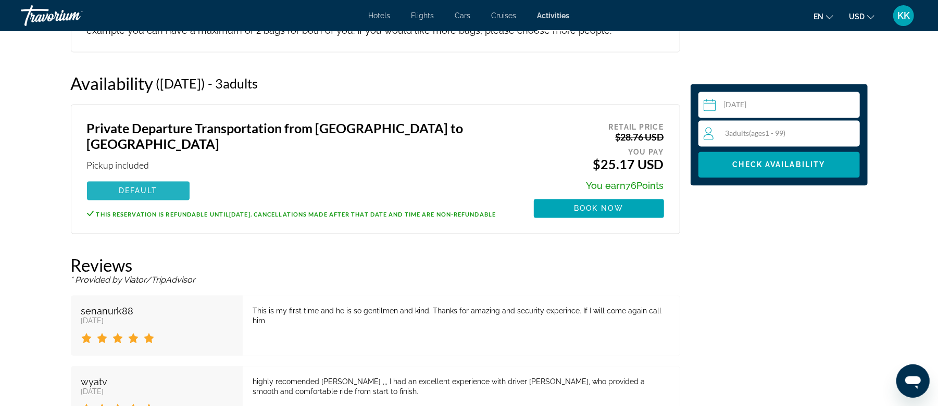
click at [176, 179] on span "Main content" at bounding box center [138, 191] width 103 height 25
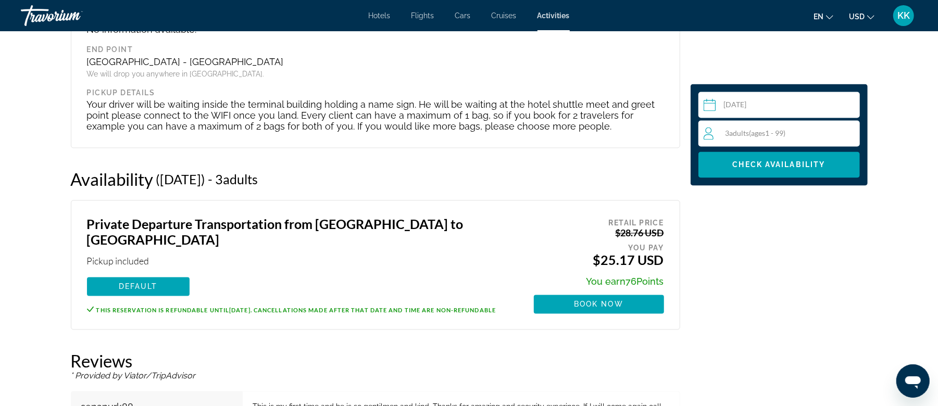
scroll to position [1278, 0]
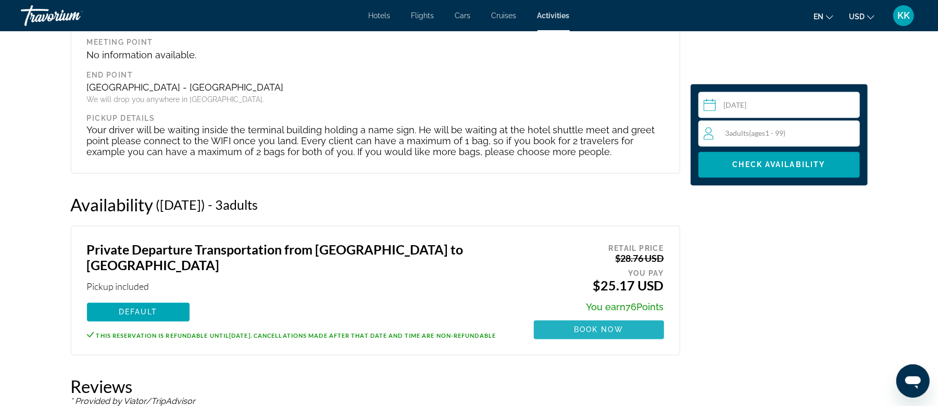
click at [626, 323] on span "Main content" at bounding box center [599, 330] width 130 height 25
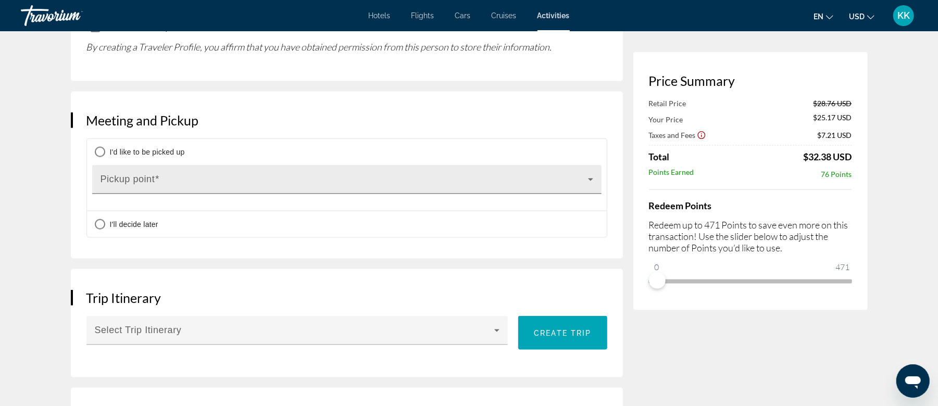
scroll to position [972, 0]
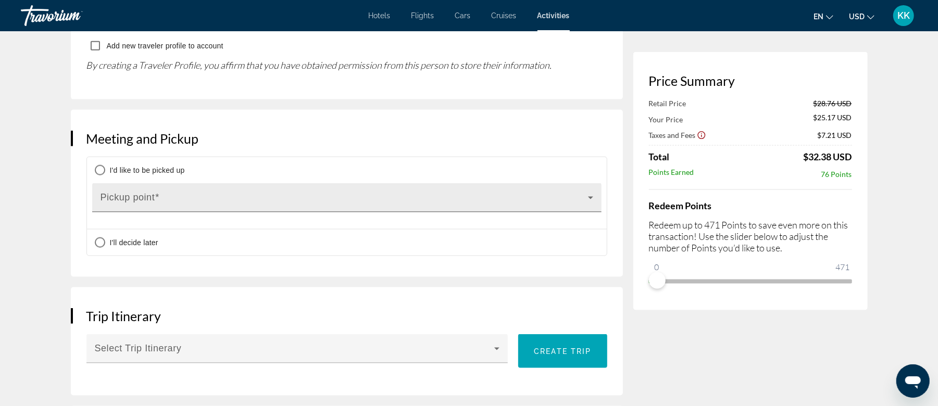
click at [542, 196] on span "Main content" at bounding box center [345, 202] width 488 height 13
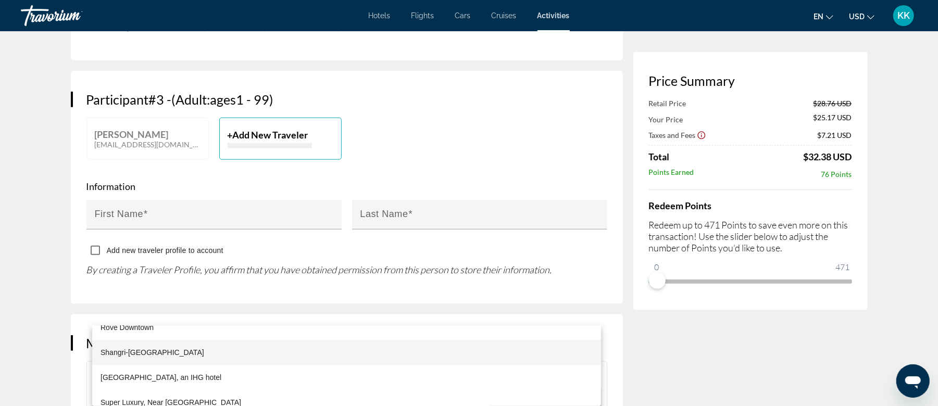
scroll to position [764, 0]
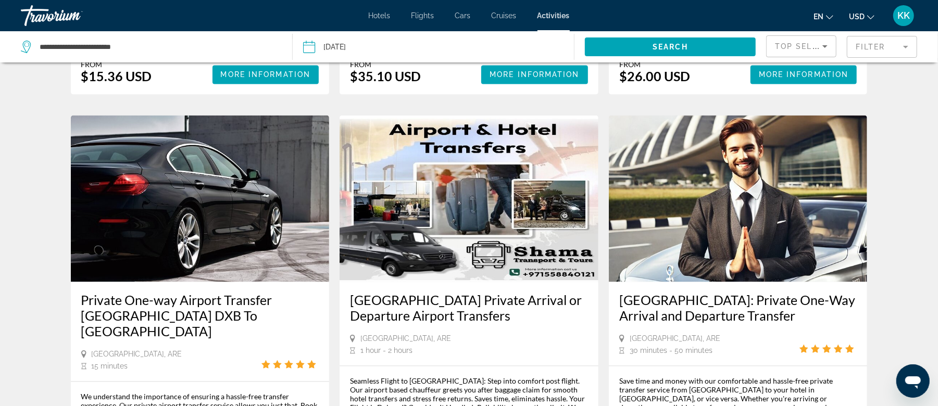
scroll to position [1320, 0]
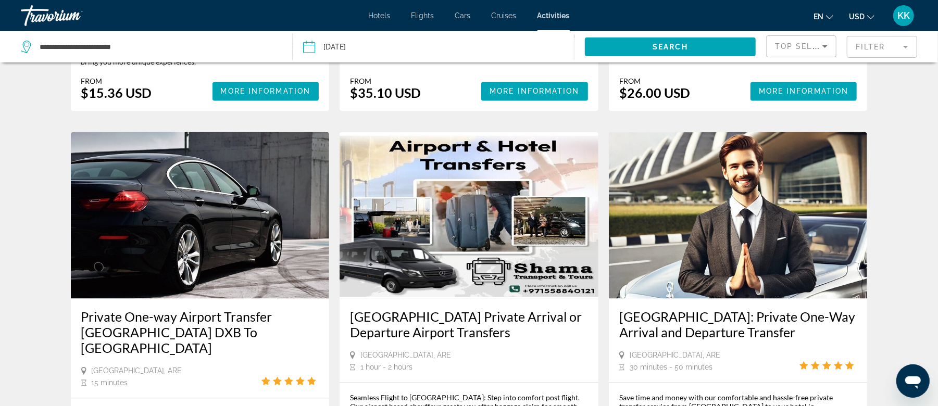
click at [746, 183] on img "Main content" at bounding box center [738, 215] width 259 height 167
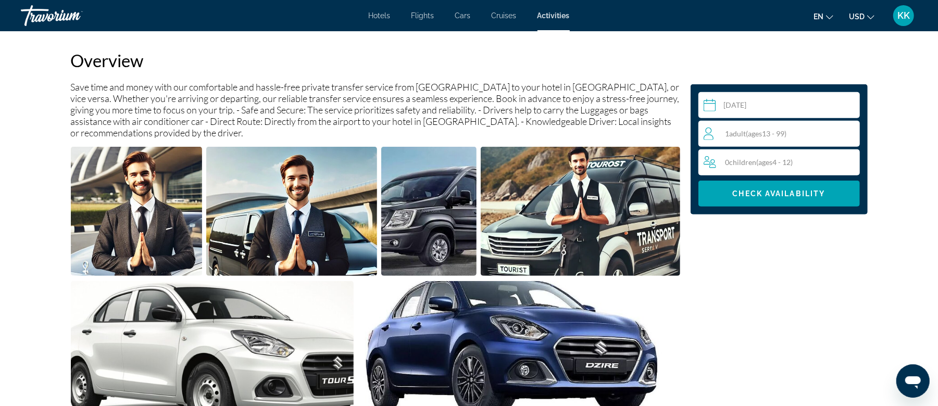
scroll to position [347, 0]
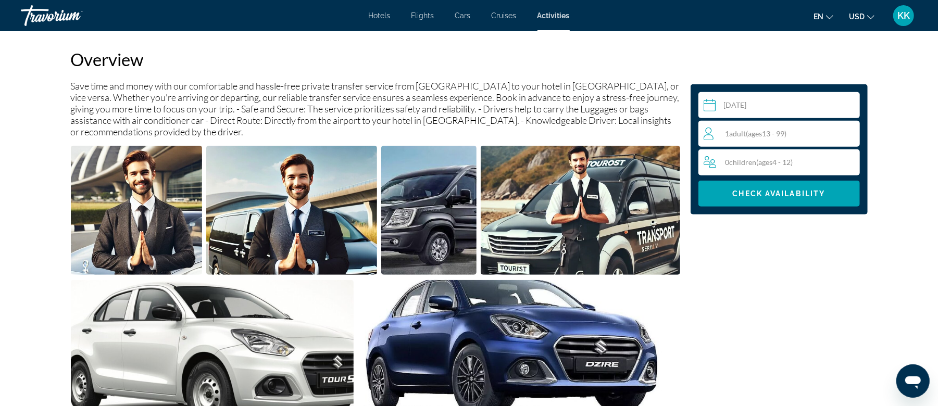
click at [774, 135] on span "( ages [DEMOGRAPHIC_DATA])" at bounding box center [767, 133] width 41 height 9
click at [847, 130] on icon "Increment adults" at bounding box center [849, 133] width 9 height 13
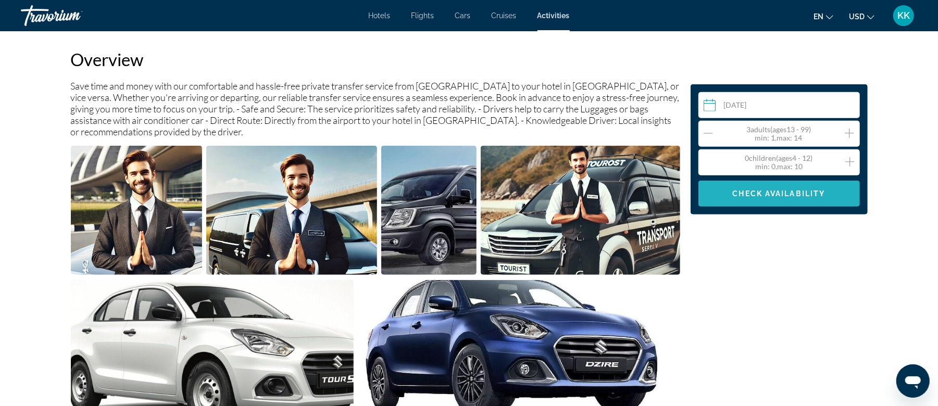
click at [784, 189] on span "Main content" at bounding box center [780, 193] width 162 height 25
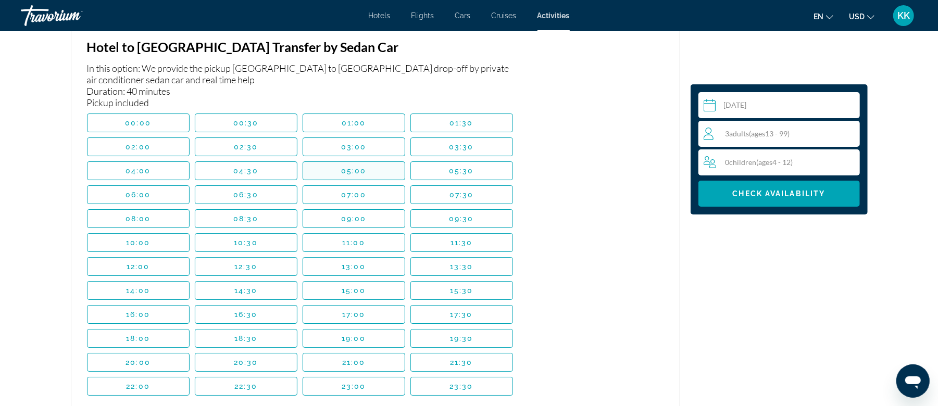
scroll to position [2625, 0]
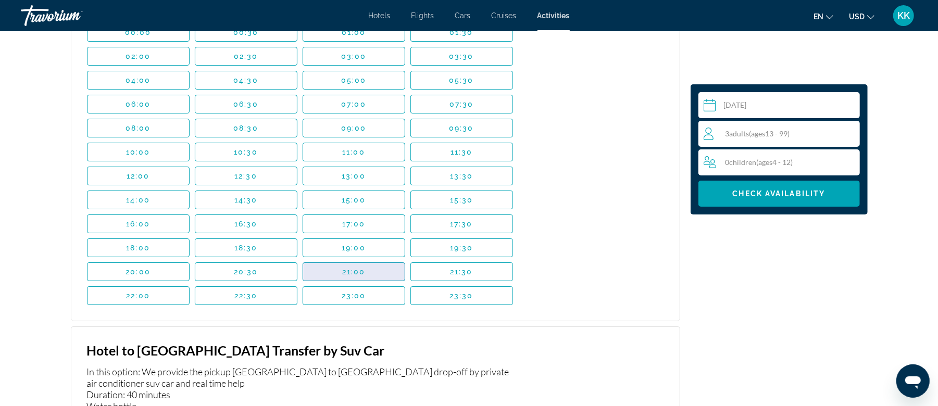
click at [346, 276] on span "21:00" at bounding box center [353, 272] width 23 height 8
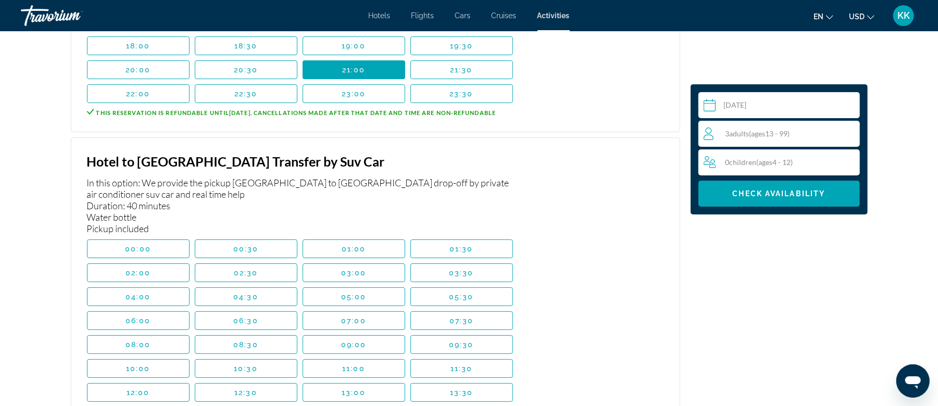
scroll to position [2827, 0]
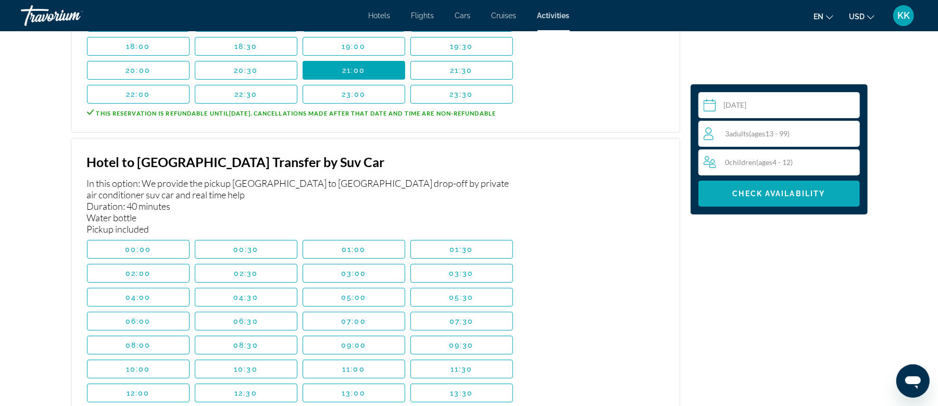
click at [766, 196] on span "Check Availability" at bounding box center [779, 194] width 93 height 8
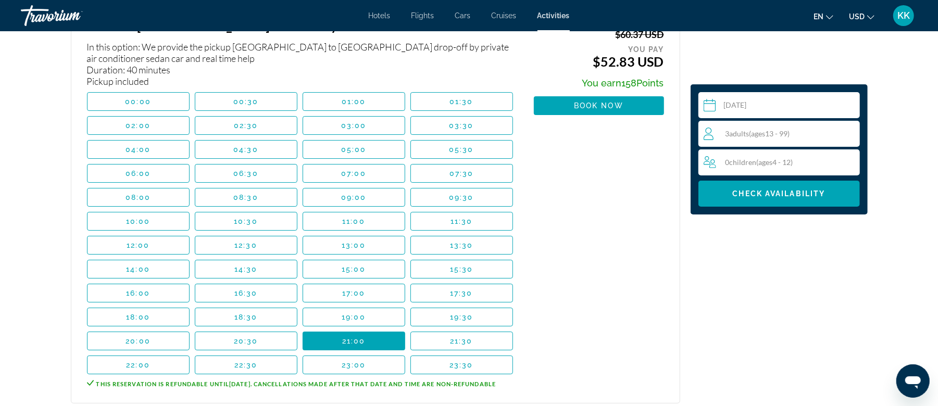
scroll to position [2487, 0]
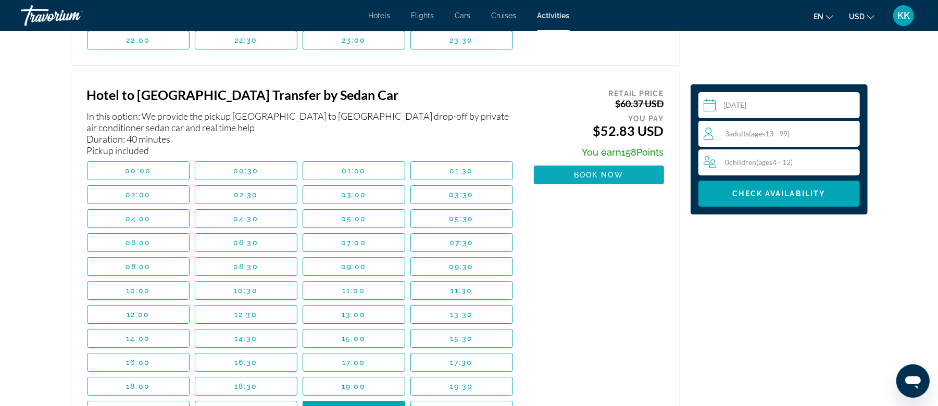
click at [593, 176] on span "Book now" at bounding box center [599, 175] width 50 height 8
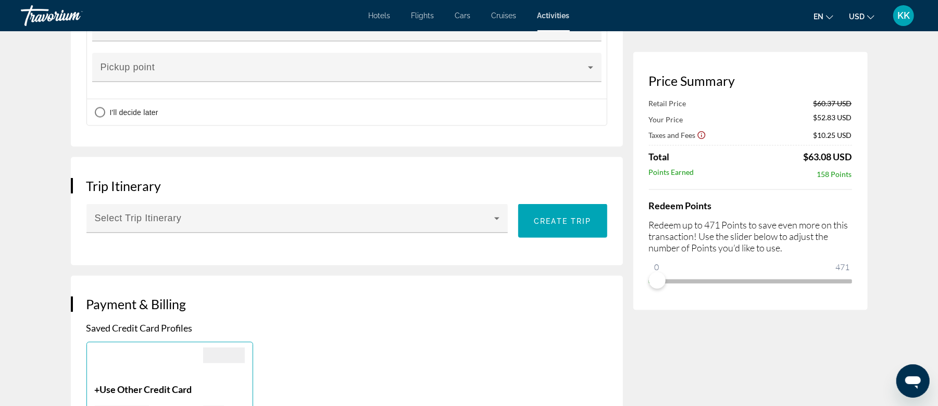
scroll to position [972, 0]
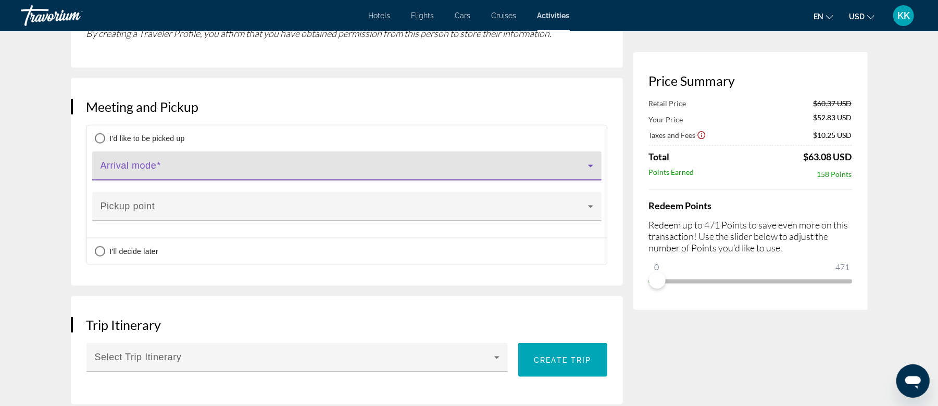
click at [398, 169] on span "Main content" at bounding box center [345, 170] width 488 height 13
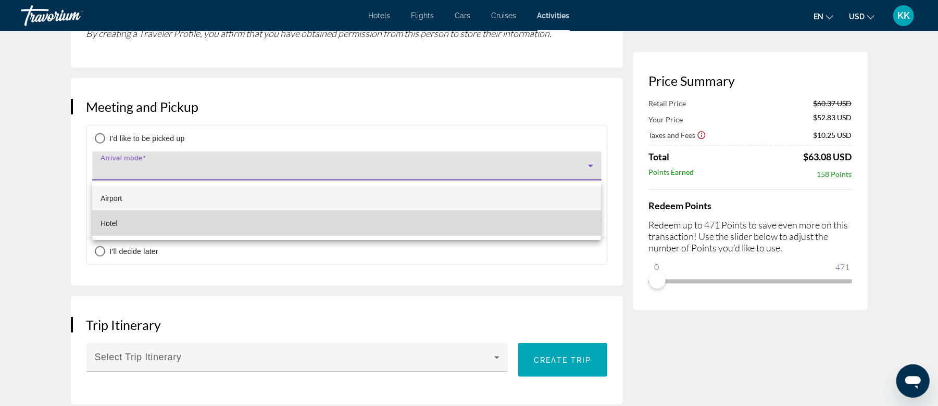
click at [176, 227] on mat-option "Hotel" at bounding box center [346, 223] width 509 height 25
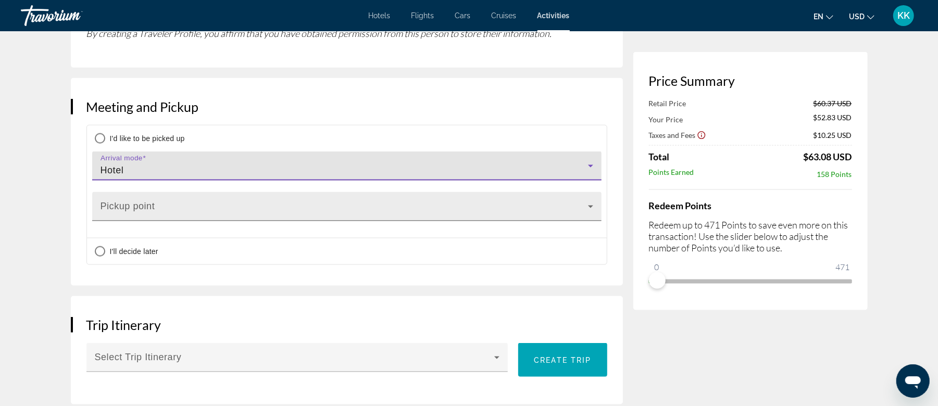
click at [323, 213] on span "Main content" at bounding box center [345, 211] width 488 height 13
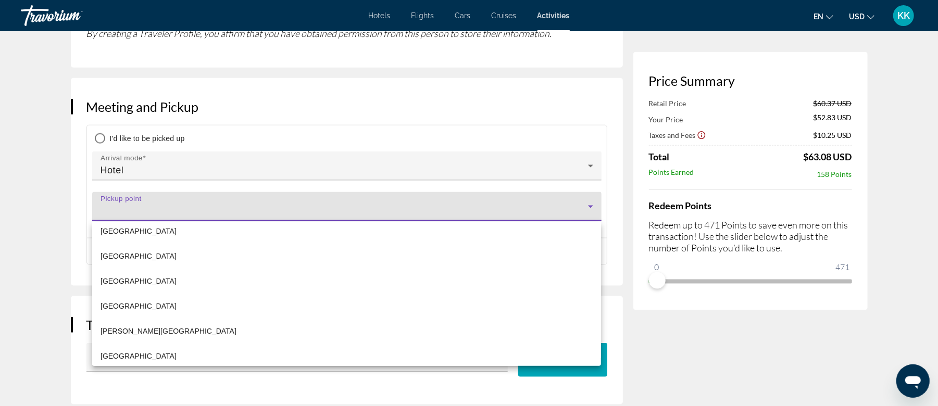
scroll to position [8615, 0]
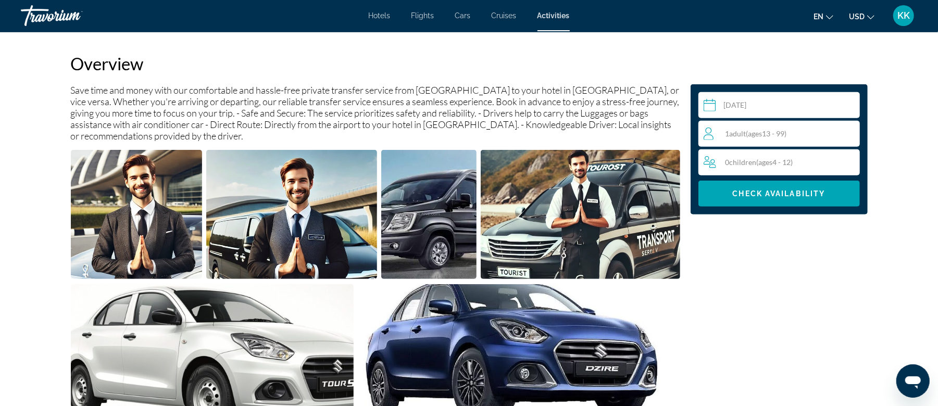
scroll to position [417, 0]
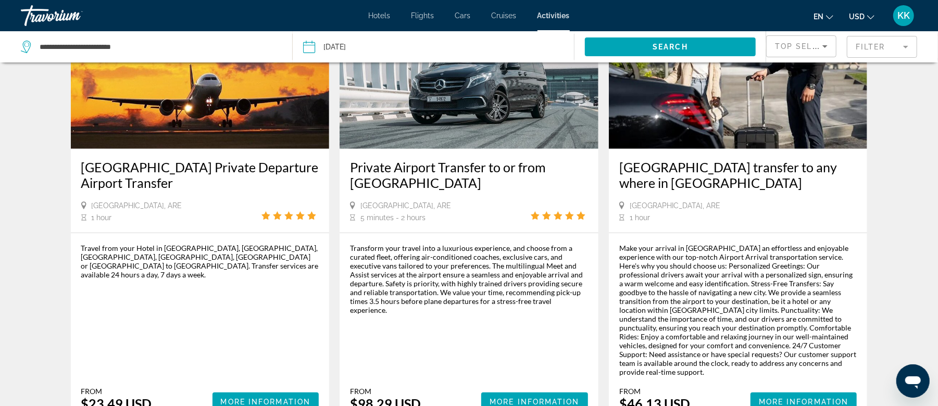
scroll to position [555, 0]
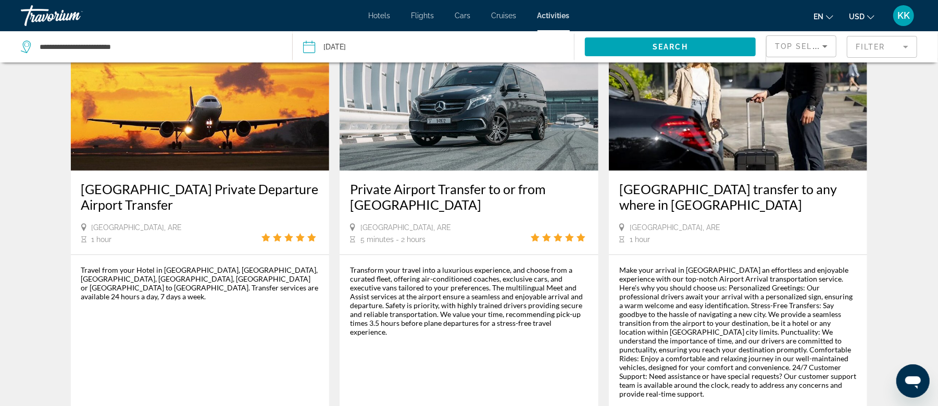
click at [492, 117] on img "Main content" at bounding box center [469, 87] width 259 height 167
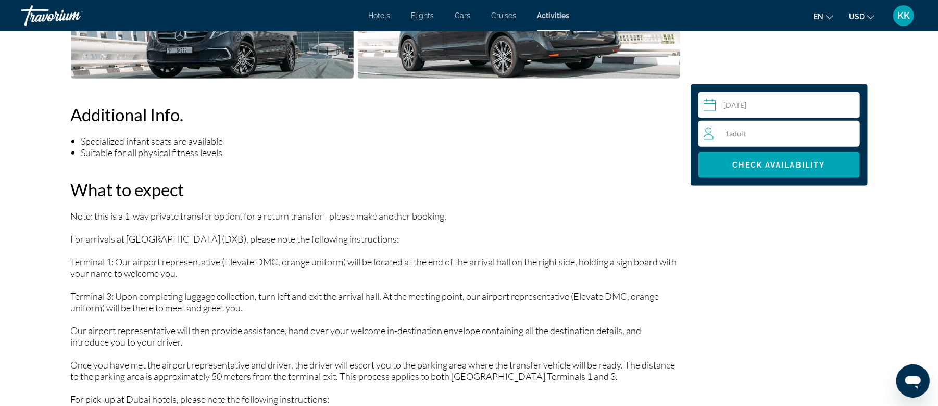
scroll to position [555, 0]
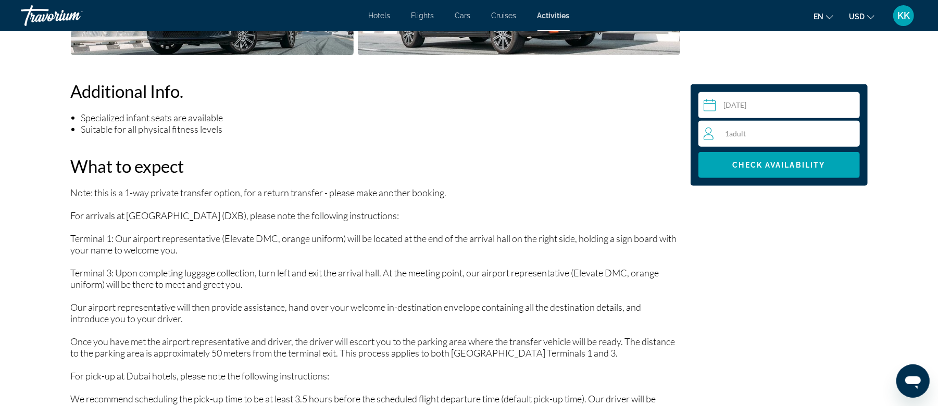
click at [756, 134] on div "1 Adult Adults" at bounding box center [782, 134] width 156 height 13
click at [848, 131] on icon "Increment adults" at bounding box center [849, 133] width 9 height 13
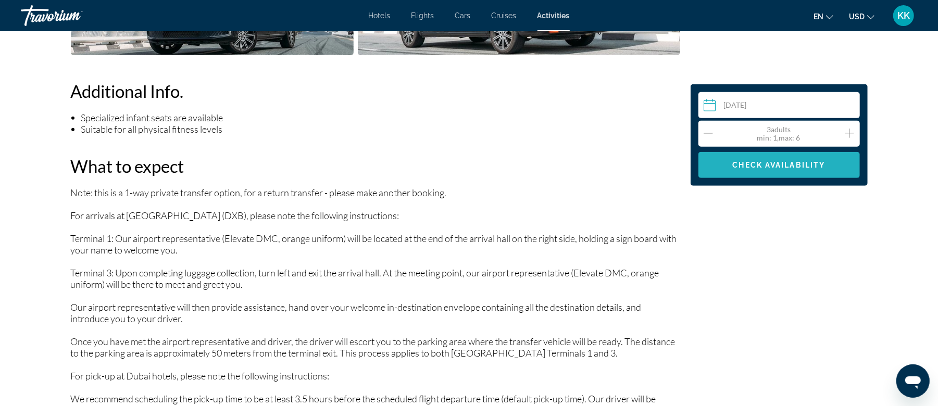
click at [788, 163] on span "Check Availability" at bounding box center [779, 165] width 93 height 8
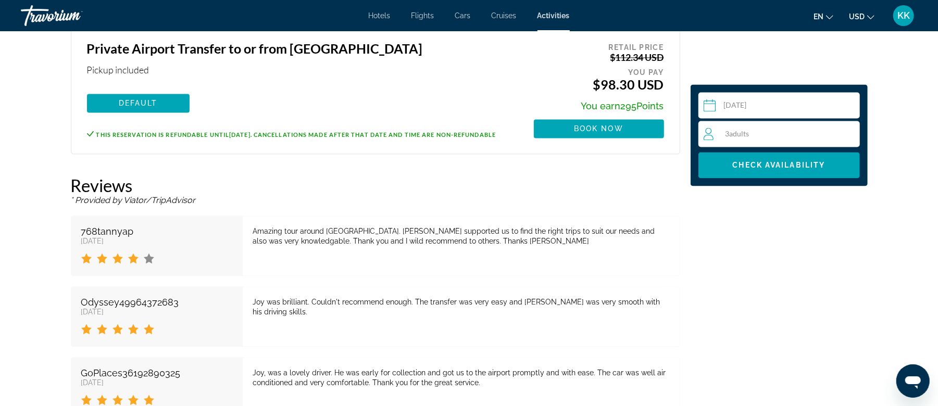
scroll to position [1457, 0]
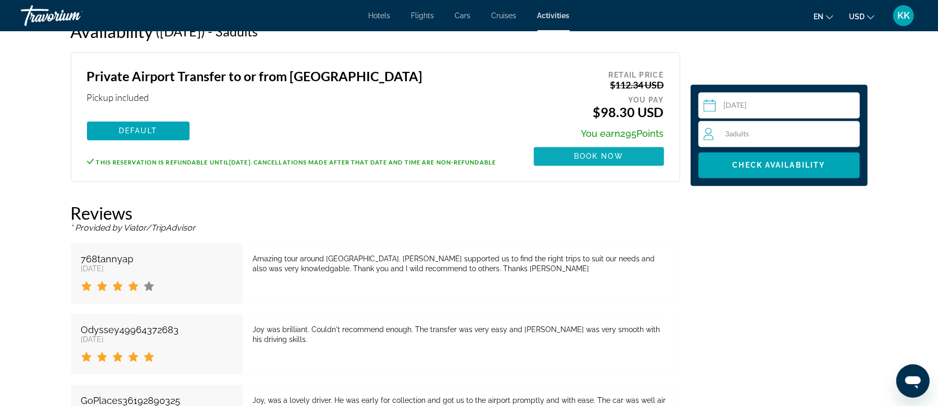
click at [574, 152] on span "Book now" at bounding box center [599, 156] width 50 height 8
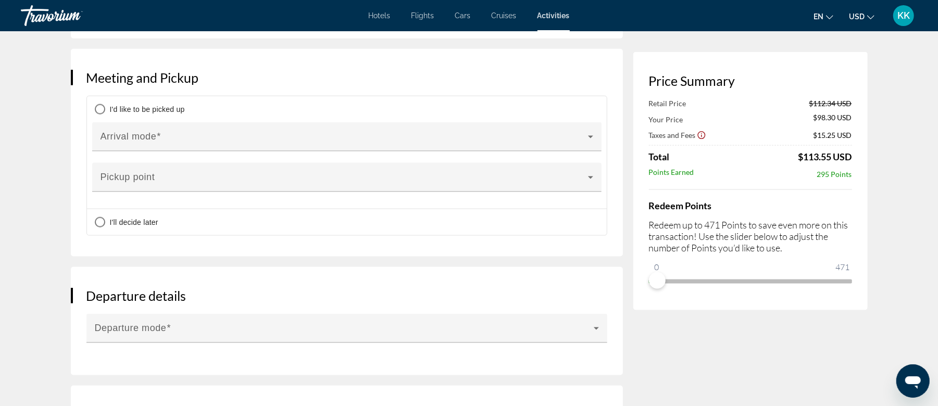
scroll to position [1042, 0]
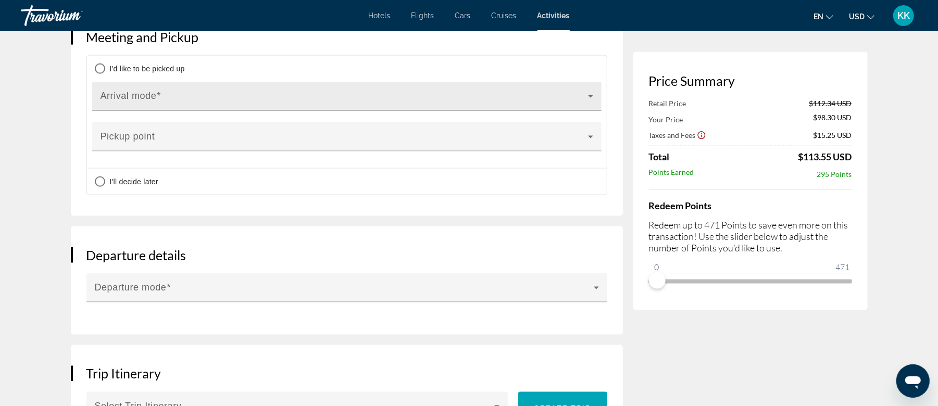
click at [432, 102] on span "Main content" at bounding box center [345, 100] width 488 height 13
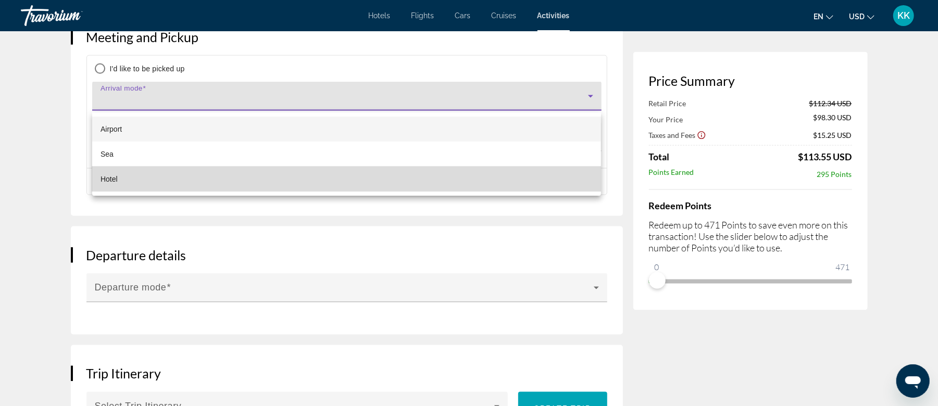
click at [118, 175] on mat-option "Hotel" at bounding box center [346, 179] width 509 height 25
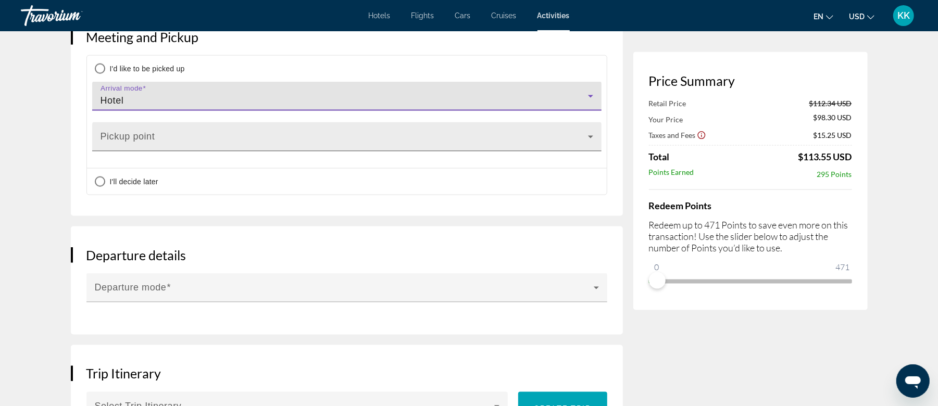
click at [198, 147] on span "Main content" at bounding box center [345, 141] width 488 height 13
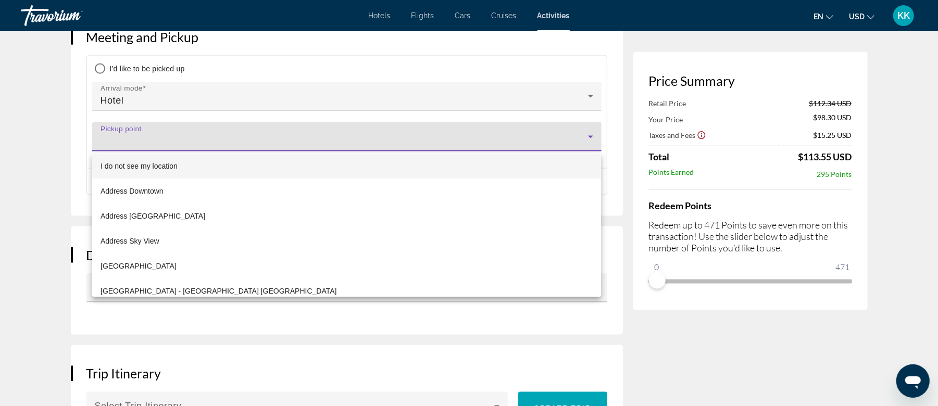
scroll to position [0, 0]
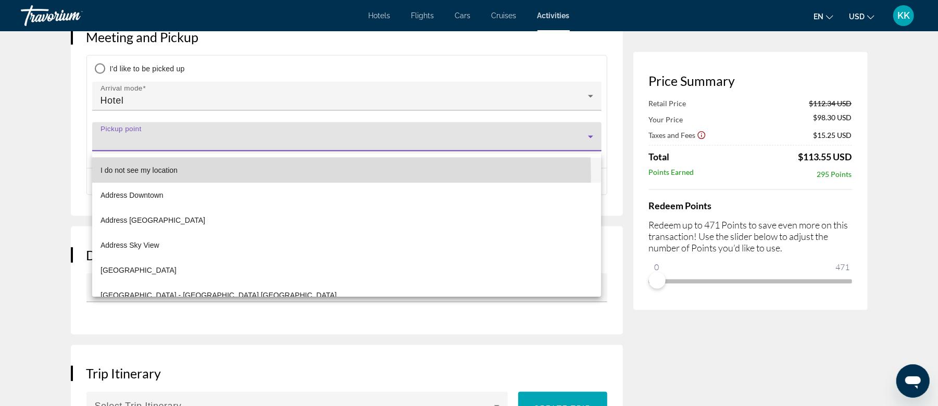
click at [217, 176] on mat-option "I do not see my location" at bounding box center [346, 170] width 509 height 25
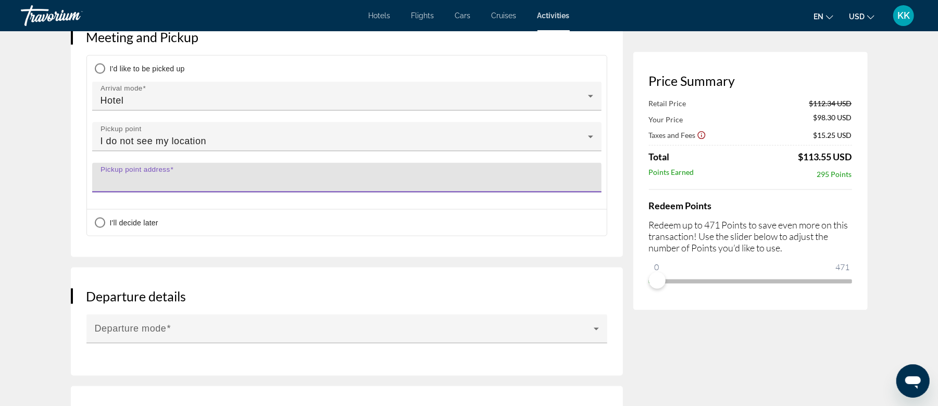
click at [214, 182] on input "Pickup point address" at bounding box center [350, 182] width 499 height 13
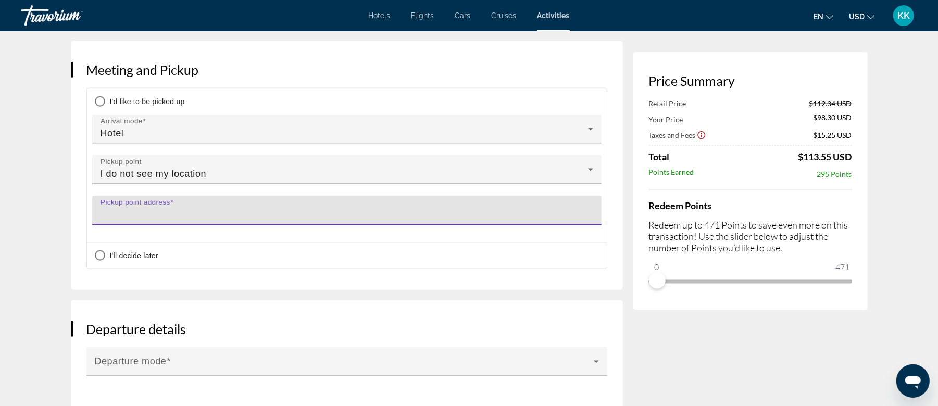
scroll to position [1042, 0]
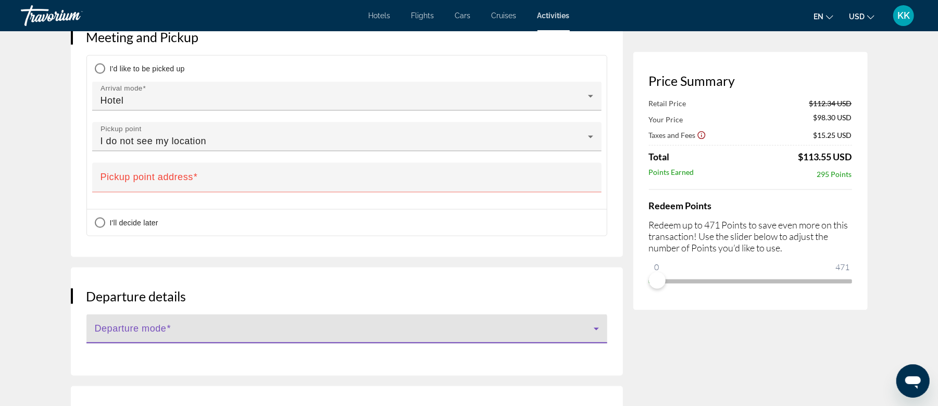
click at [441, 336] on span "Main content" at bounding box center [344, 333] width 499 height 13
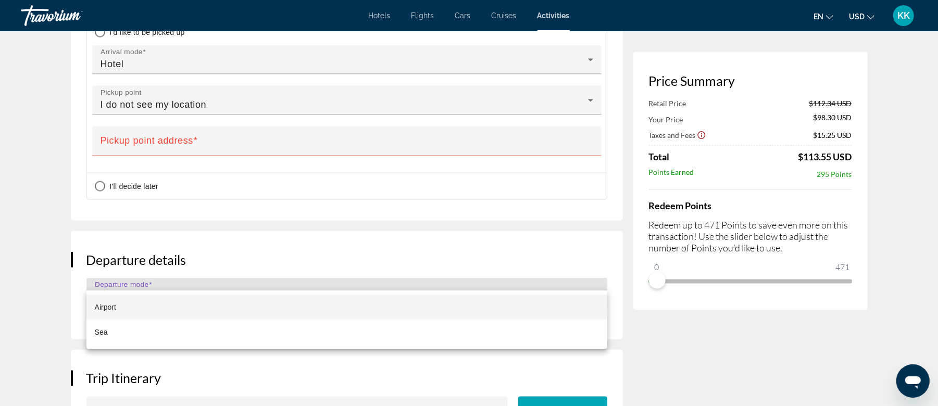
scroll to position [1111, 0]
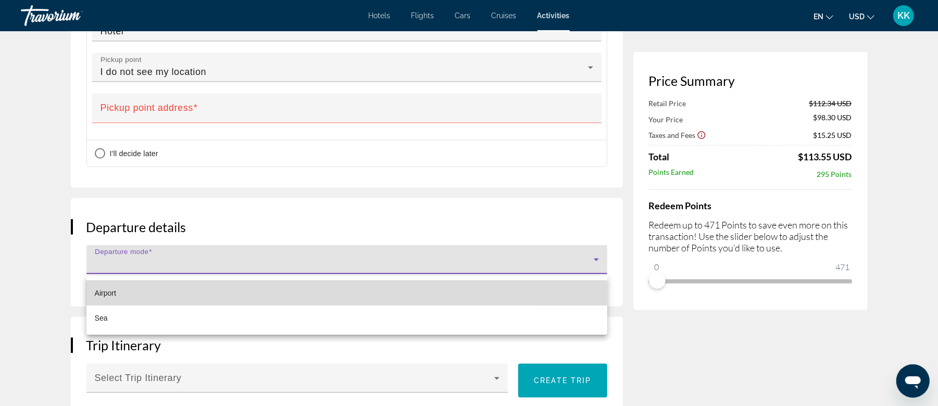
click at [109, 292] on span "Airport" at bounding box center [105, 293] width 21 height 13
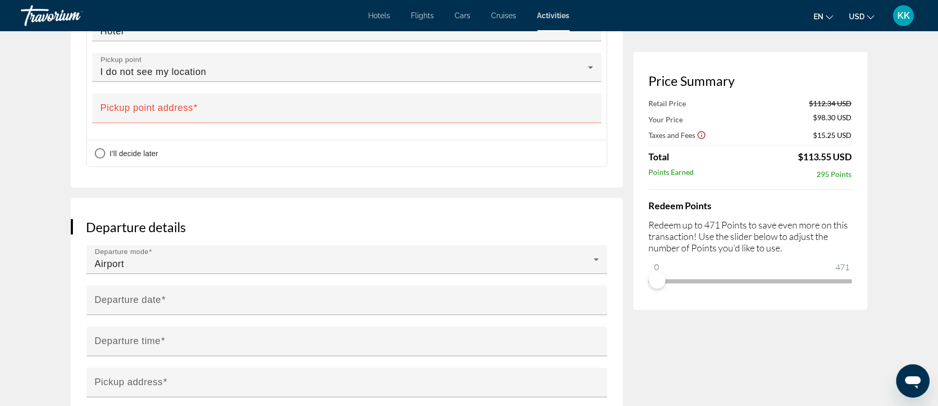
click at [140, 309] on input "**********" at bounding box center [348, 308] width 525 height 44
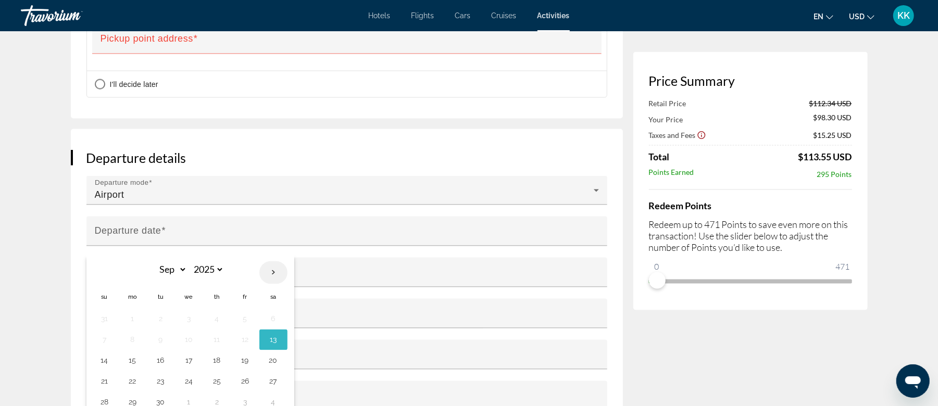
scroll to position [1251, 0]
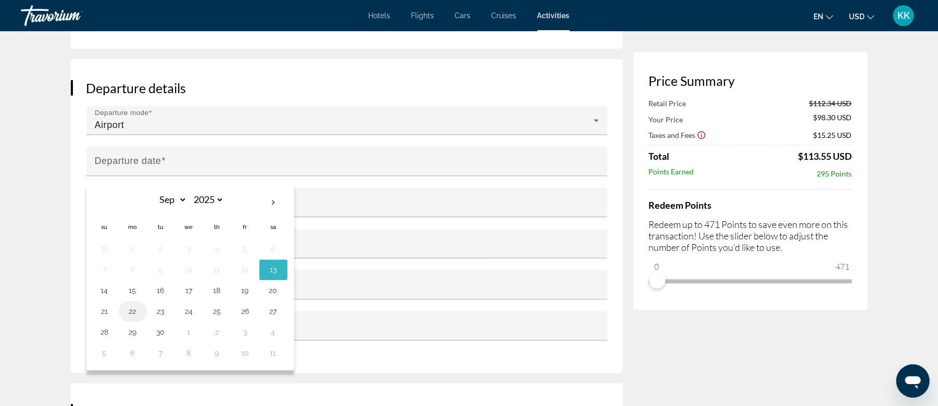
click at [133, 314] on button "22" at bounding box center [133, 312] width 17 height 15
type input "**********"
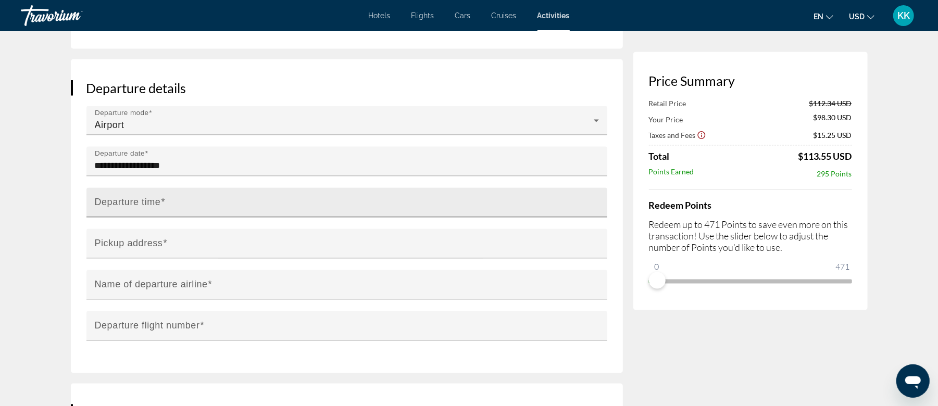
click at [149, 204] on mat-label "Departure time" at bounding box center [128, 202] width 66 height 10
click at [149, 204] on input "Departure time" at bounding box center [350, 207] width 511 height 13
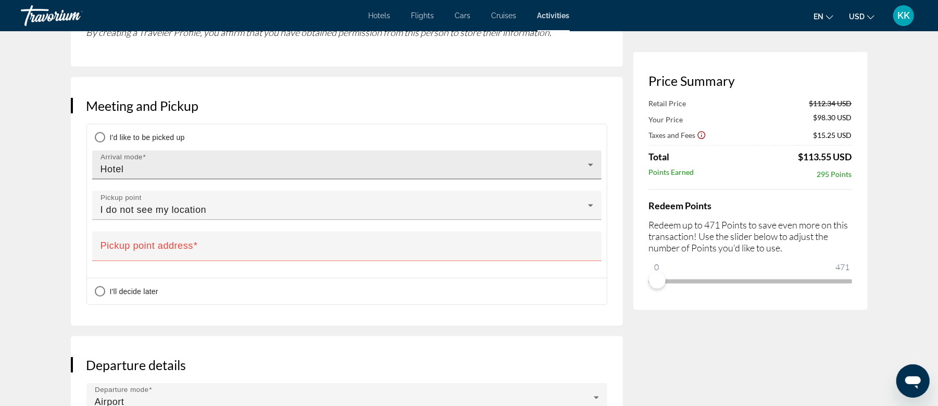
scroll to position [972, 0]
type input "*******"
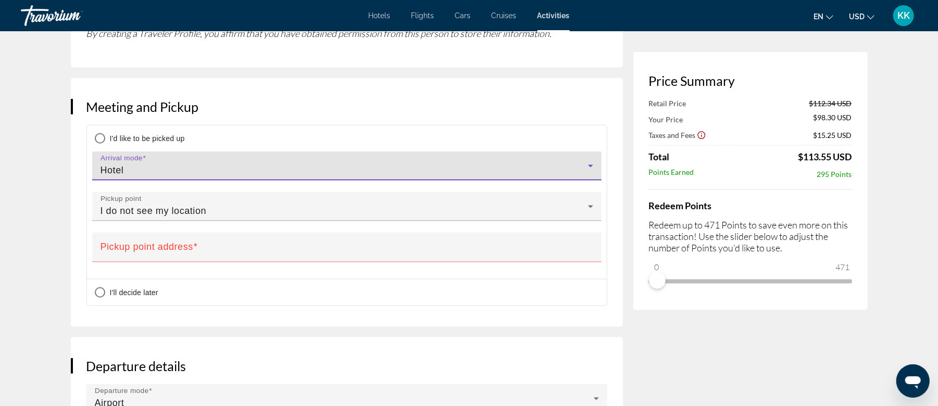
click at [201, 169] on div "Hotel" at bounding box center [345, 170] width 488 height 13
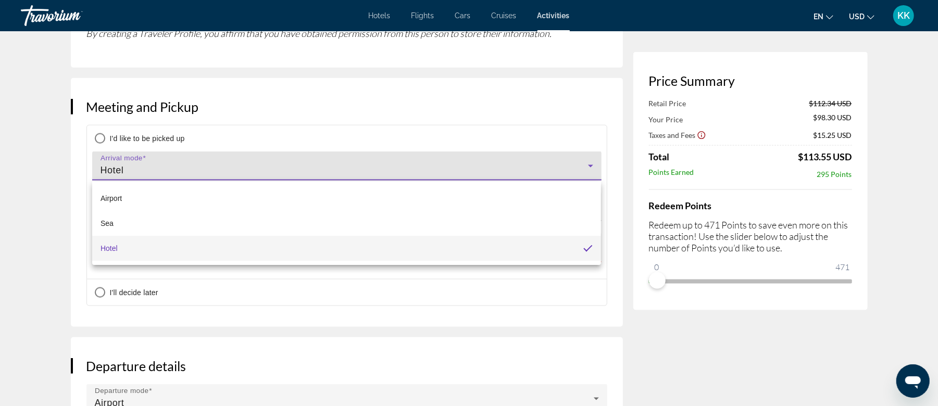
click at [201, 169] on div at bounding box center [469, 203] width 938 height 406
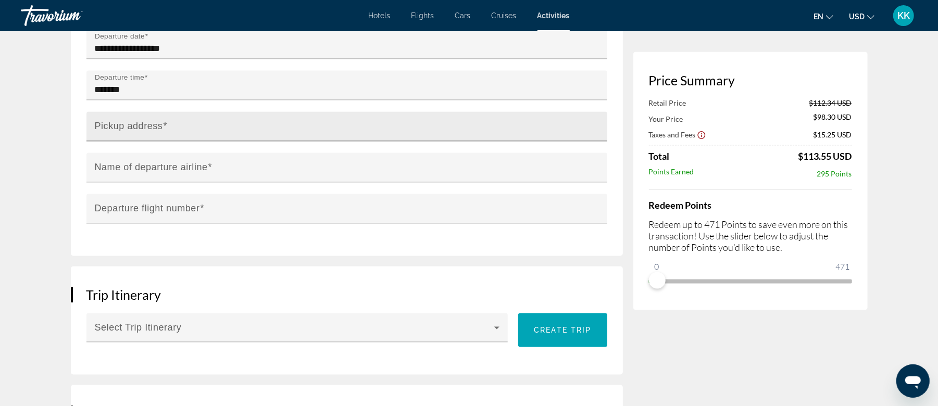
scroll to position [1389, 0]
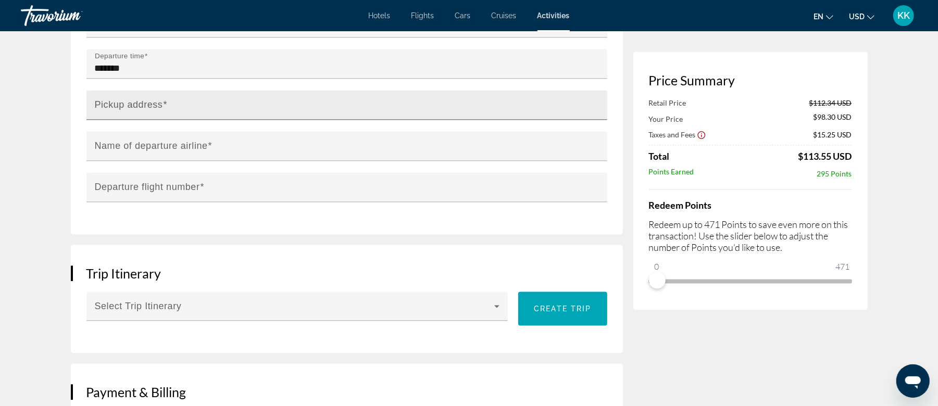
click at [132, 110] on mat-label "Pickup address" at bounding box center [129, 105] width 68 height 10
click at [132, 112] on input "Pickup address" at bounding box center [350, 110] width 511 height 13
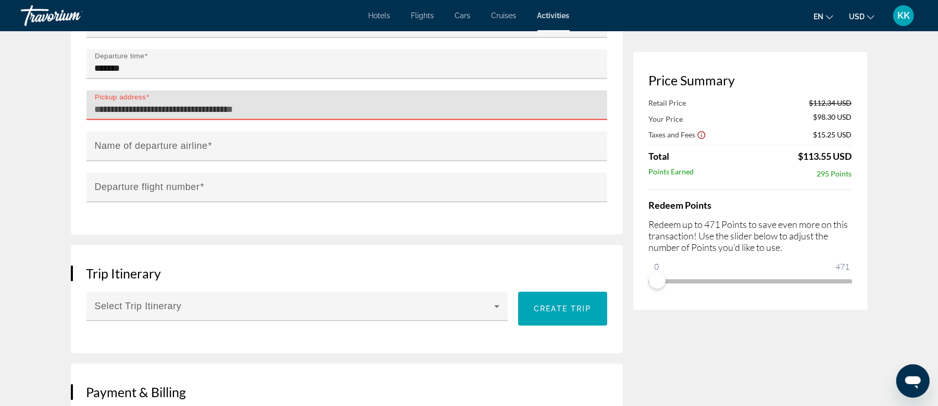
paste input "**********"
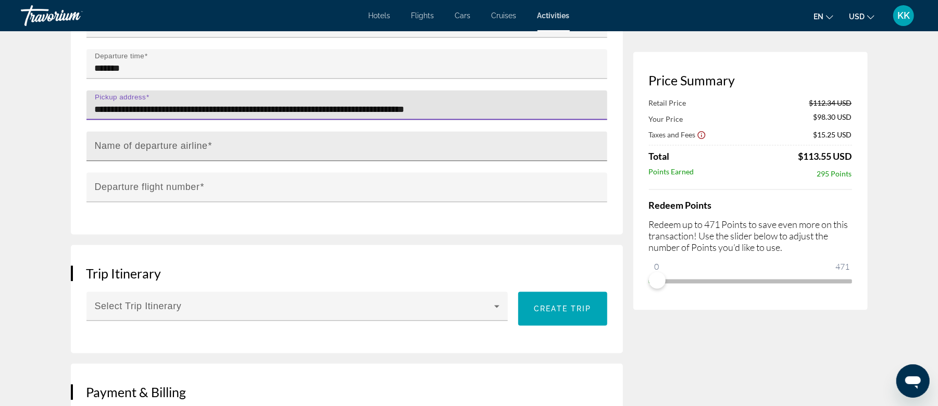
type input "**********"
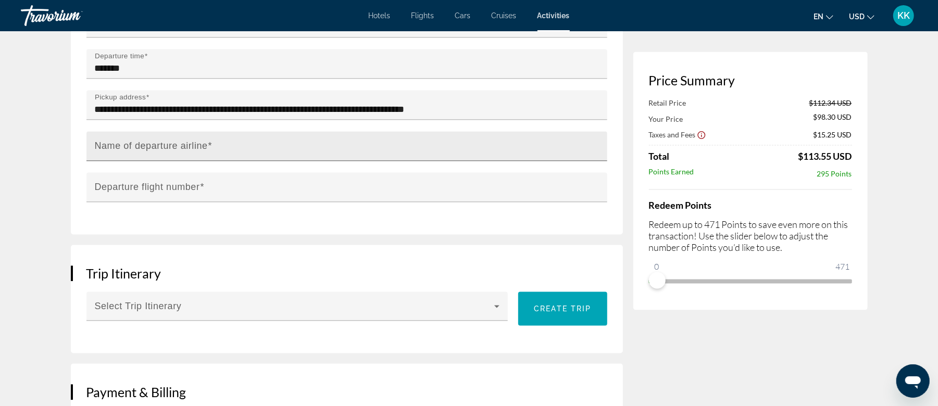
click at [167, 143] on mat-label "Name of departure airline" at bounding box center [151, 146] width 113 height 10
click at [167, 145] on input "Name of departure airline" at bounding box center [350, 151] width 511 height 13
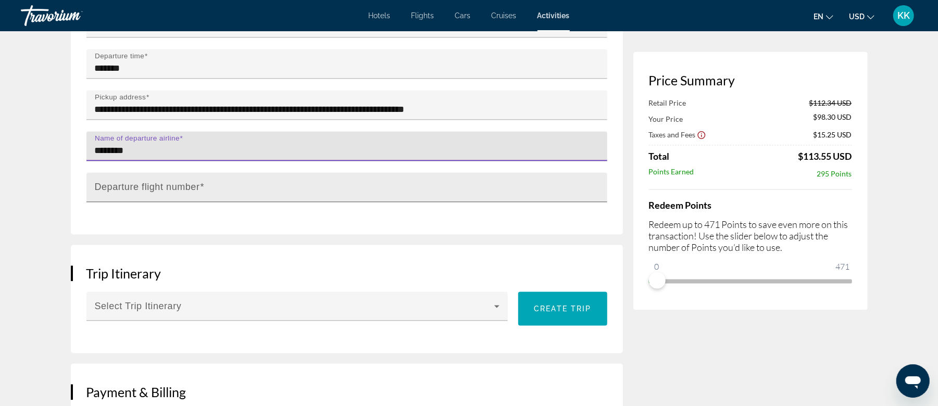
type input "********"
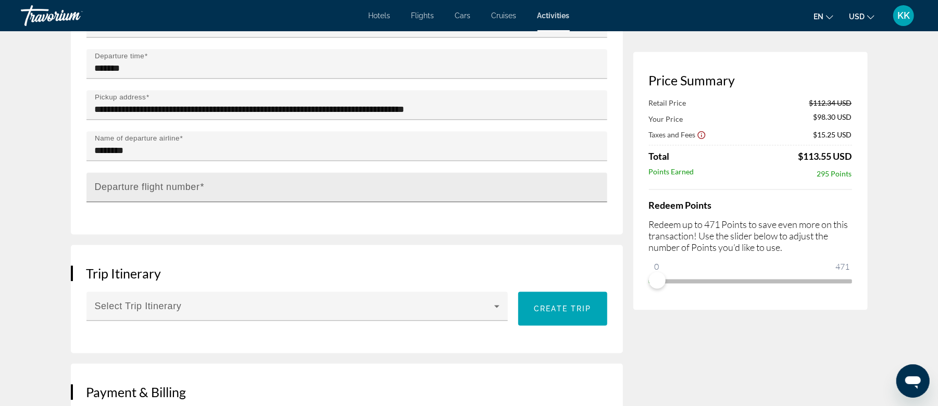
click at [175, 191] on mat-label "Departure flight number" at bounding box center [147, 187] width 105 height 10
click at [175, 191] on input "Departure flight number" at bounding box center [350, 192] width 511 height 13
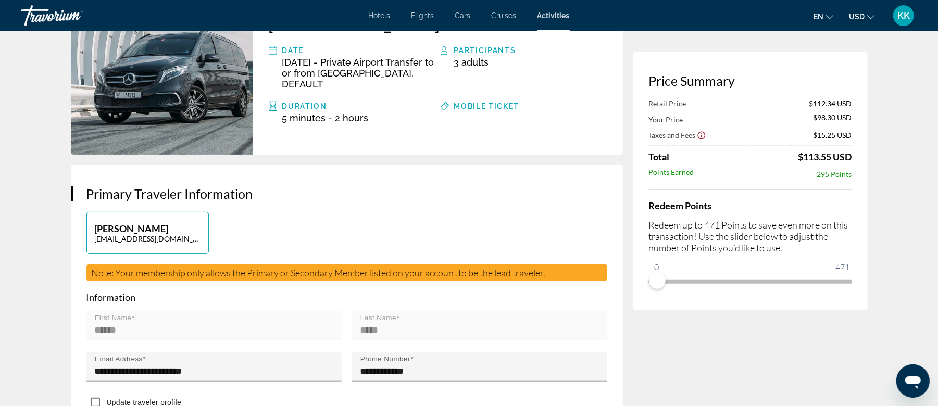
scroll to position [0, 0]
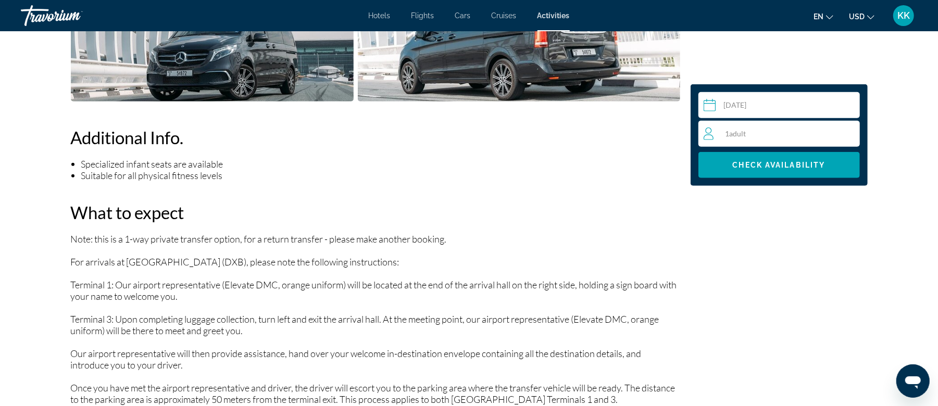
scroll to position [347, 0]
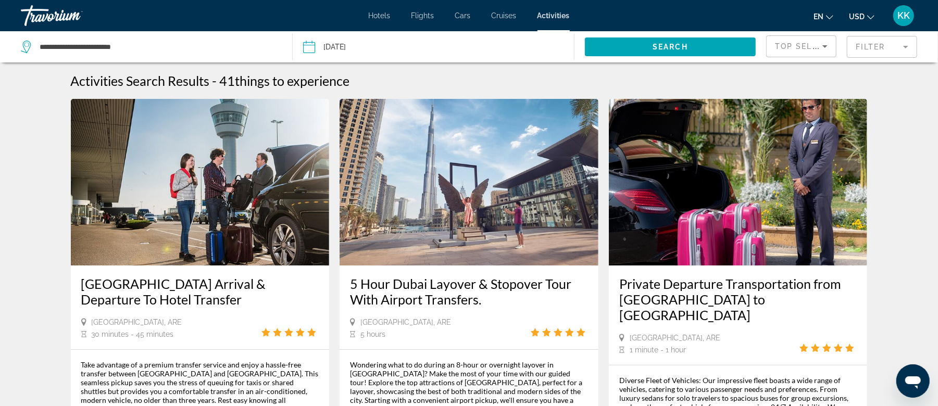
click at [733, 186] on img "Main content" at bounding box center [738, 182] width 259 height 167
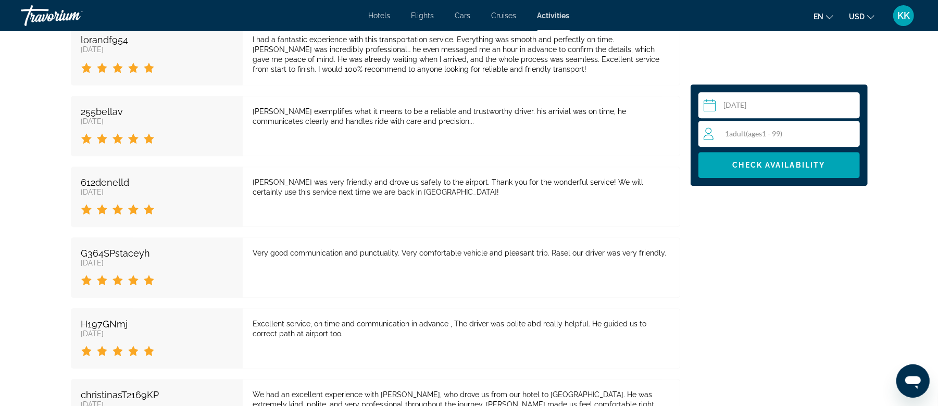
scroll to position [1876, 0]
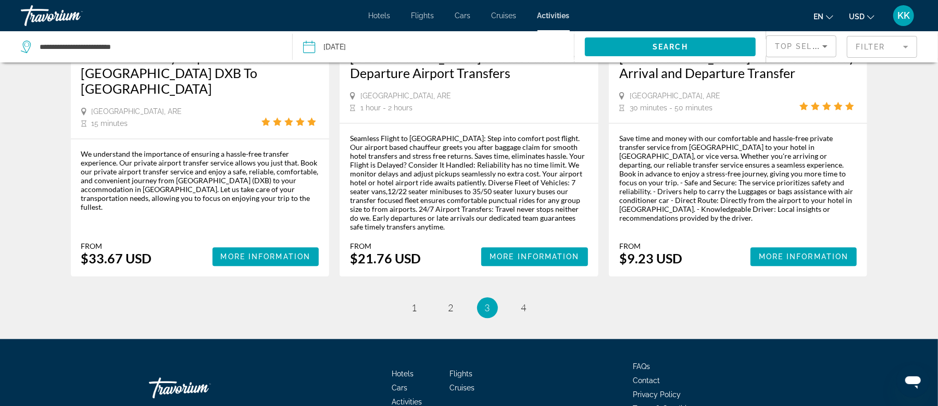
scroll to position [1590, 0]
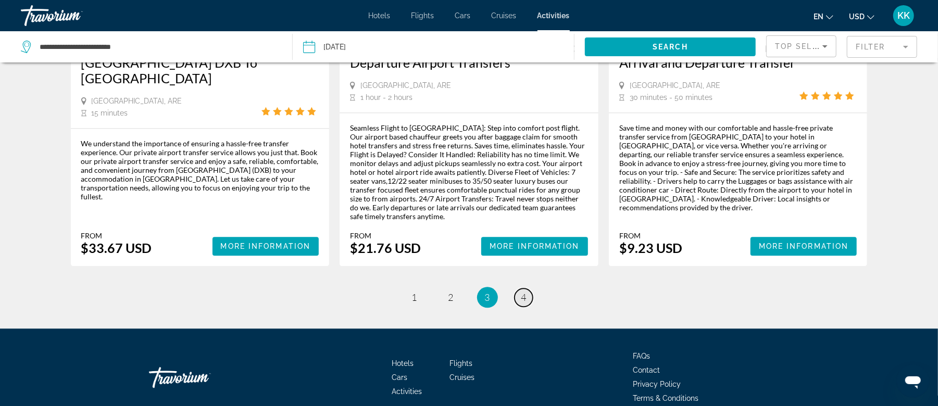
click at [523, 292] on span "4" at bounding box center [524, 297] width 5 height 11
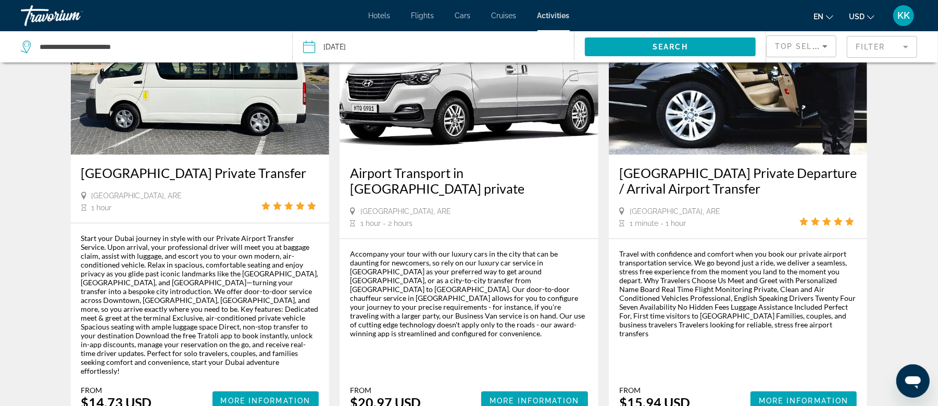
scroll to position [139, 0]
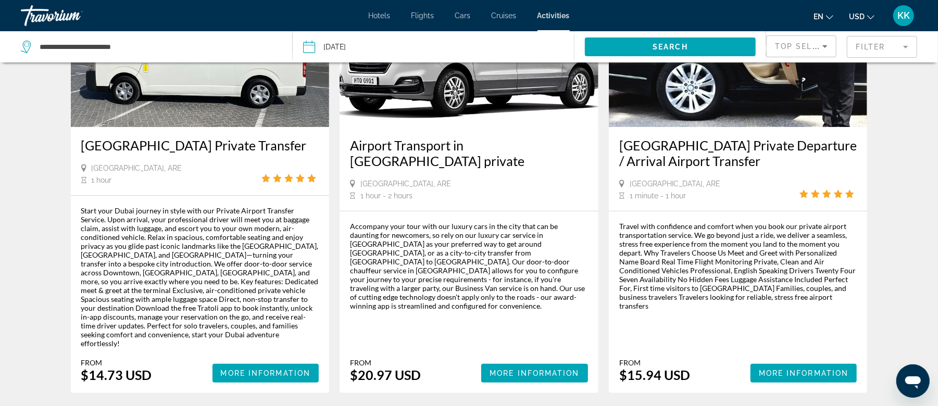
click at [449, 119] on img "Main content" at bounding box center [469, 43] width 259 height 167
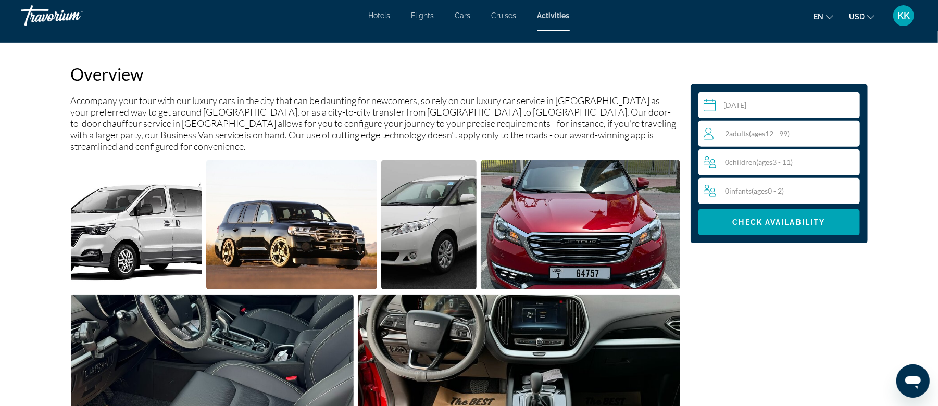
scroll to position [347, 0]
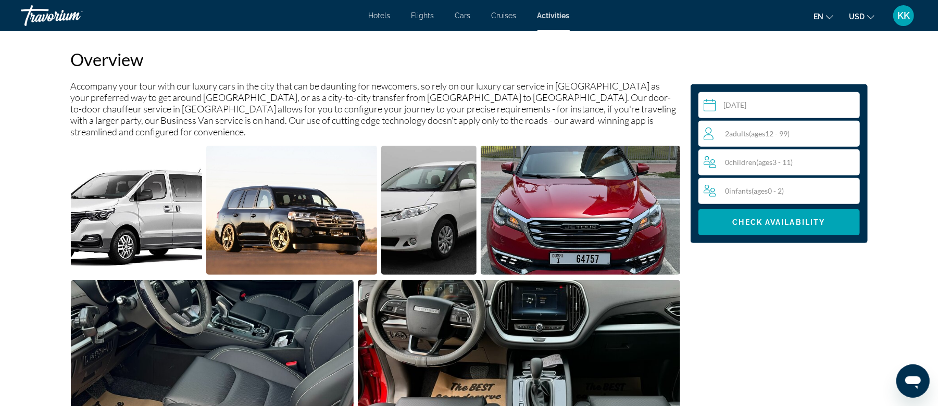
click at [757, 135] on span "ages" at bounding box center [759, 133] width 14 height 9
click at [852, 132] on icon "Increment adults" at bounding box center [849, 133] width 9 height 13
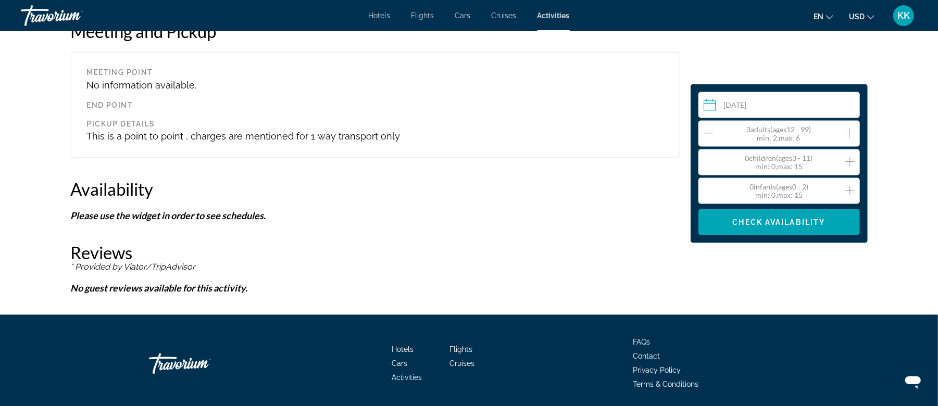
scroll to position [1170, 0]
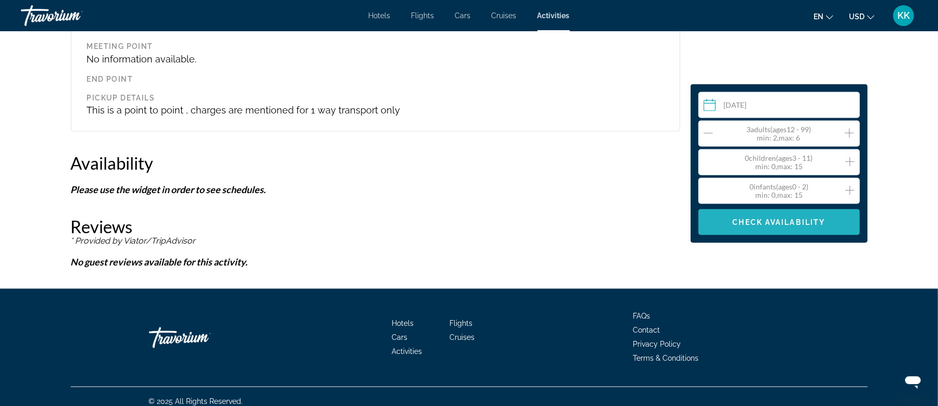
click at [817, 221] on span "Check Availability" at bounding box center [779, 222] width 93 height 8
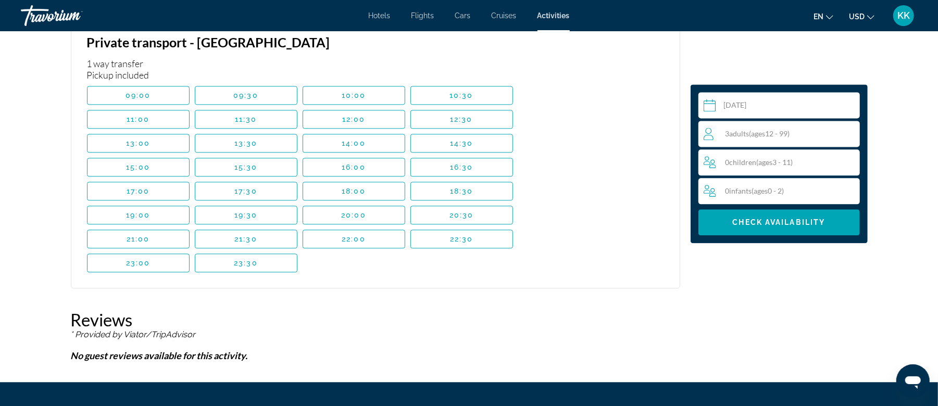
scroll to position [1587, 0]
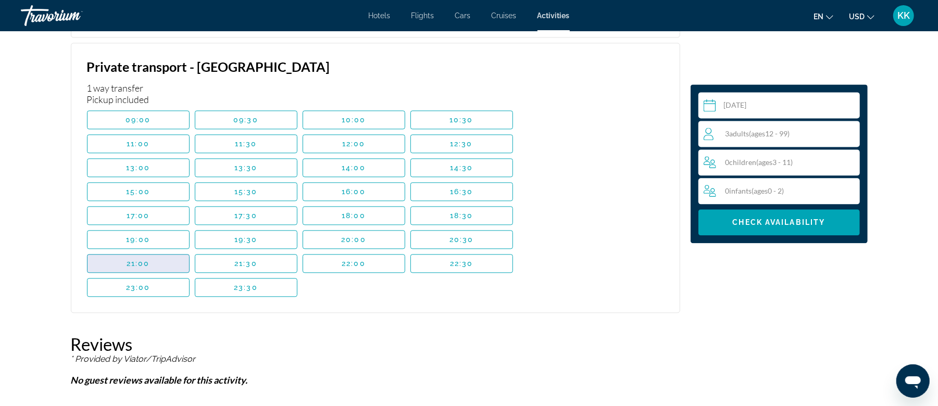
click at [146, 259] on span "21:00" at bounding box center [138, 263] width 23 height 8
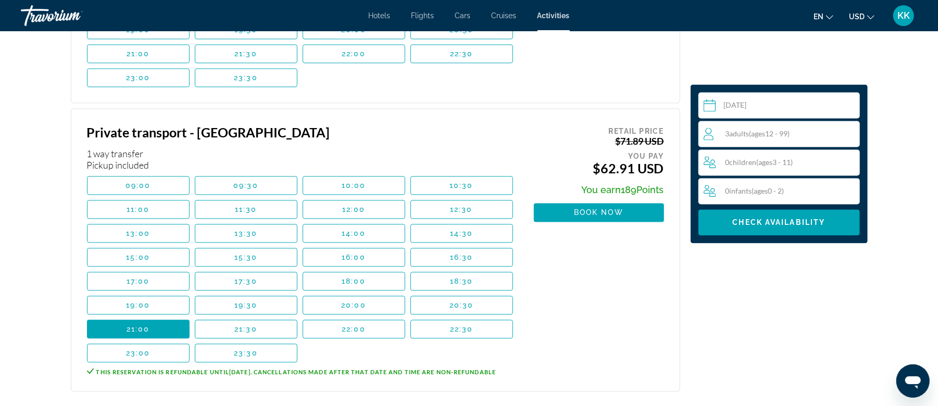
scroll to position [1518, 0]
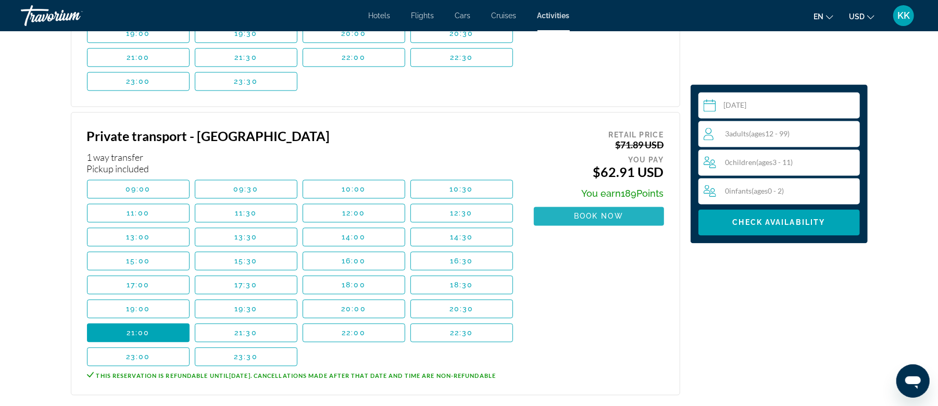
click at [613, 212] on span "Book now" at bounding box center [599, 216] width 50 height 8
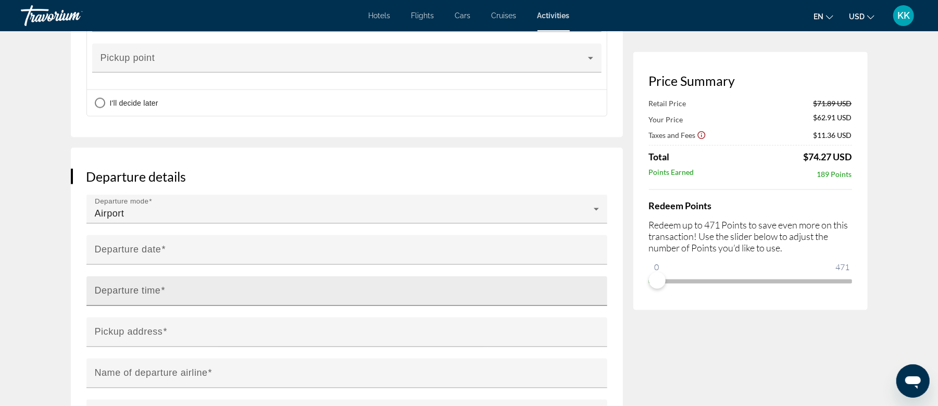
scroll to position [1042, 0]
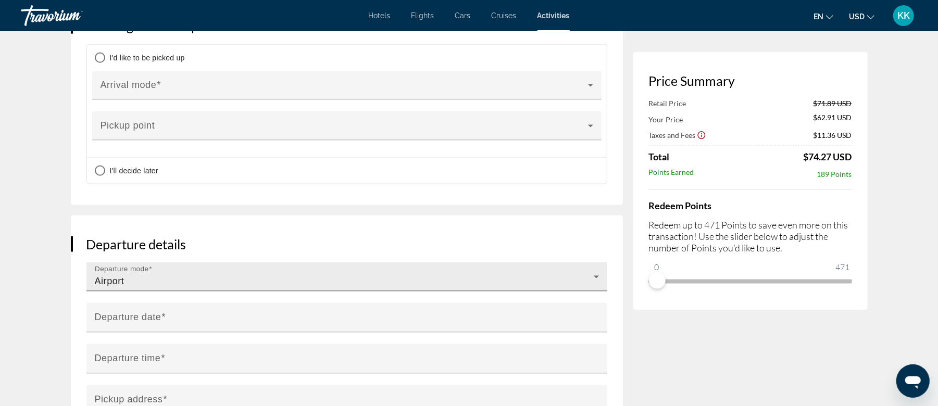
click at [357, 275] on div "Airport" at bounding box center [344, 281] width 499 height 13
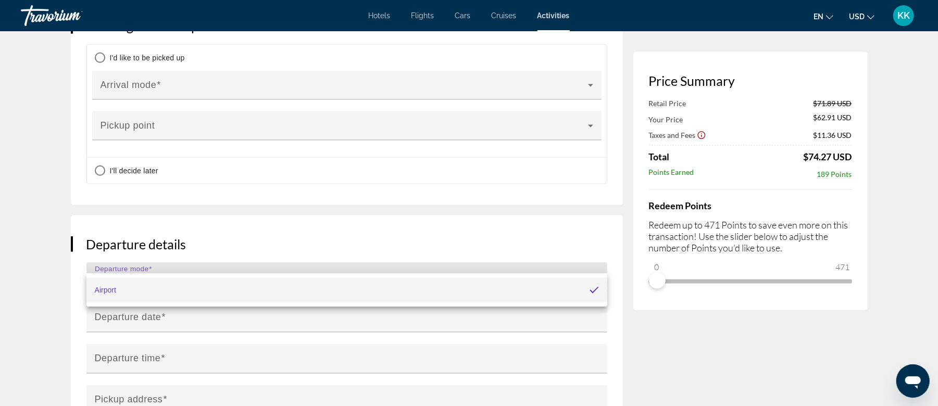
click at [328, 264] on div at bounding box center [469, 203] width 938 height 406
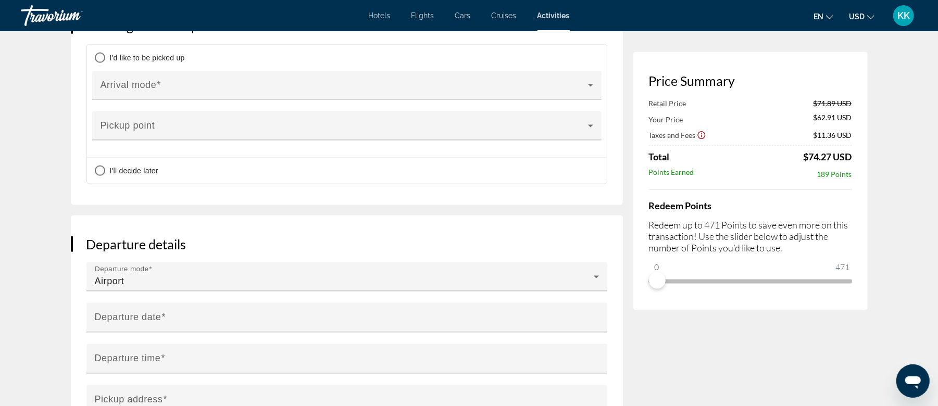
click at [151, 303] on input "**********" at bounding box center [348, 325] width 525 height 44
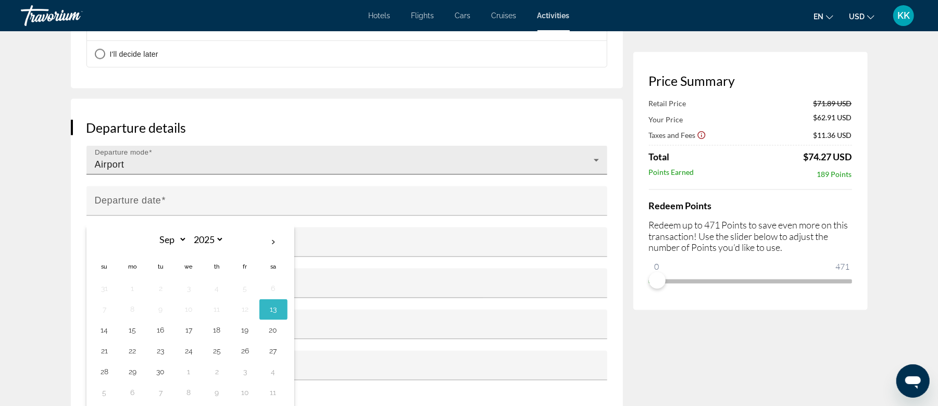
scroll to position [1181, 0]
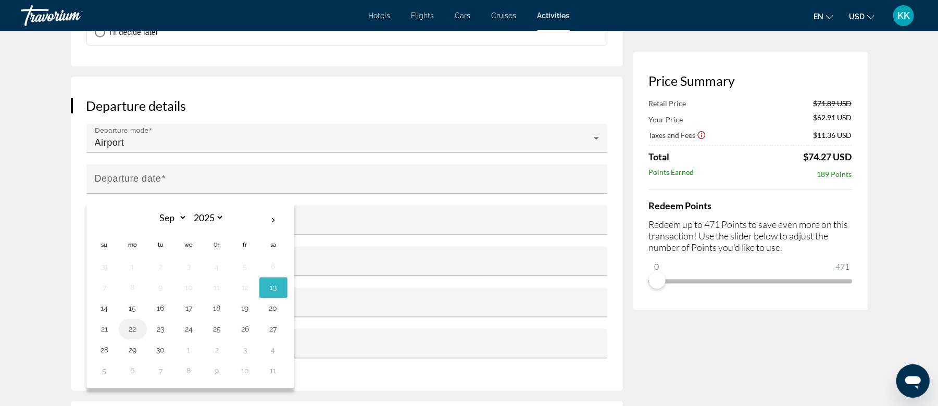
click at [133, 323] on button "22" at bounding box center [133, 330] width 17 height 15
type input "**********"
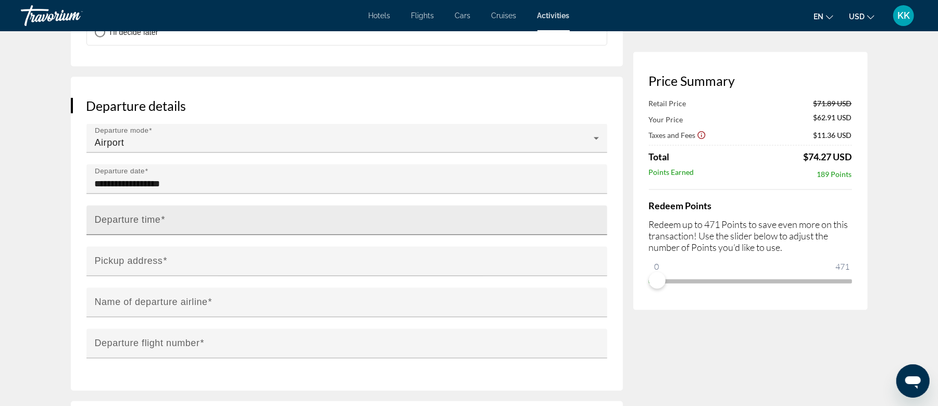
click at [163, 215] on span "Main content" at bounding box center [162, 220] width 5 height 10
click at [163, 219] on input "Departure time" at bounding box center [350, 225] width 511 height 13
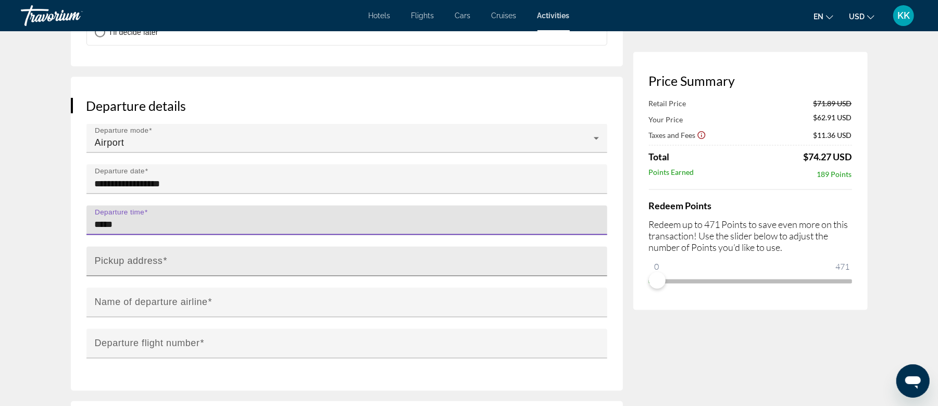
type input "*****"
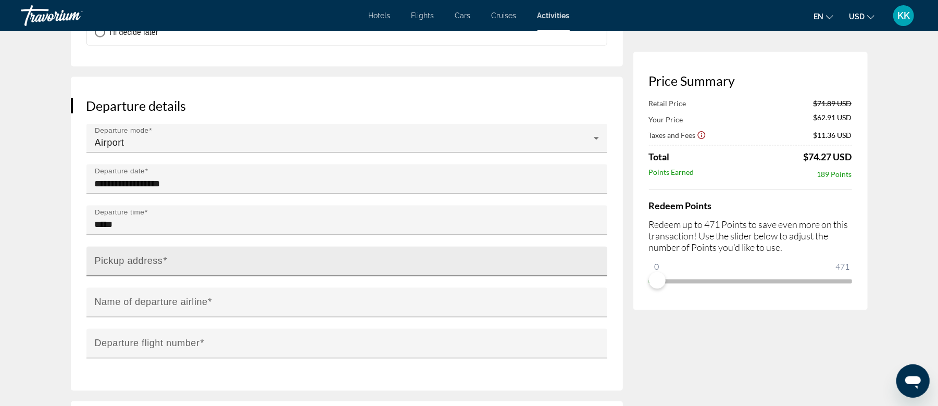
click at [167, 256] on span "Main content" at bounding box center [165, 261] width 5 height 10
click at [167, 260] on input "Pickup address" at bounding box center [350, 266] width 511 height 13
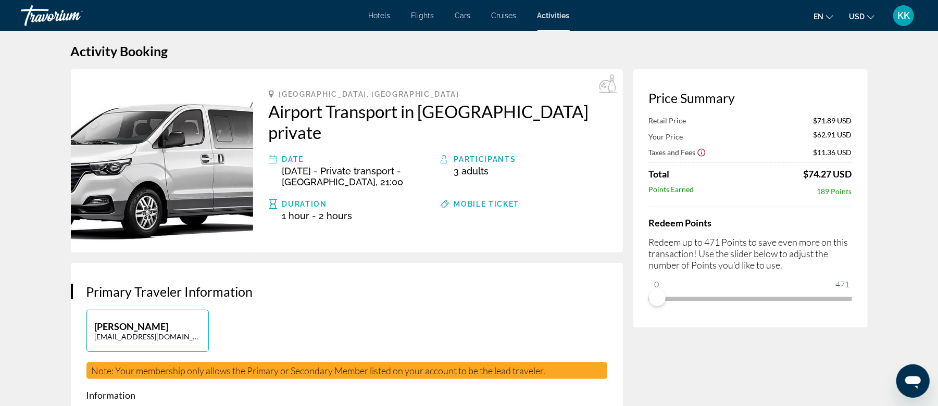
scroll to position [0, 0]
